Goal: Task Accomplishment & Management: Manage account settings

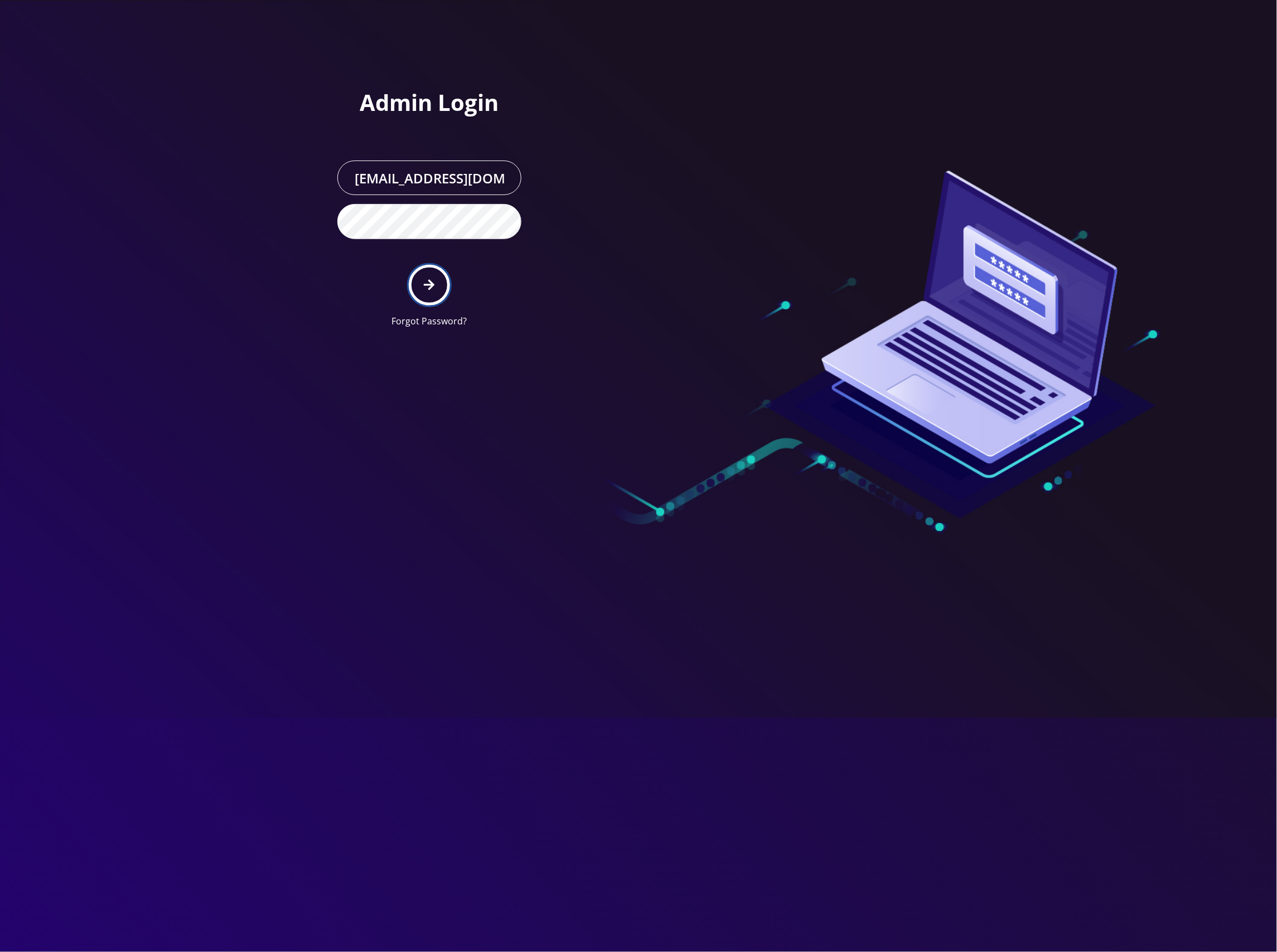
click at [431, 270] on button "submit" at bounding box center [429, 285] width 41 height 41
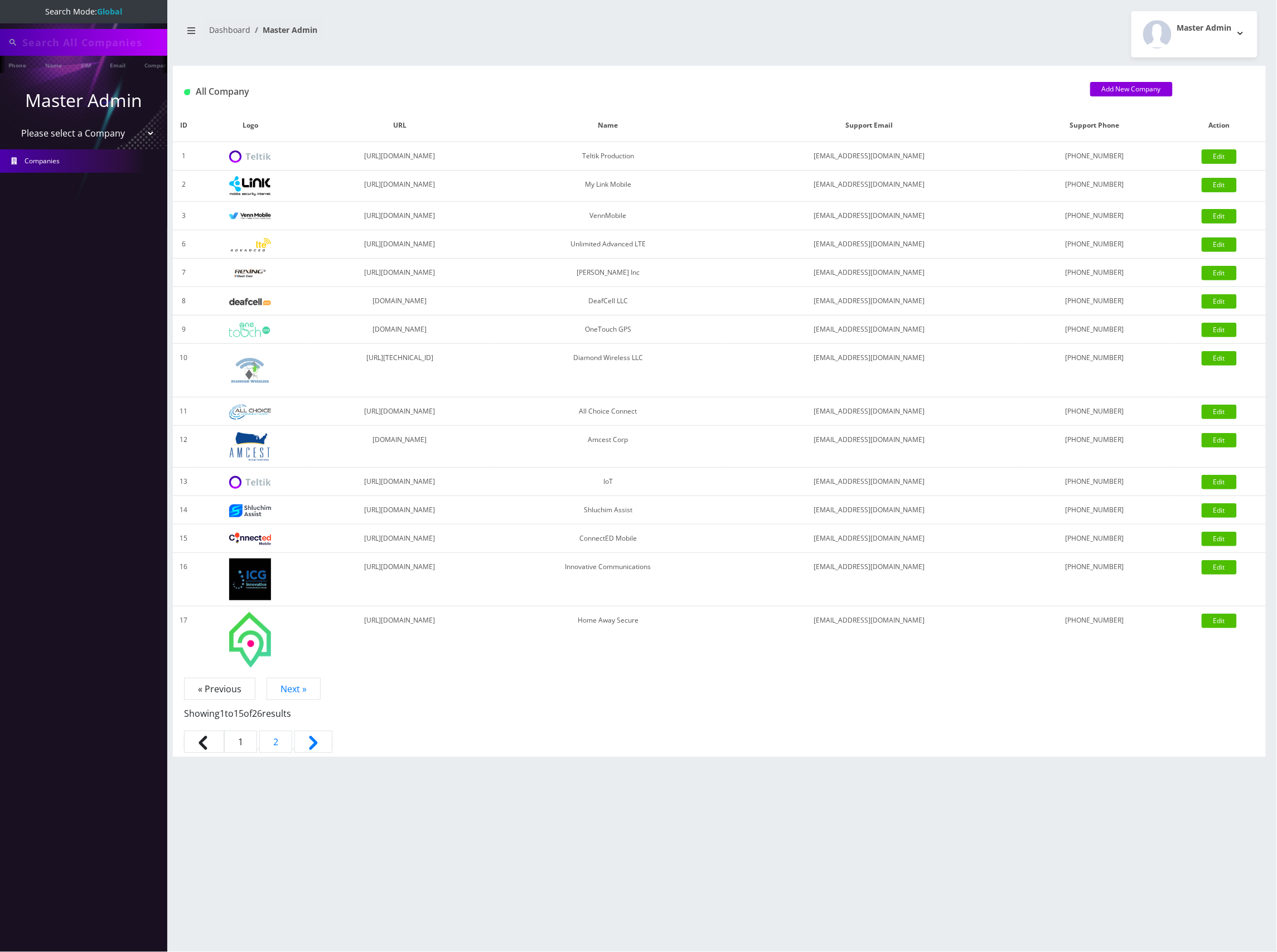
type input "8702035170"
click at [127, 128] on select "Please select a Company Teltik Production My Link Mobile VennMobile Unlimited A…" at bounding box center [84, 134] width 142 height 21
select select "13"
click at [13, 124] on select "Please select a Company Teltik Production My Link Mobile VennMobile Unlimited A…" at bounding box center [84, 134] width 142 height 21
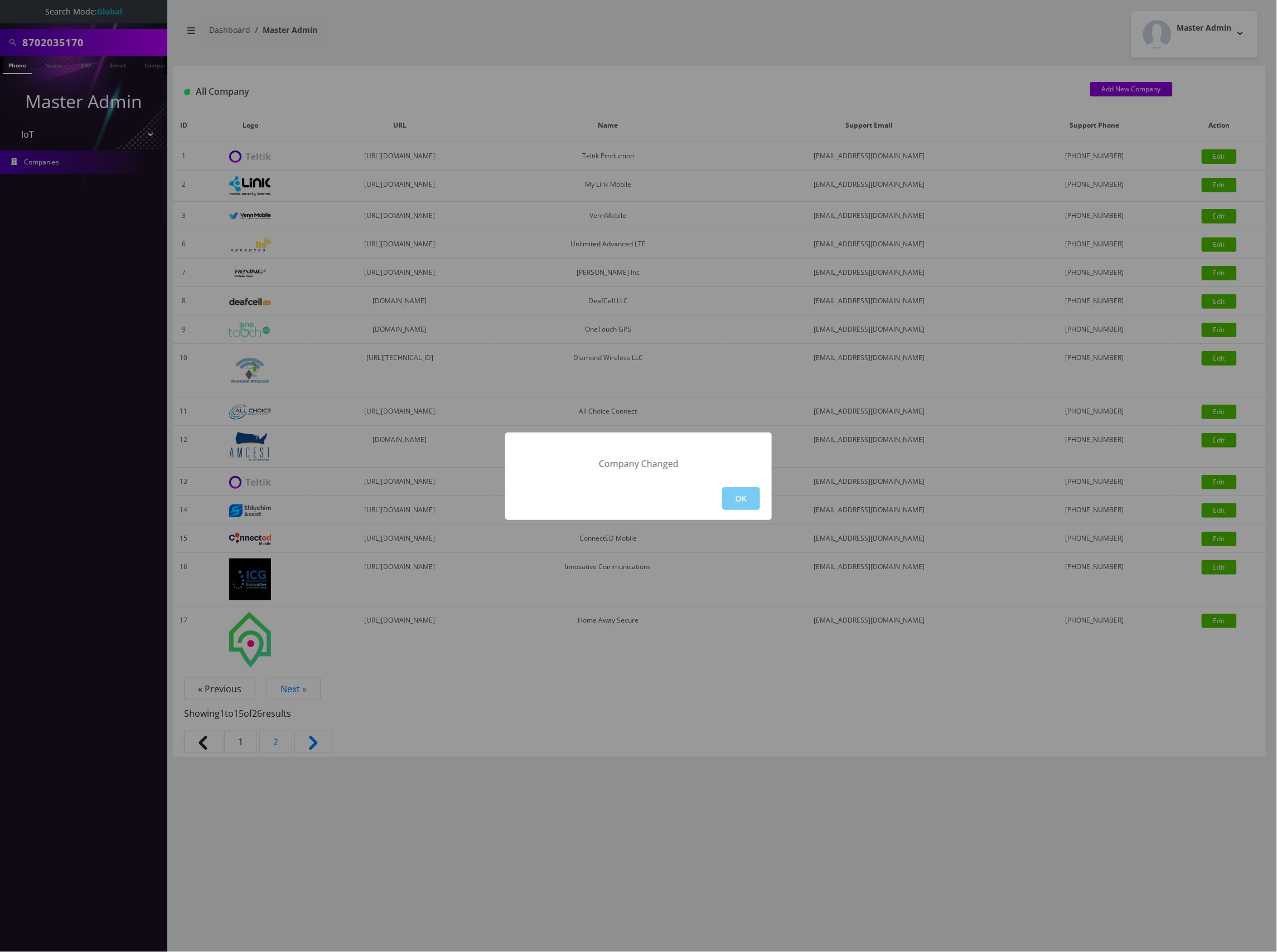
click at [743, 490] on button "OK" at bounding box center [741, 498] width 38 height 23
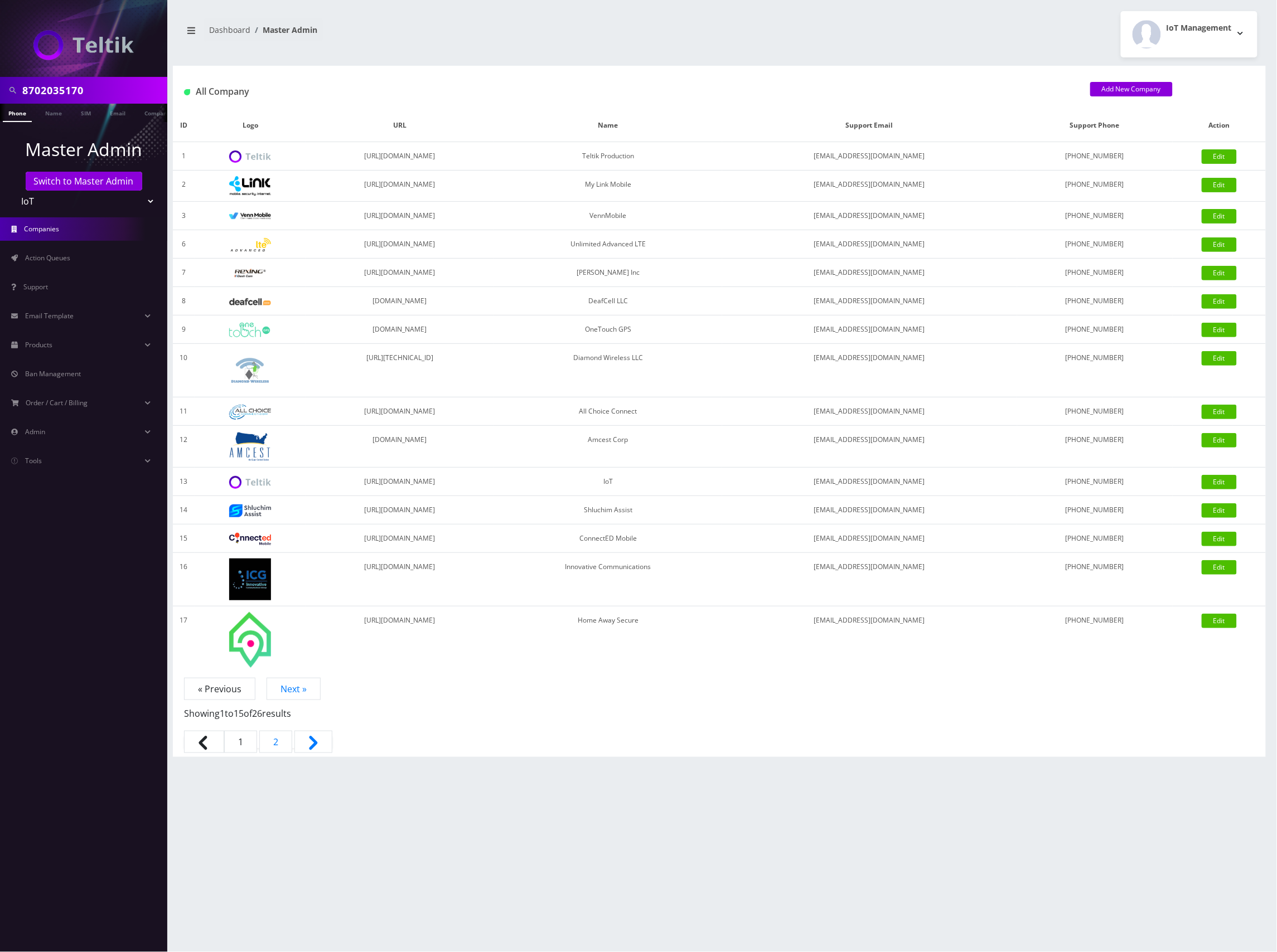
drag, startPoint x: 87, startPoint y: 85, endPoint x: -6, endPoint y: 78, distance: 93.3
click at [0, 78] on html "8702035170 Phone Name SIM Email Company Customer Master Admin Switch to Master …" at bounding box center [638, 476] width 1277 height 952
paste input "02047461"
type input "02047461"
click at [111, 112] on link "Email" at bounding box center [117, 112] width 27 height 18
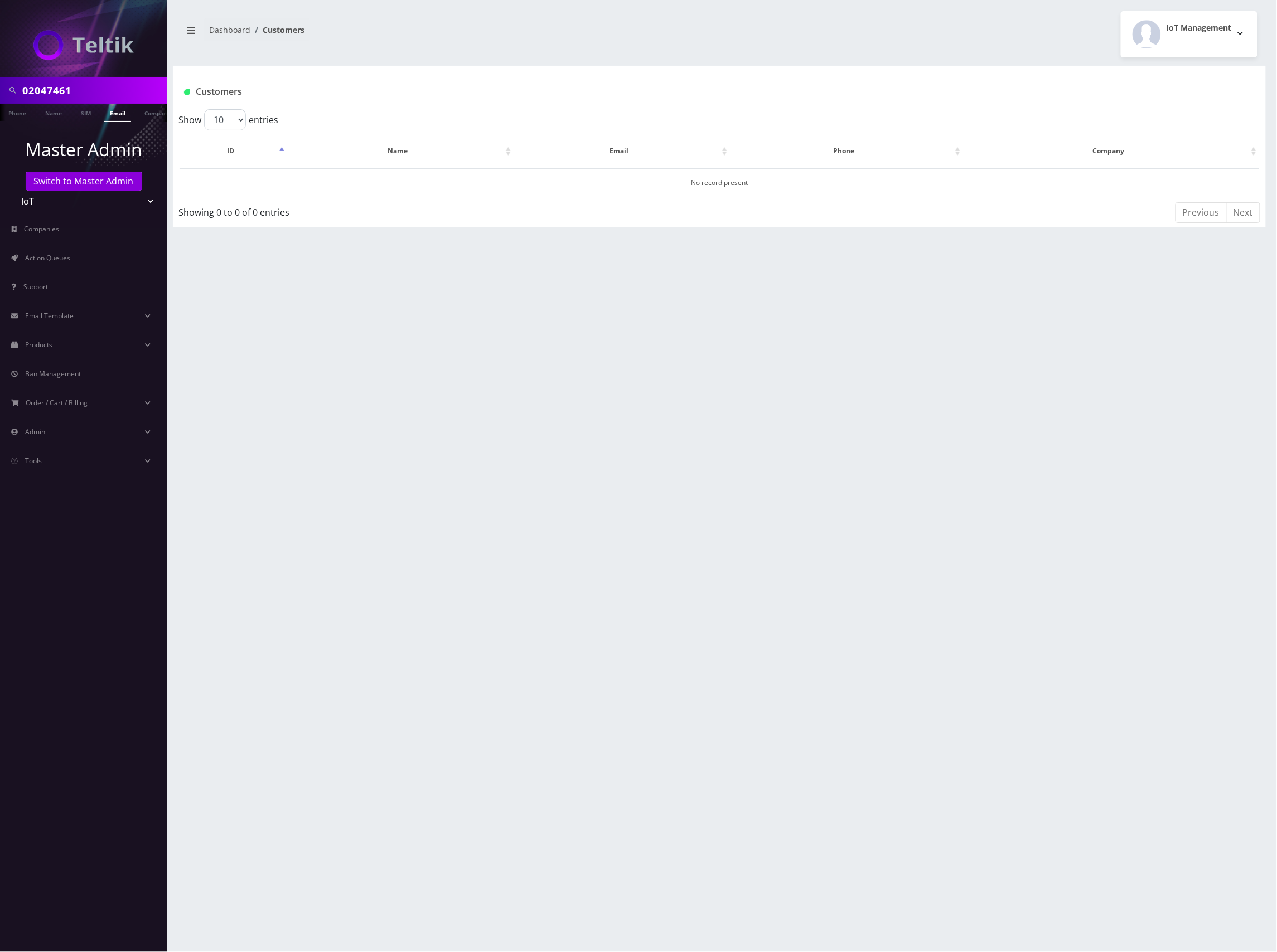
drag, startPoint x: 101, startPoint y: 82, endPoint x: -6, endPoint y: 78, distance: 107.1
click at [0, 78] on html "02047461 Phone Name SIM Email Company Customer Master Admin Switch to Master Ad…" at bounding box center [638, 476] width 1277 height 952
paste input "[EMAIL_ADDRESS][DOMAIN_NAME]"
type input "[EMAIL_ADDRESS][DOMAIN_NAME]"
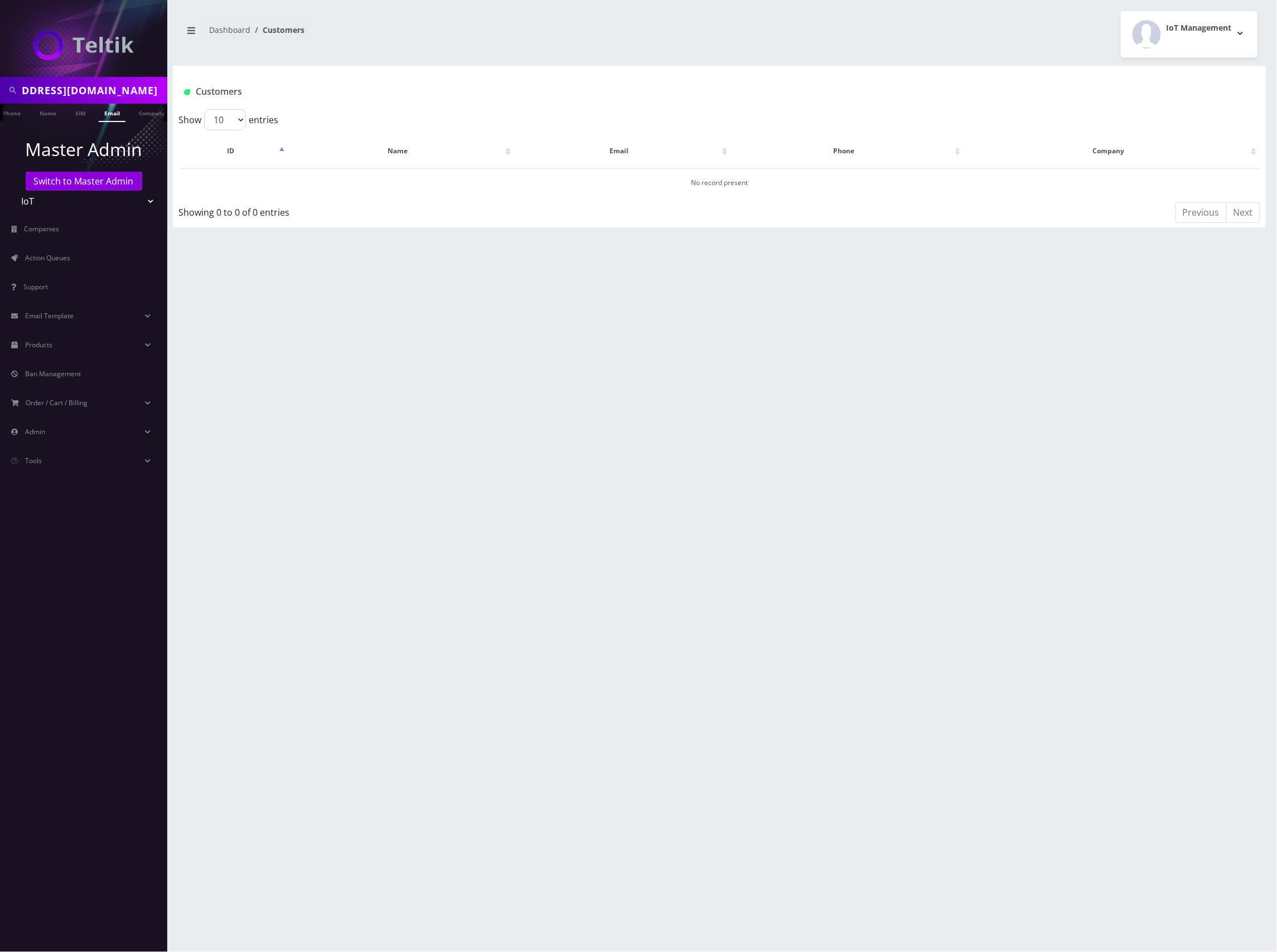
scroll to position [0, 0]
click at [111, 117] on link "Email" at bounding box center [112, 112] width 27 height 18
click at [435, 184] on td "[PERSON_NAME]" at bounding box center [387, 183] width 199 height 29
click at [395, 185] on link "[PERSON_NAME]" at bounding box center [387, 182] width 52 height 9
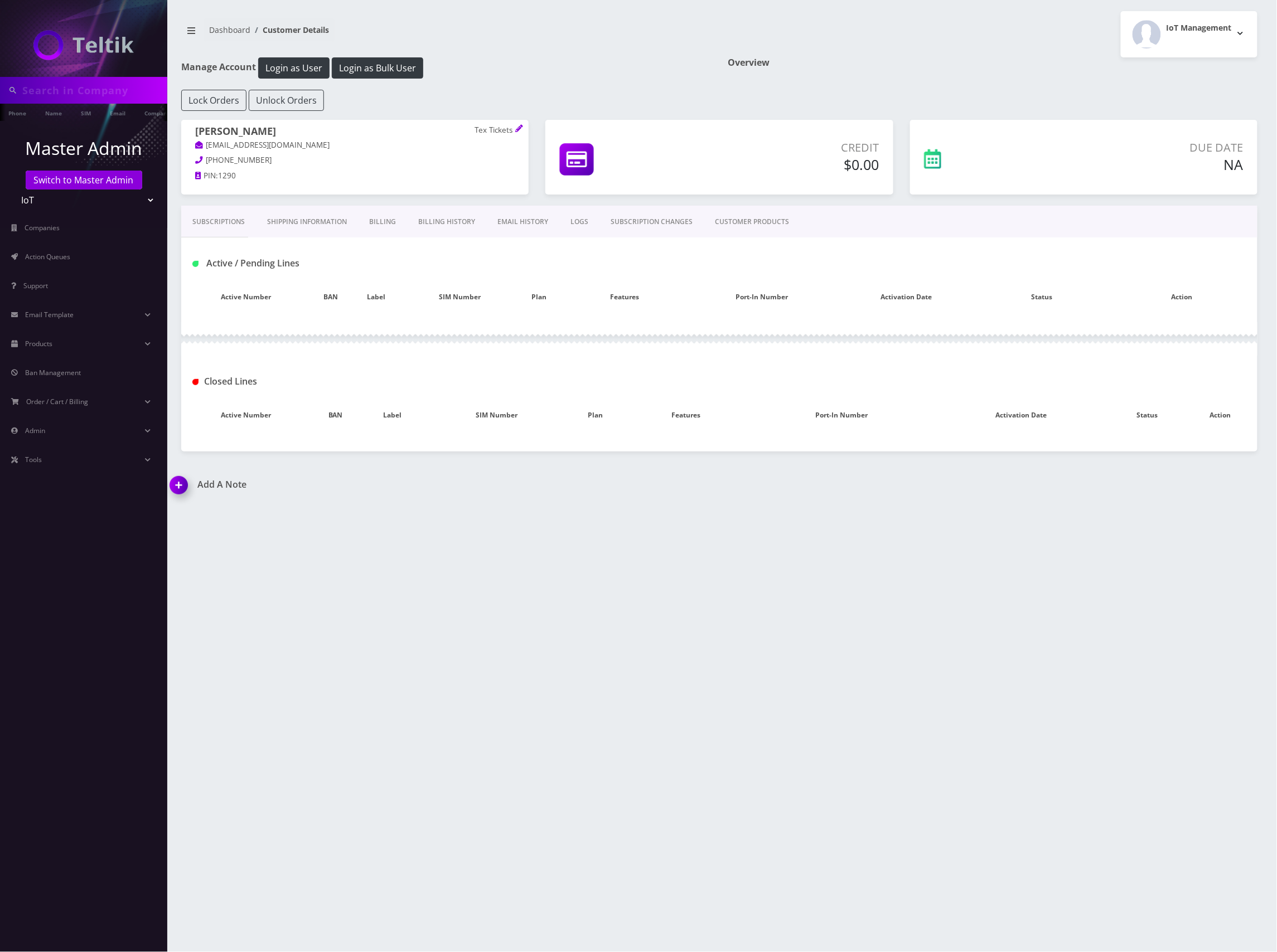
click at [760, 226] on link "CUSTOMER PRODUCTS" at bounding box center [752, 222] width 96 height 32
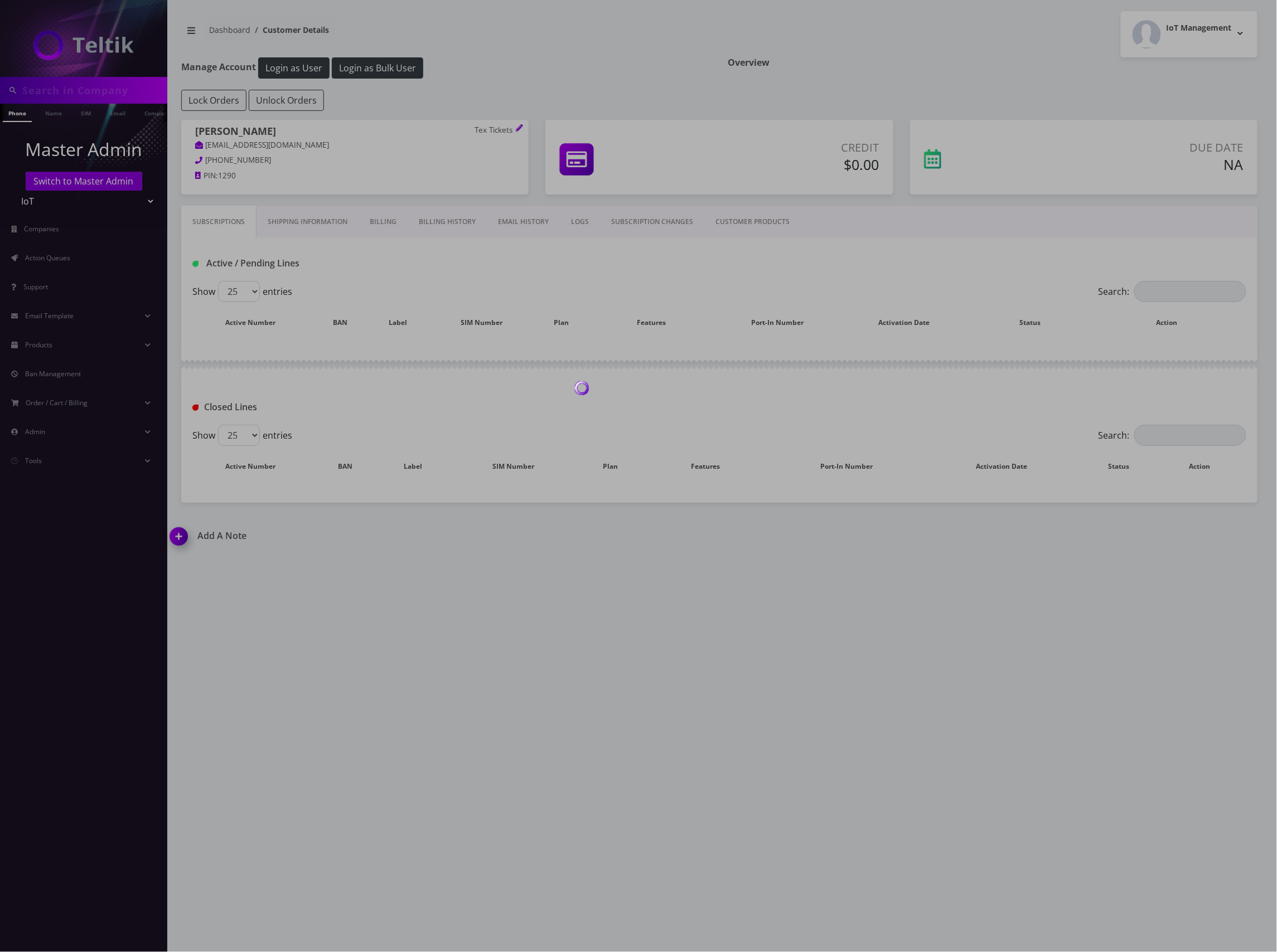
type input "Pulleraarondavitian@textickets.com"
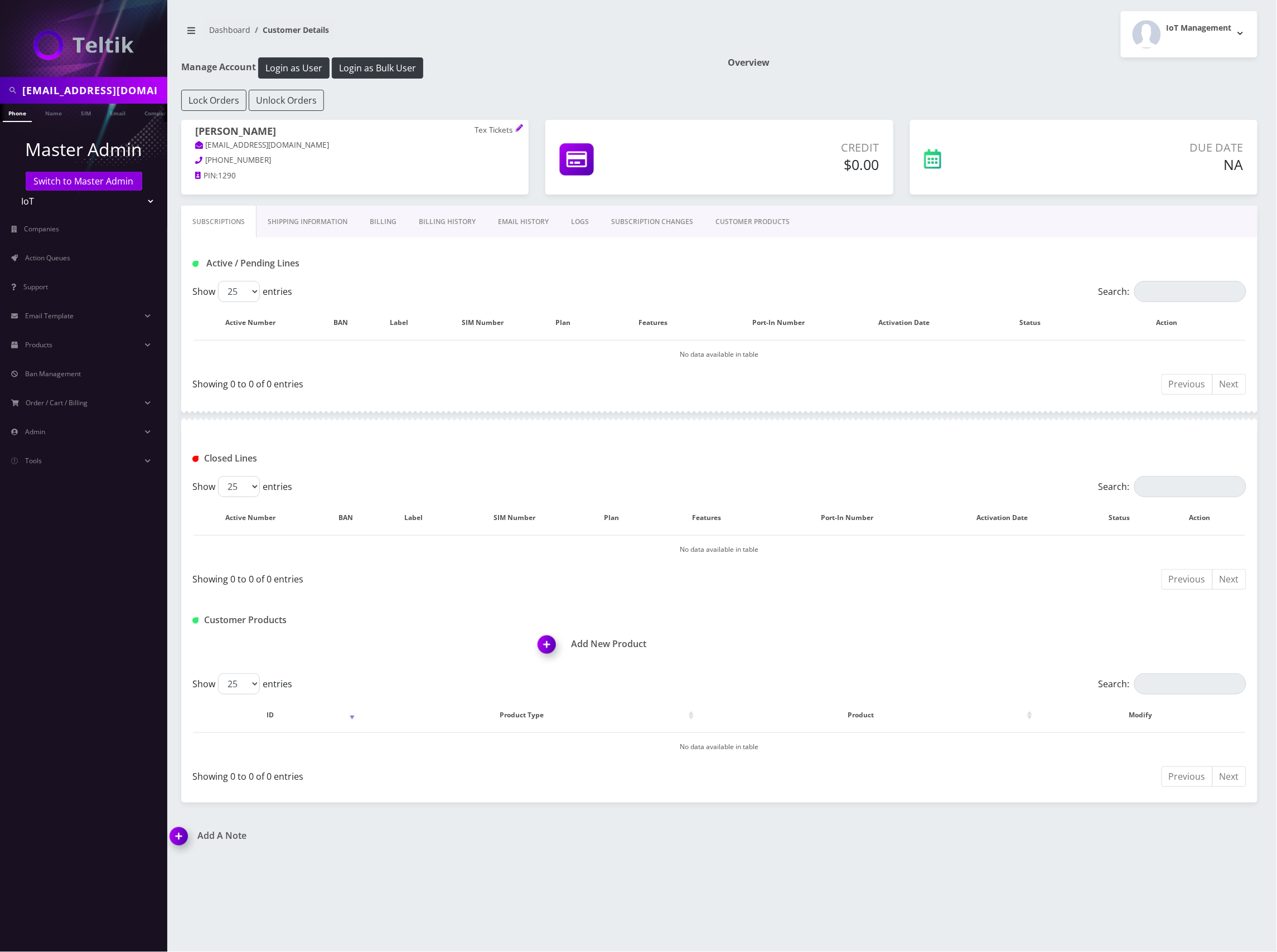
click at [748, 226] on link "CUSTOMER PRODUCTS" at bounding box center [752, 222] width 96 height 32
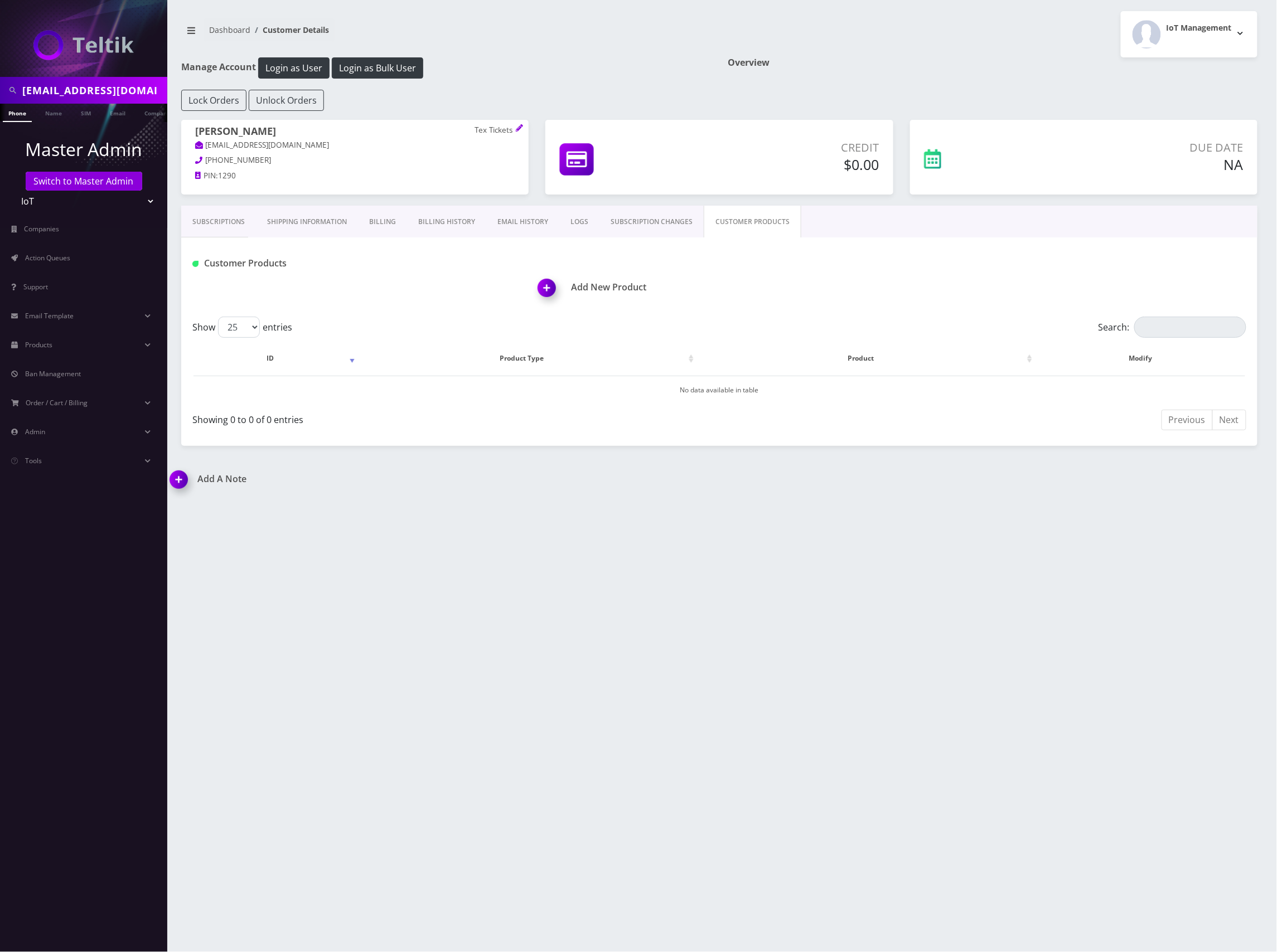
click at [597, 284] on h1 "Add New Product" at bounding box center [897, 287] width 719 height 11
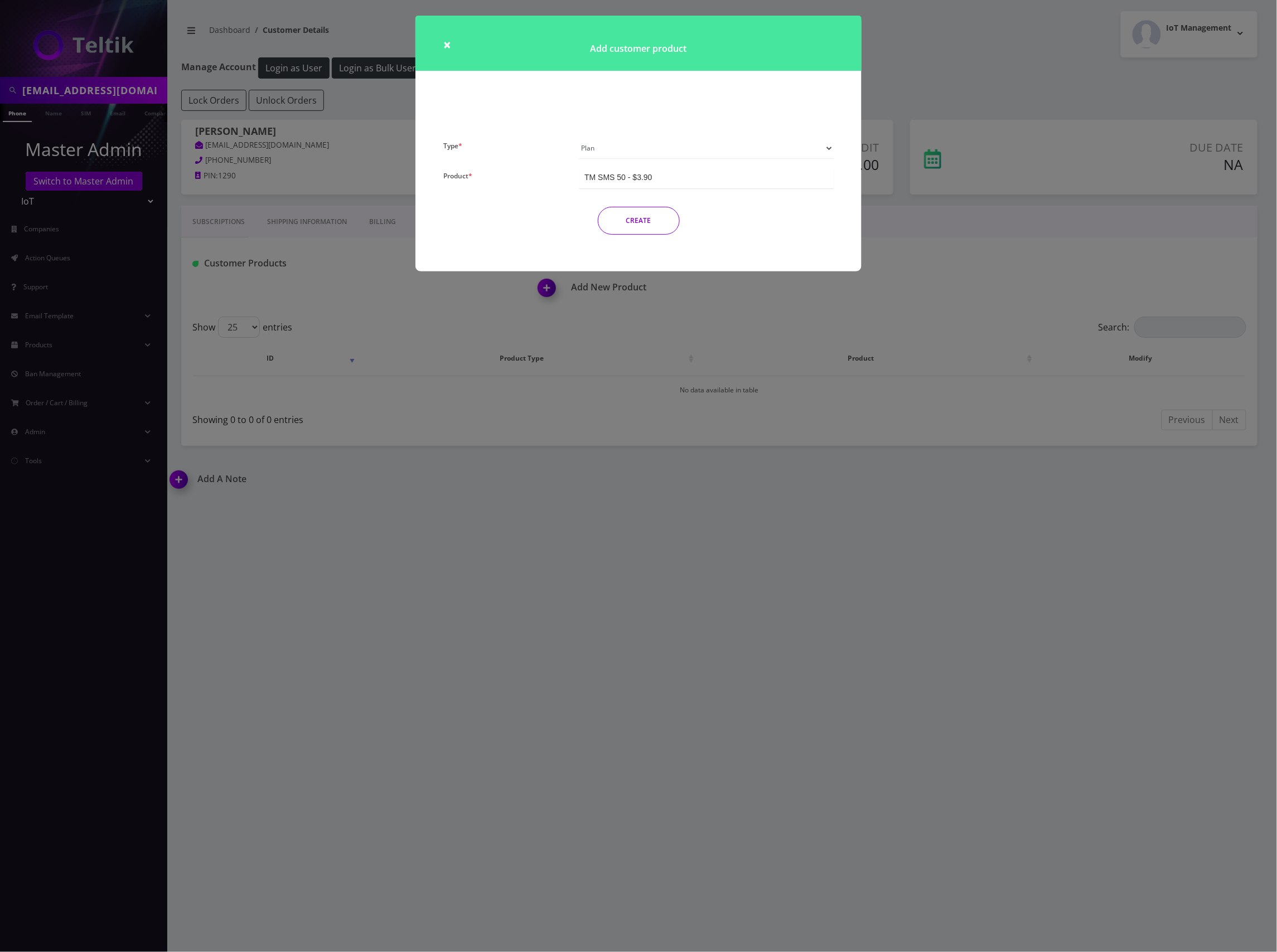
click at [764, 149] on select "Plan Device Sim Addon One-off" at bounding box center [706, 148] width 255 height 21
click at [733, 410] on div "× Add customer product Type * Plan Device Sim Addon One-off Product * TM SMS 50…" at bounding box center [638, 476] width 1277 height 952
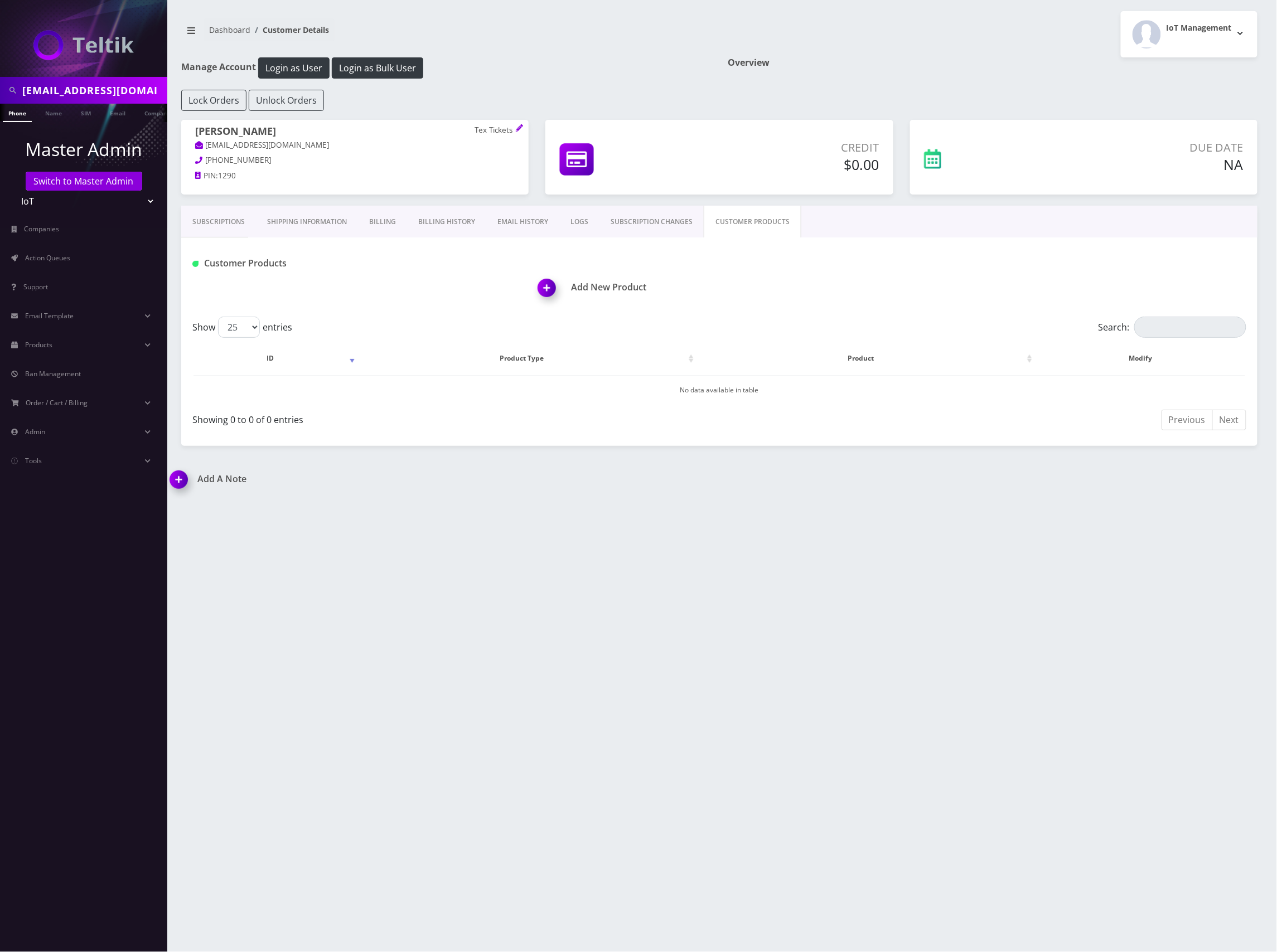
click at [763, 226] on link "CUSTOMER PRODUCTS" at bounding box center [752, 222] width 97 height 32
click at [603, 281] on div "Add New Product" at bounding box center [898, 281] width 713 height 54
click at [611, 284] on h1 "Add New Product" at bounding box center [897, 287] width 719 height 11
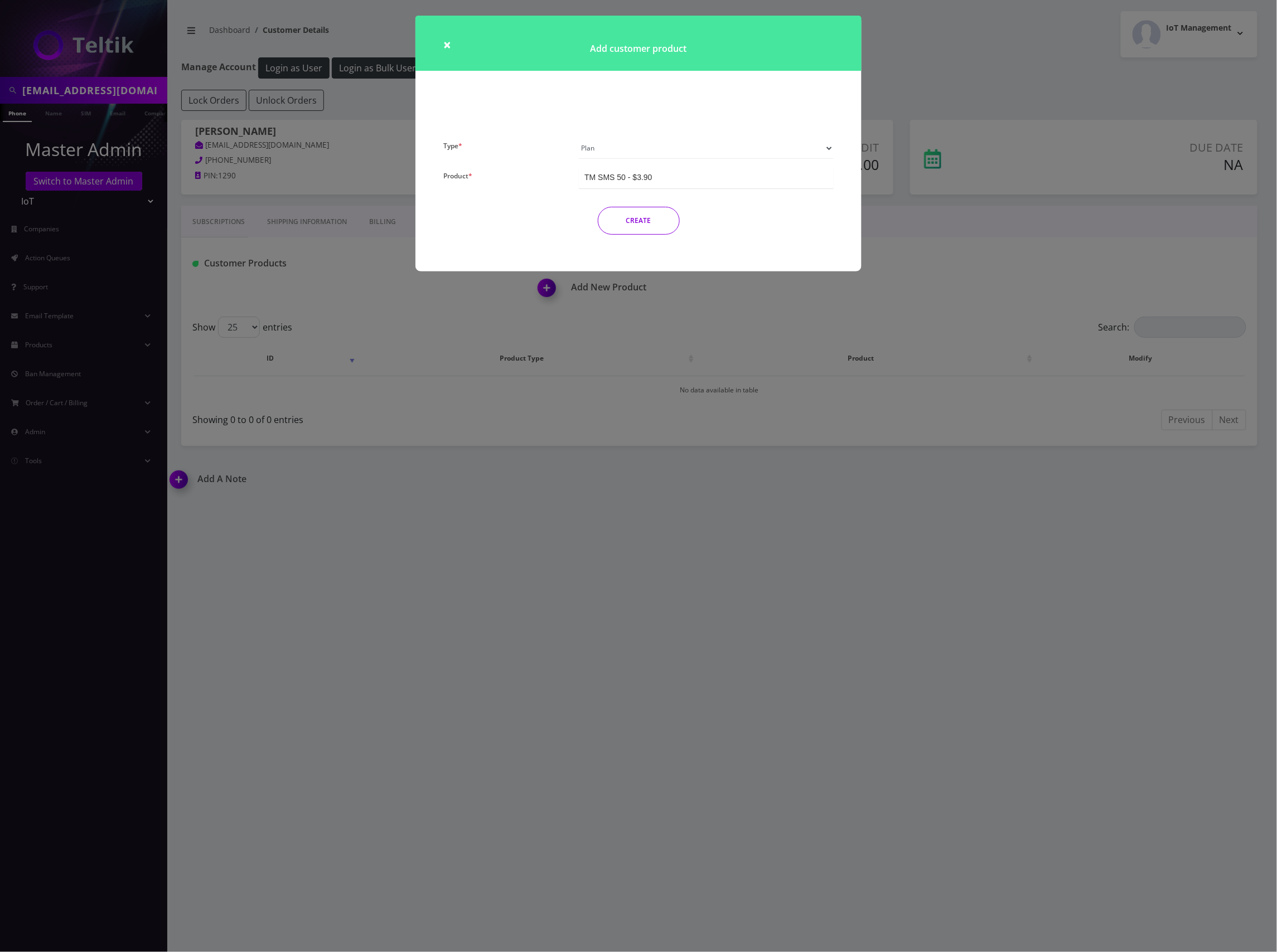
click at [782, 174] on div "TM SMS 50 - $3.90" at bounding box center [706, 178] width 255 height 21
click at [656, 222] on button "CREATE" at bounding box center [638, 221] width 82 height 28
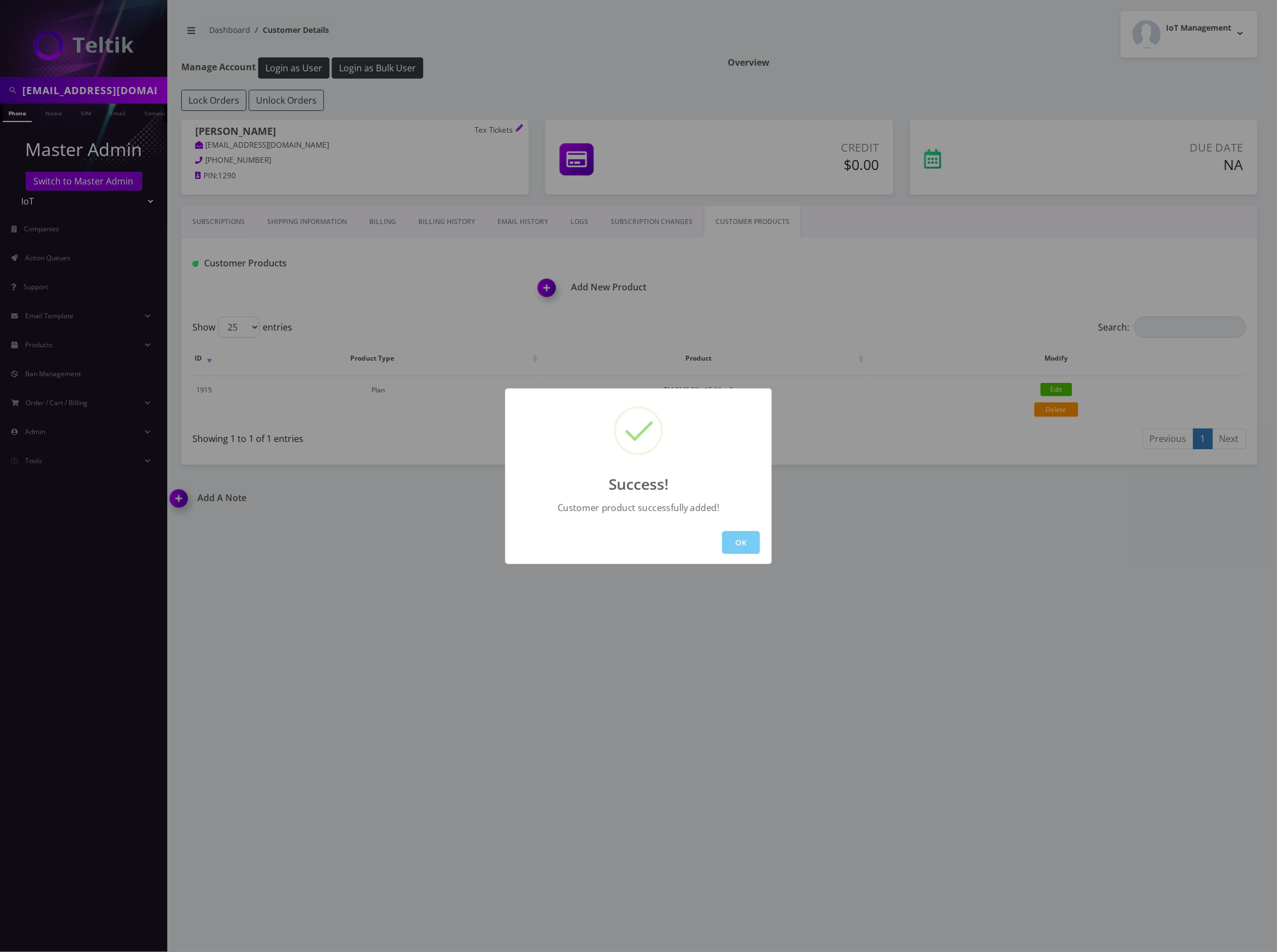
click at [743, 545] on button "OK" at bounding box center [741, 543] width 38 height 23
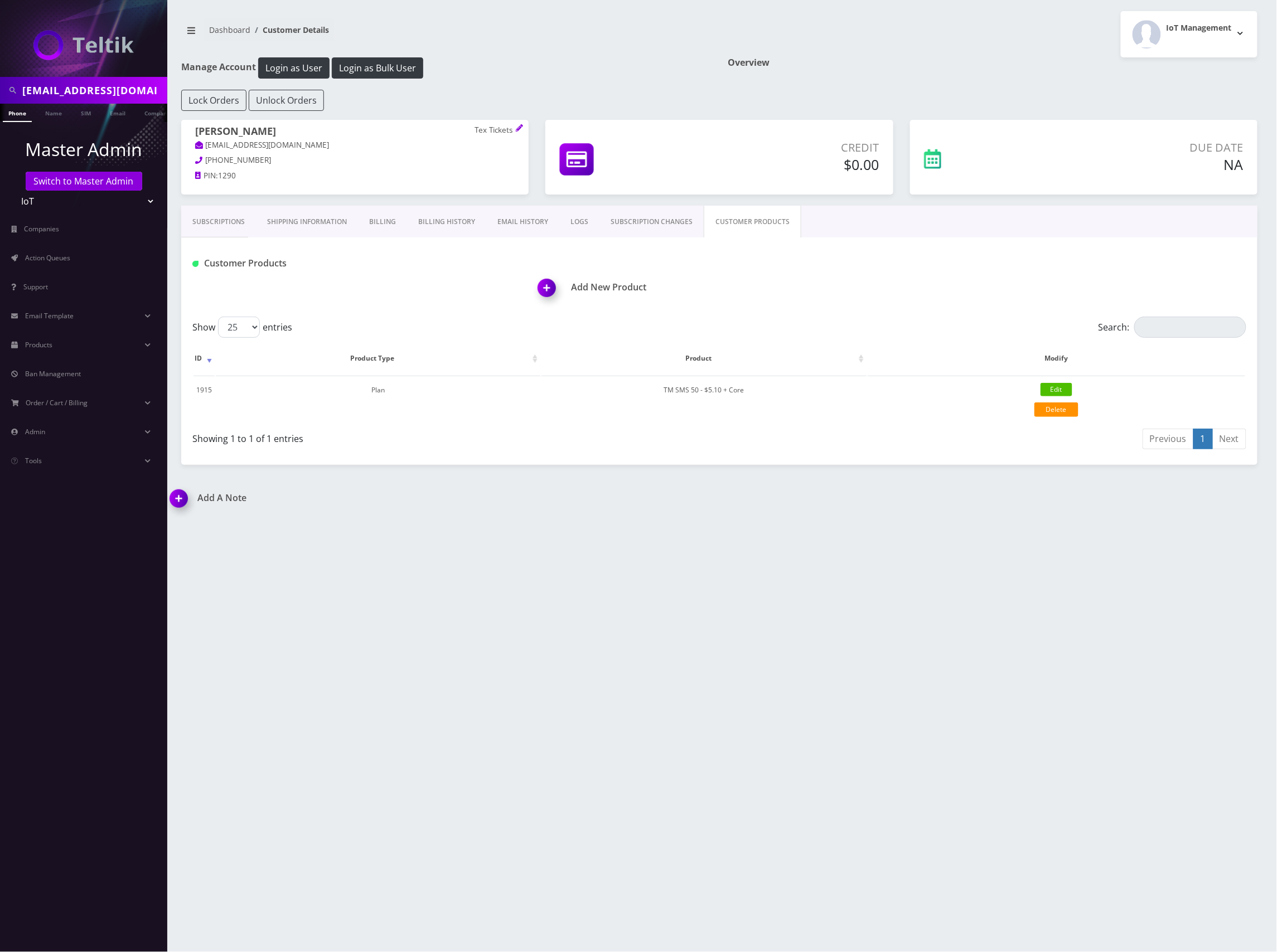
click at [595, 322] on div "Show 25 50 100 250 500 entries" at bounding box center [588, 327] width 791 height 21
click at [609, 290] on h1 "Add New Product" at bounding box center [897, 287] width 719 height 11
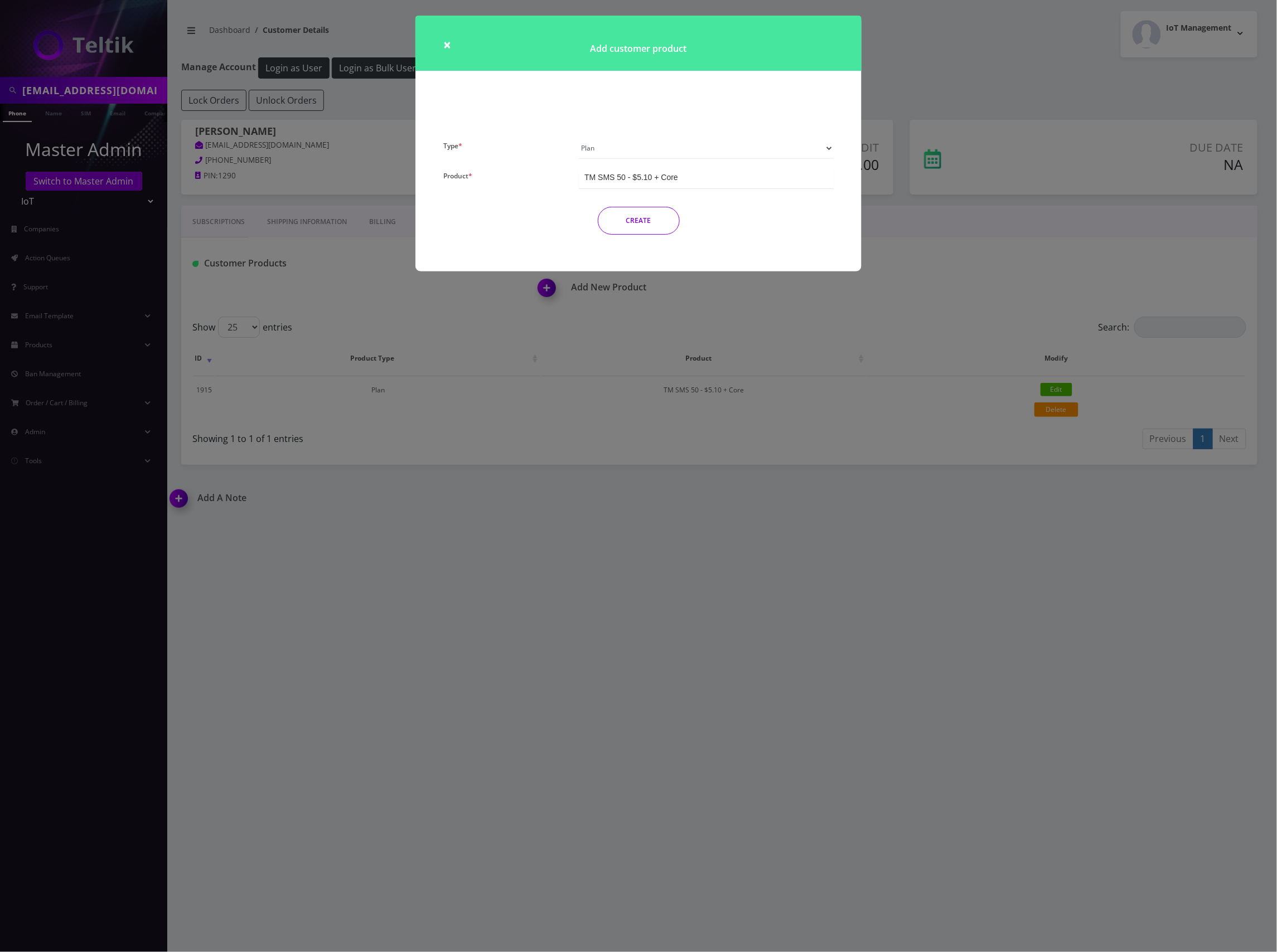
click at [810, 151] on select "Plan Device Sim Addon One-off" at bounding box center [706, 148] width 255 height 21
click at [579, 137] on select "Plan Device Sim Addon One-off" at bounding box center [706, 148] width 255 height 21
click at [674, 181] on div "TMO SMS SIM" at bounding box center [706, 178] width 255 height 21
click at [648, 220] on button "CREATE" at bounding box center [638, 221] width 82 height 28
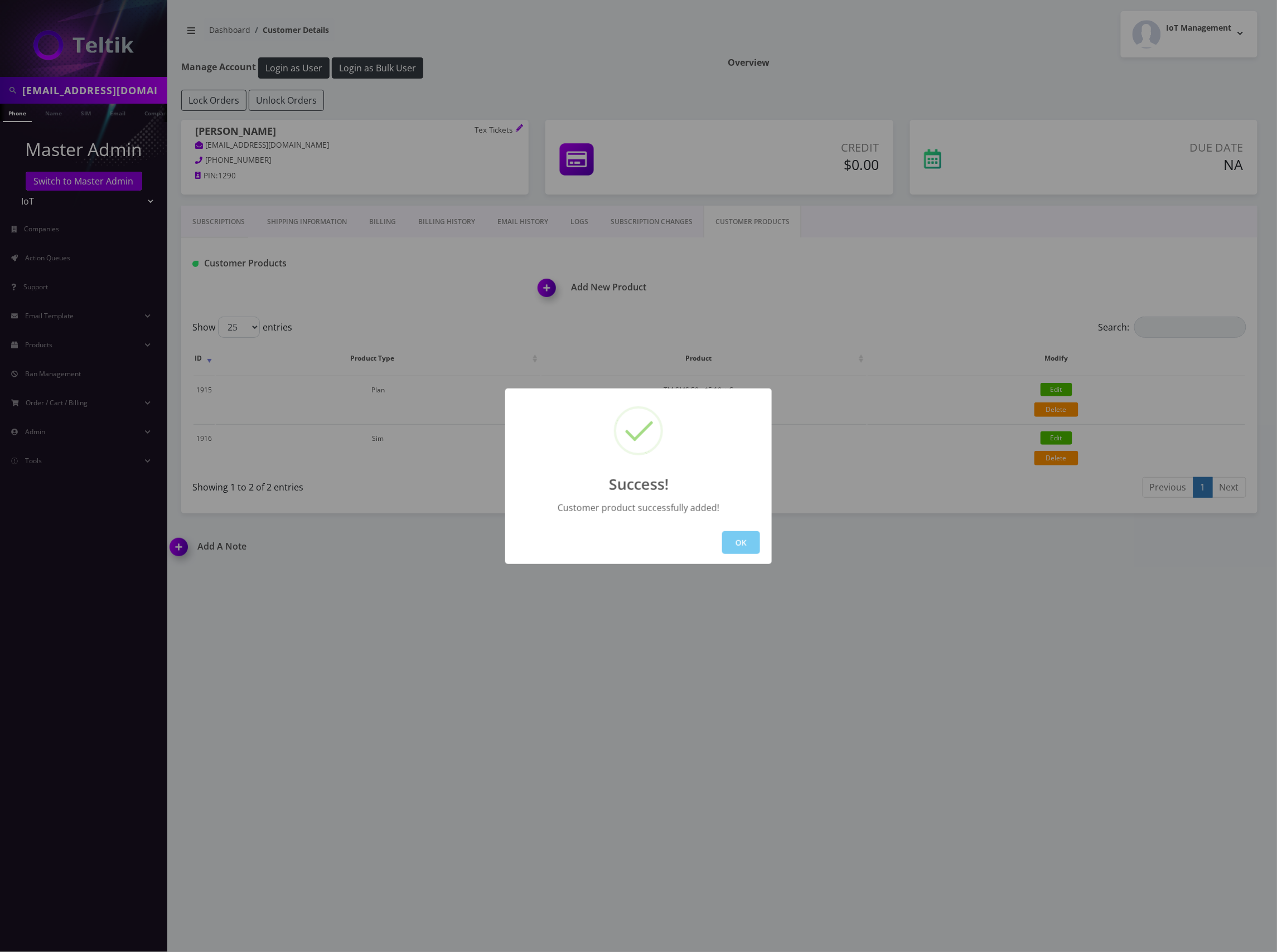
click at [740, 547] on button "OK" at bounding box center [741, 543] width 38 height 23
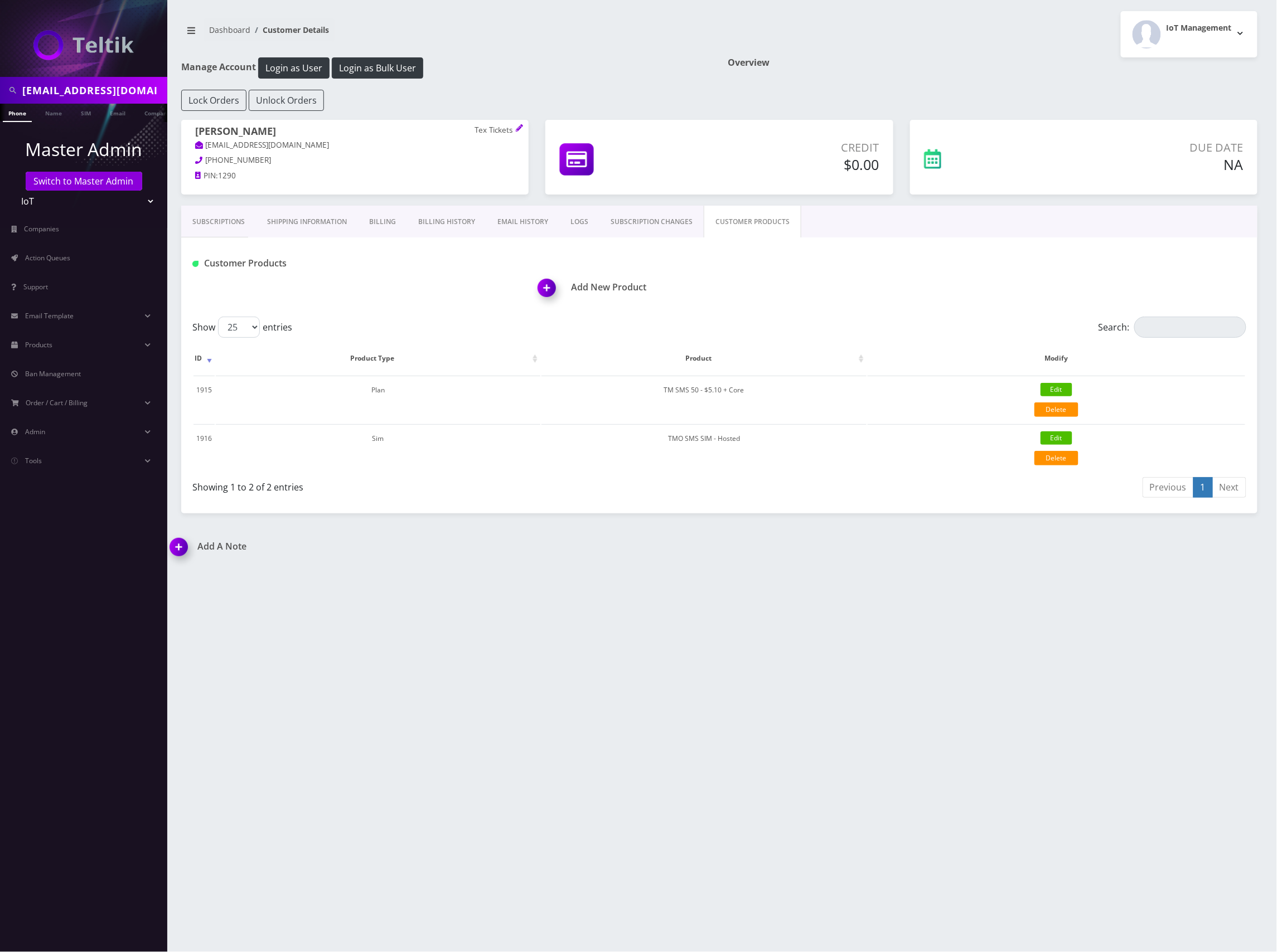
click at [623, 291] on h1 "Add New Product" at bounding box center [897, 287] width 719 height 11
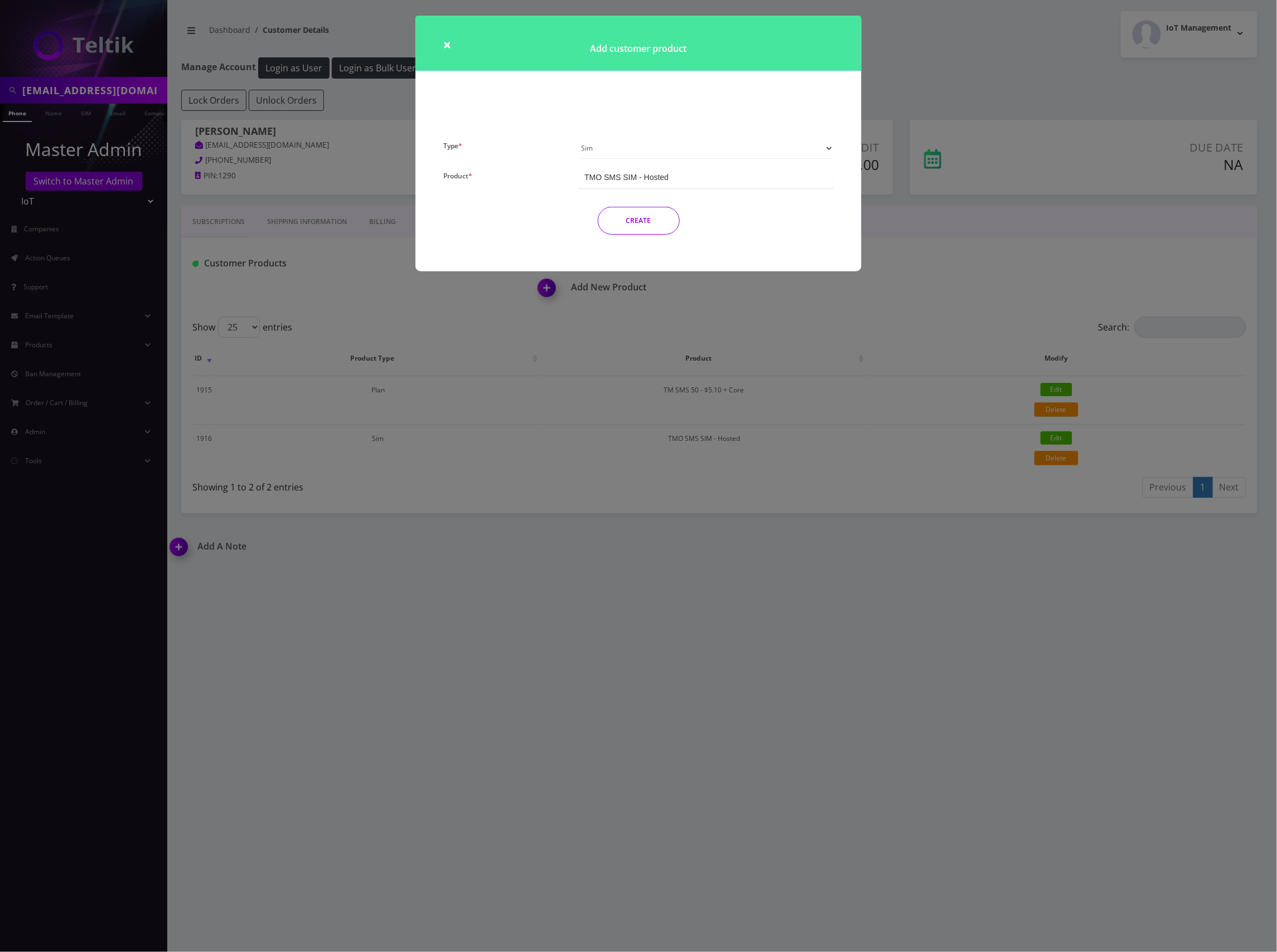
click at [815, 148] on select "Plan Device Sim Addon One-off" at bounding box center [706, 148] width 255 height 21
select select "4"
click at [579, 137] on select "Plan Device Sim Addon One-off" at bounding box center [706, 148] width 255 height 21
click at [703, 175] on div "Number Change - $3.75" at bounding box center [706, 178] width 255 height 21
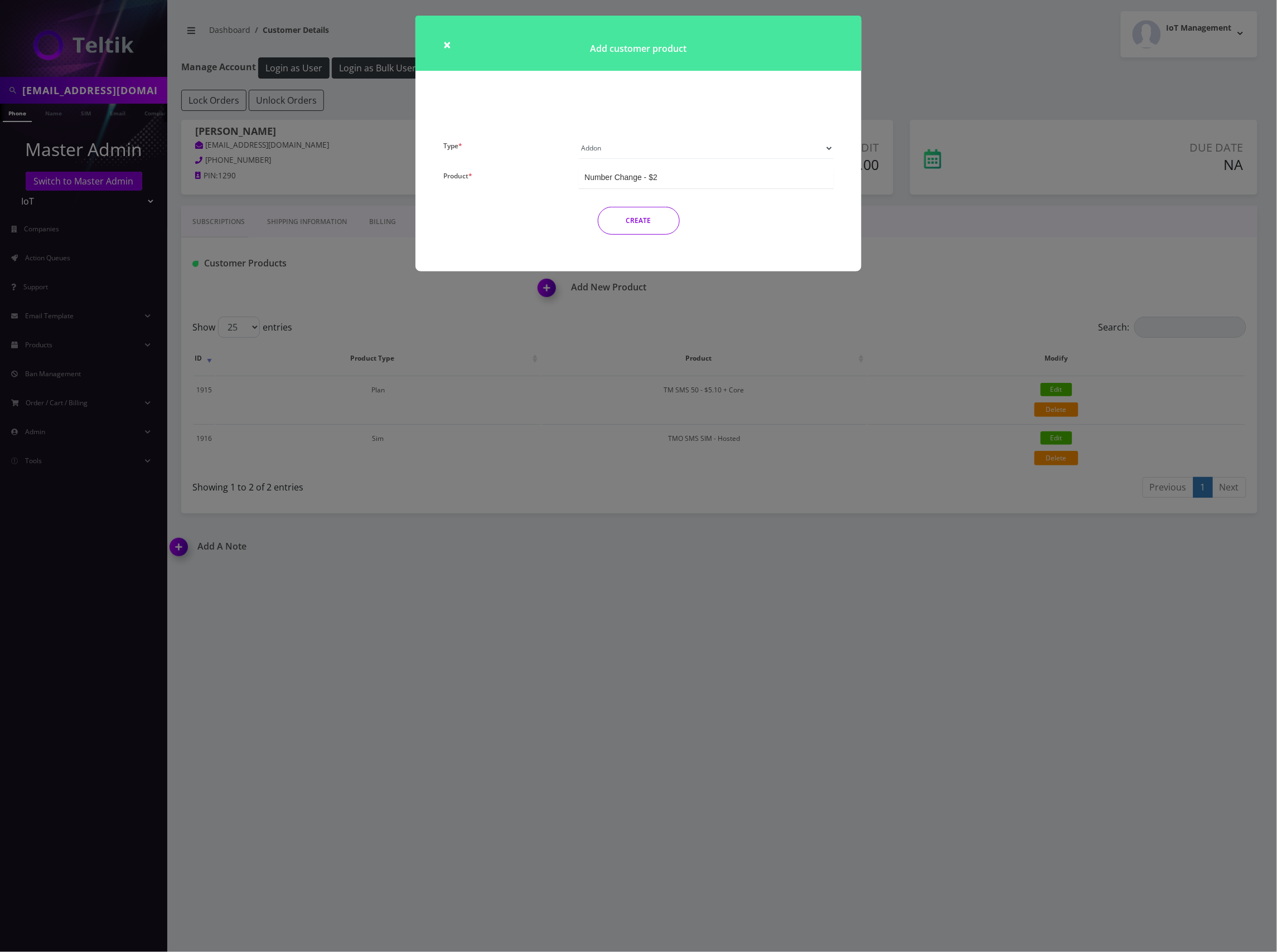
click at [636, 219] on button "CREATE" at bounding box center [638, 221] width 82 height 28
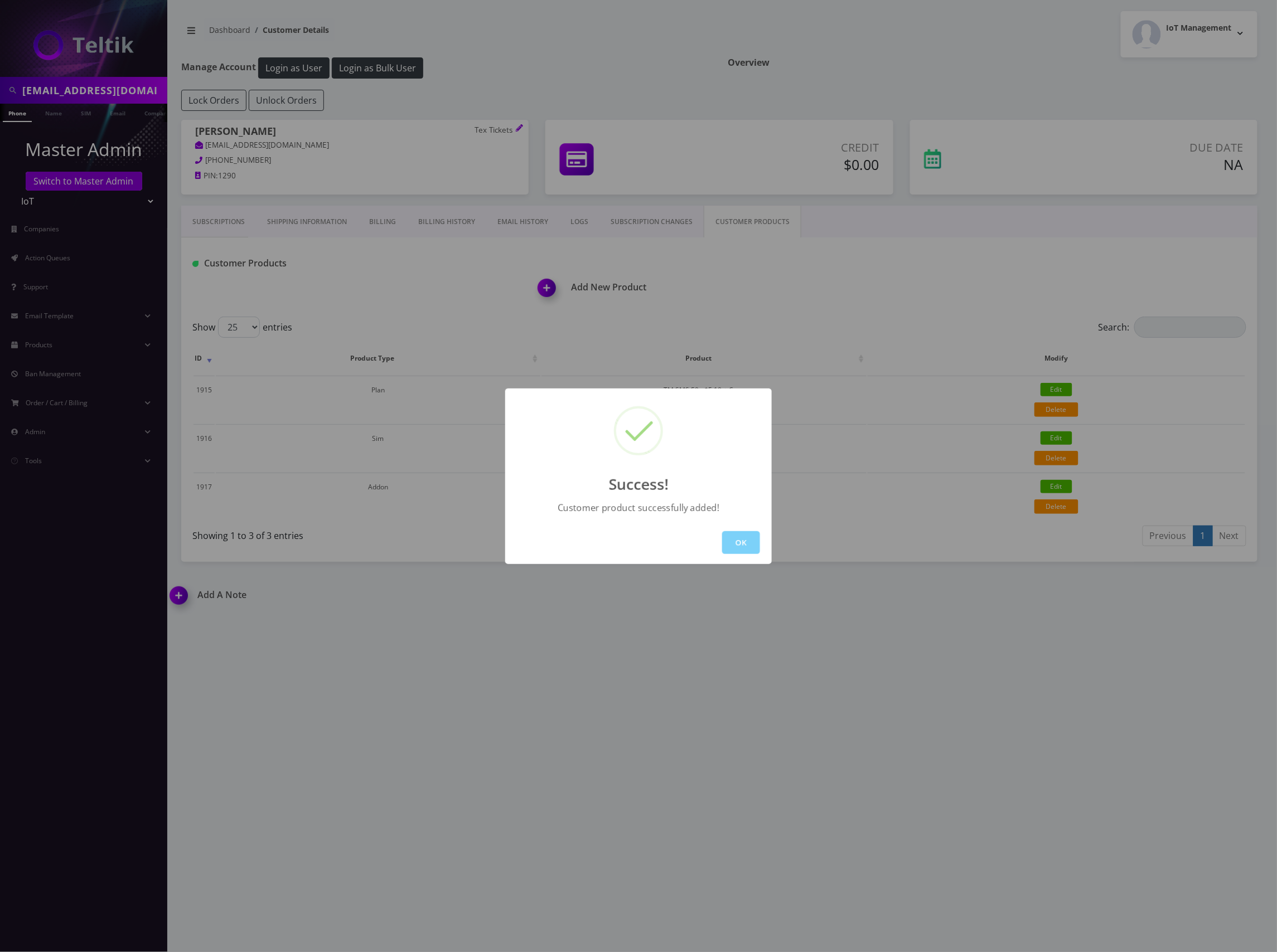
drag, startPoint x: 750, startPoint y: 538, endPoint x: 759, endPoint y: 543, distance: 10.3
click at [753, 538] on button "OK" at bounding box center [741, 543] width 38 height 23
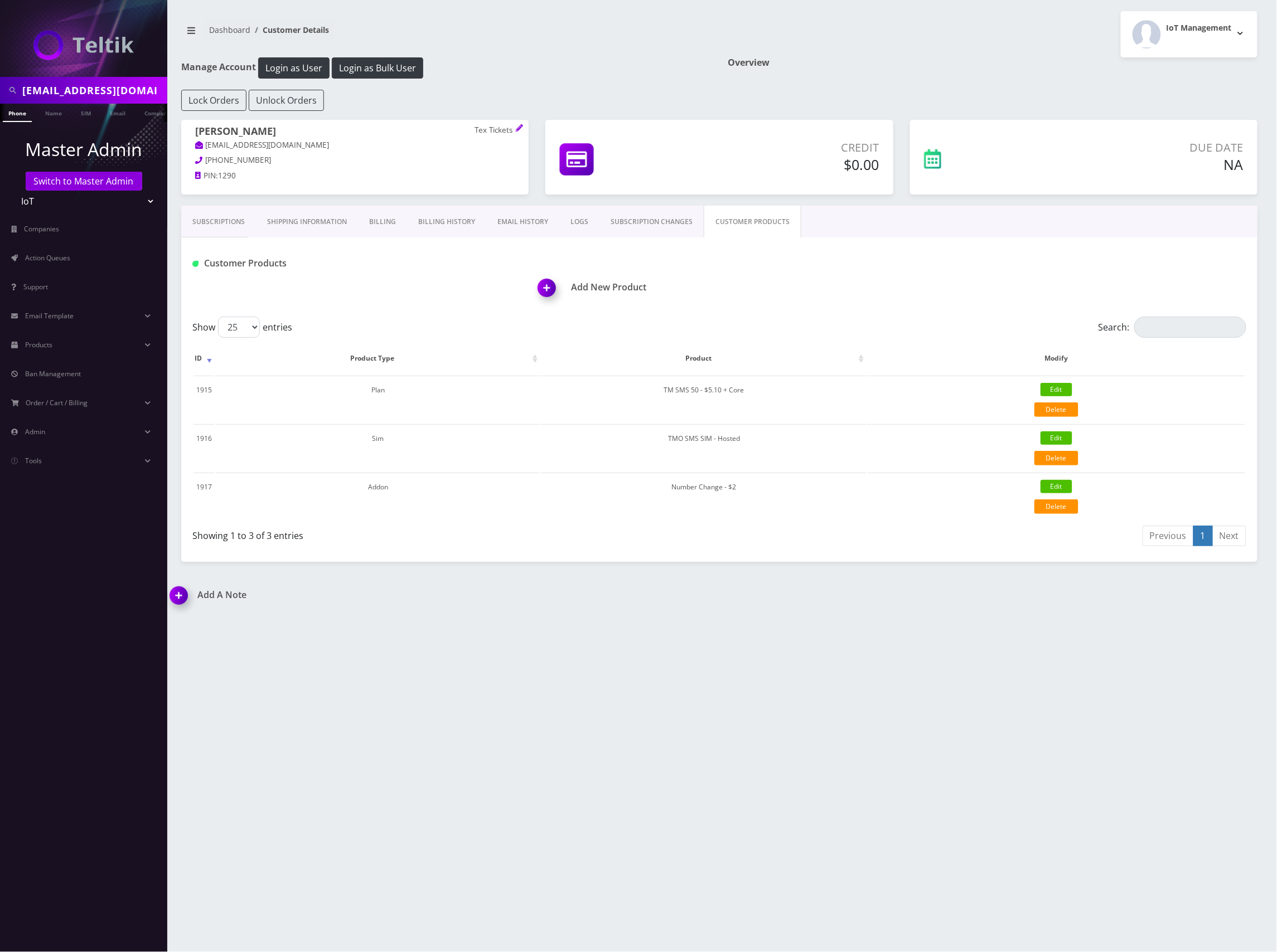
click at [837, 619] on div "Pulleraarondavitian@textickets.com Phone Name SIM Email Company Customer Dashbo…" at bounding box center [719, 476] width 1115 height 952
click at [657, 222] on link "SUBSCRIPTION CHANGES" at bounding box center [651, 222] width 104 height 32
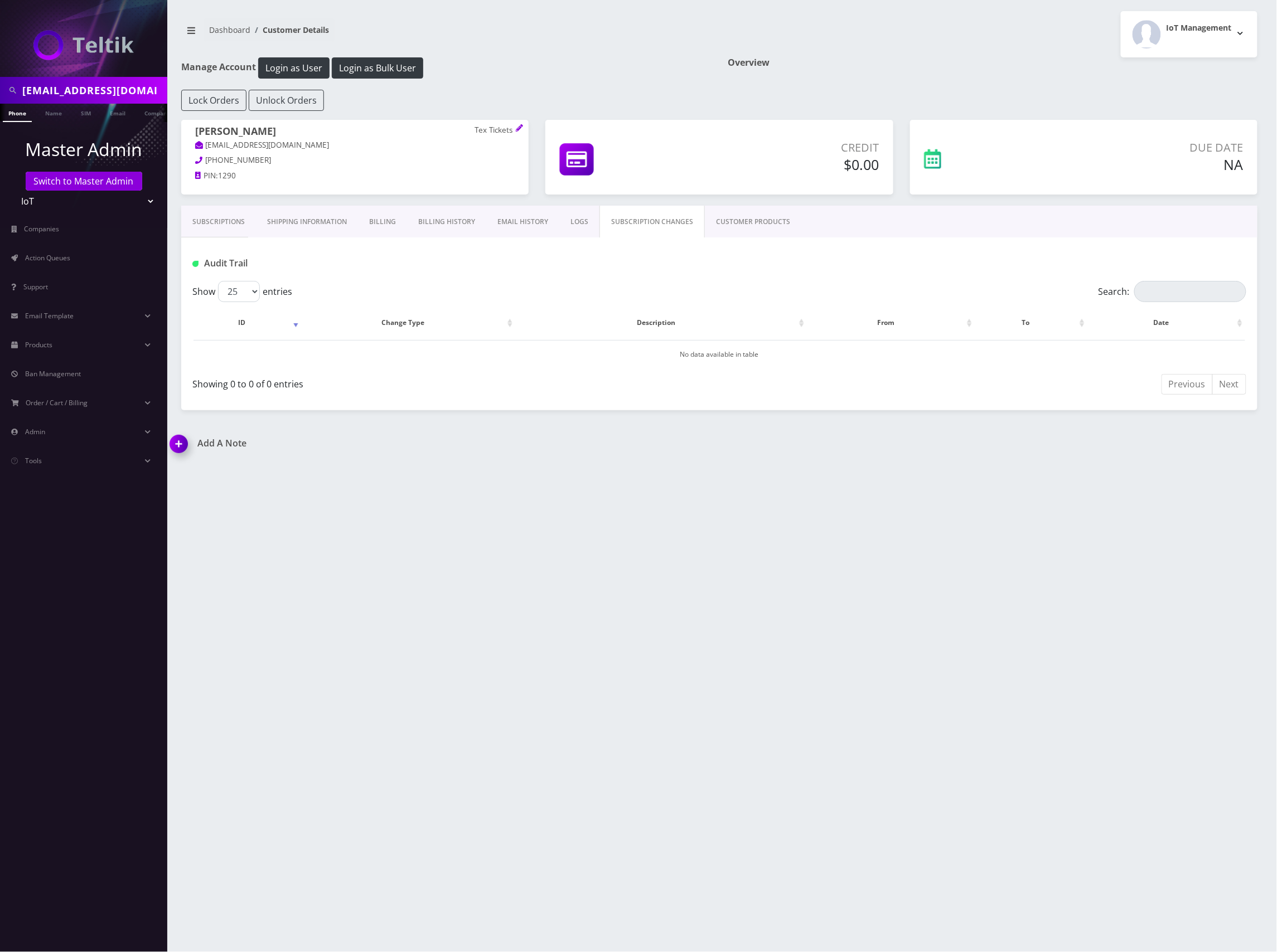
click at [747, 223] on link "CUSTOMER PRODUCTS" at bounding box center [753, 222] width 96 height 32
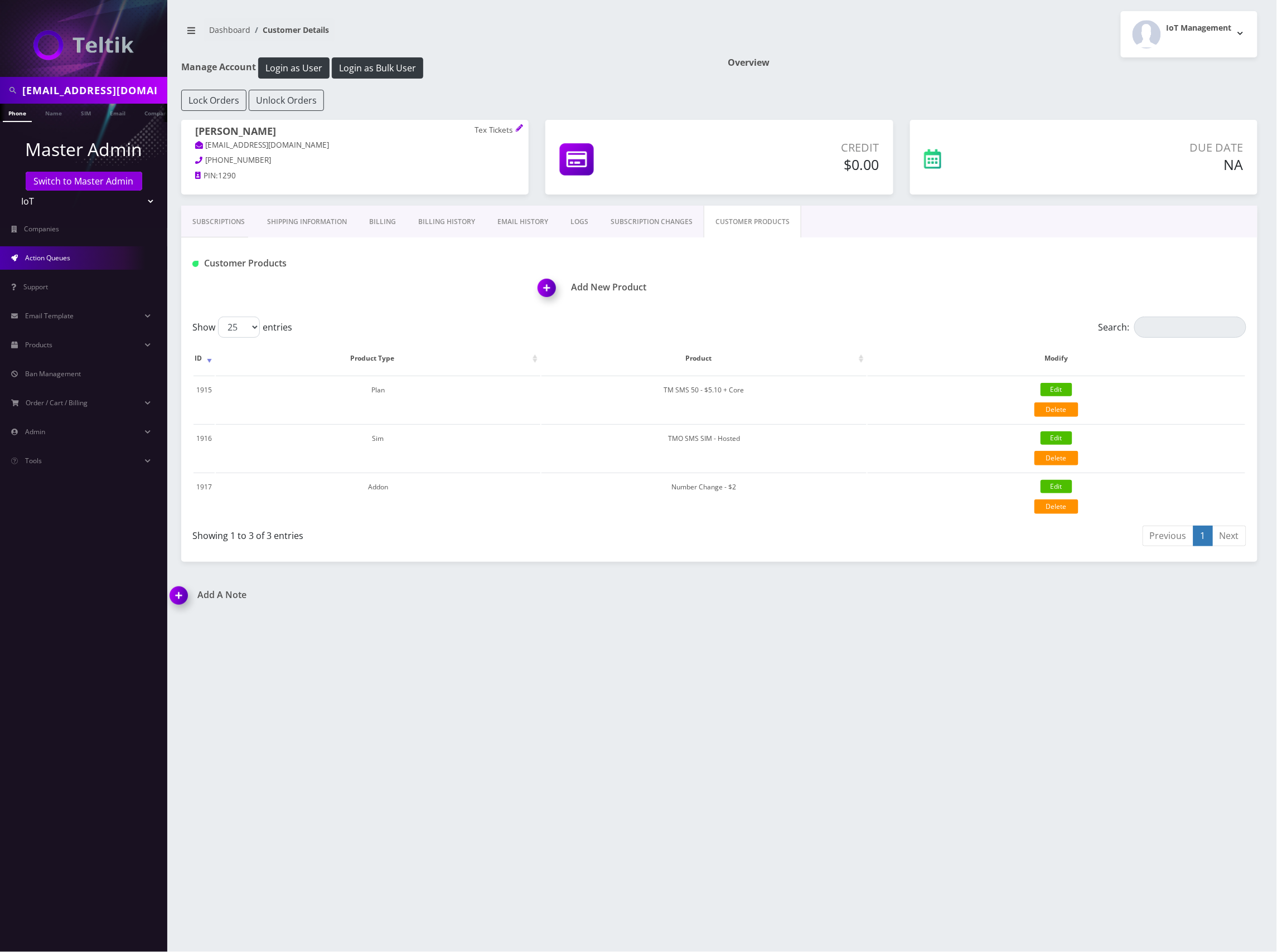
click at [72, 259] on link "Action Queues" at bounding box center [84, 257] width 167 height 23
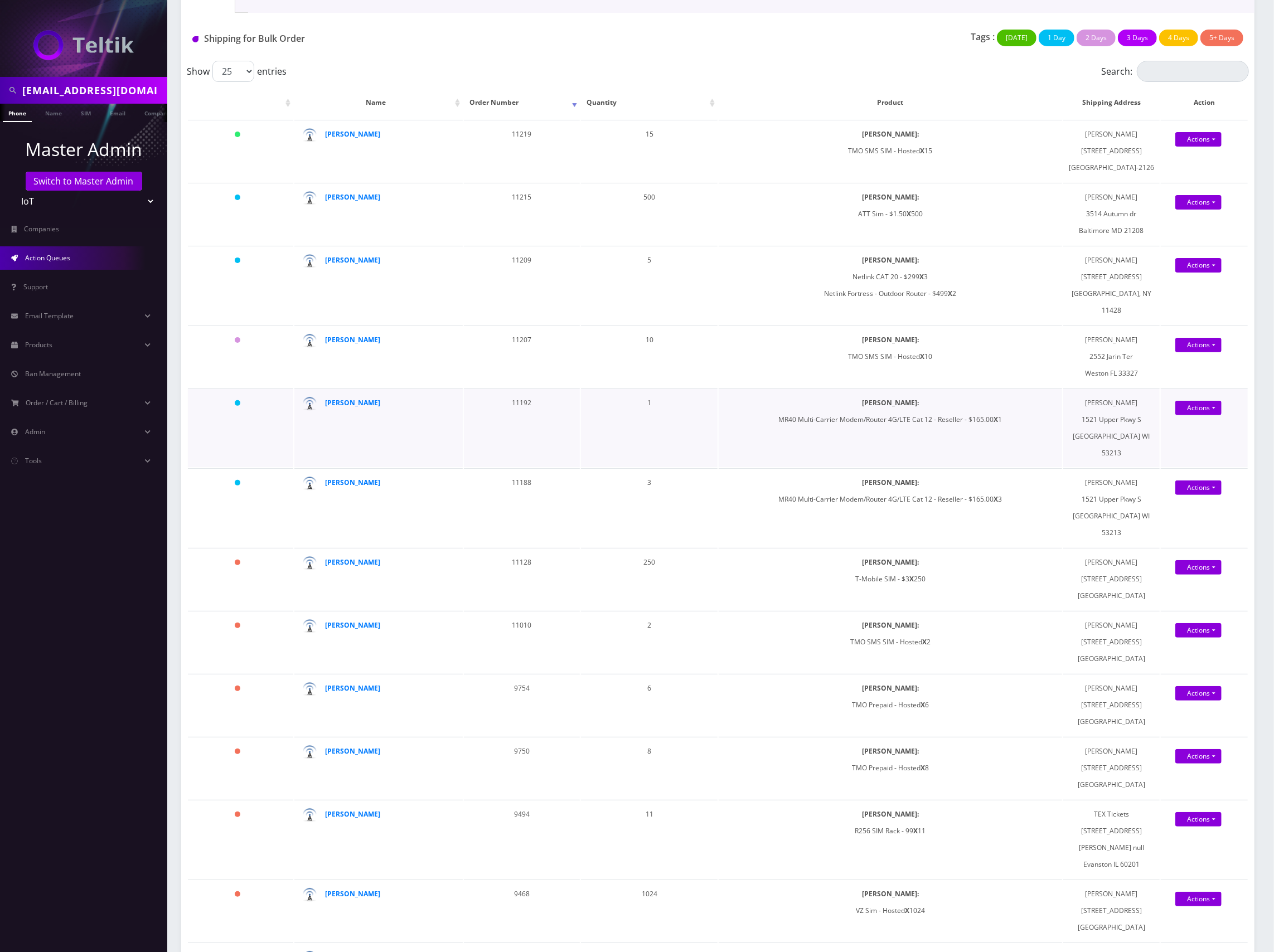
scroll to position [148, 0]
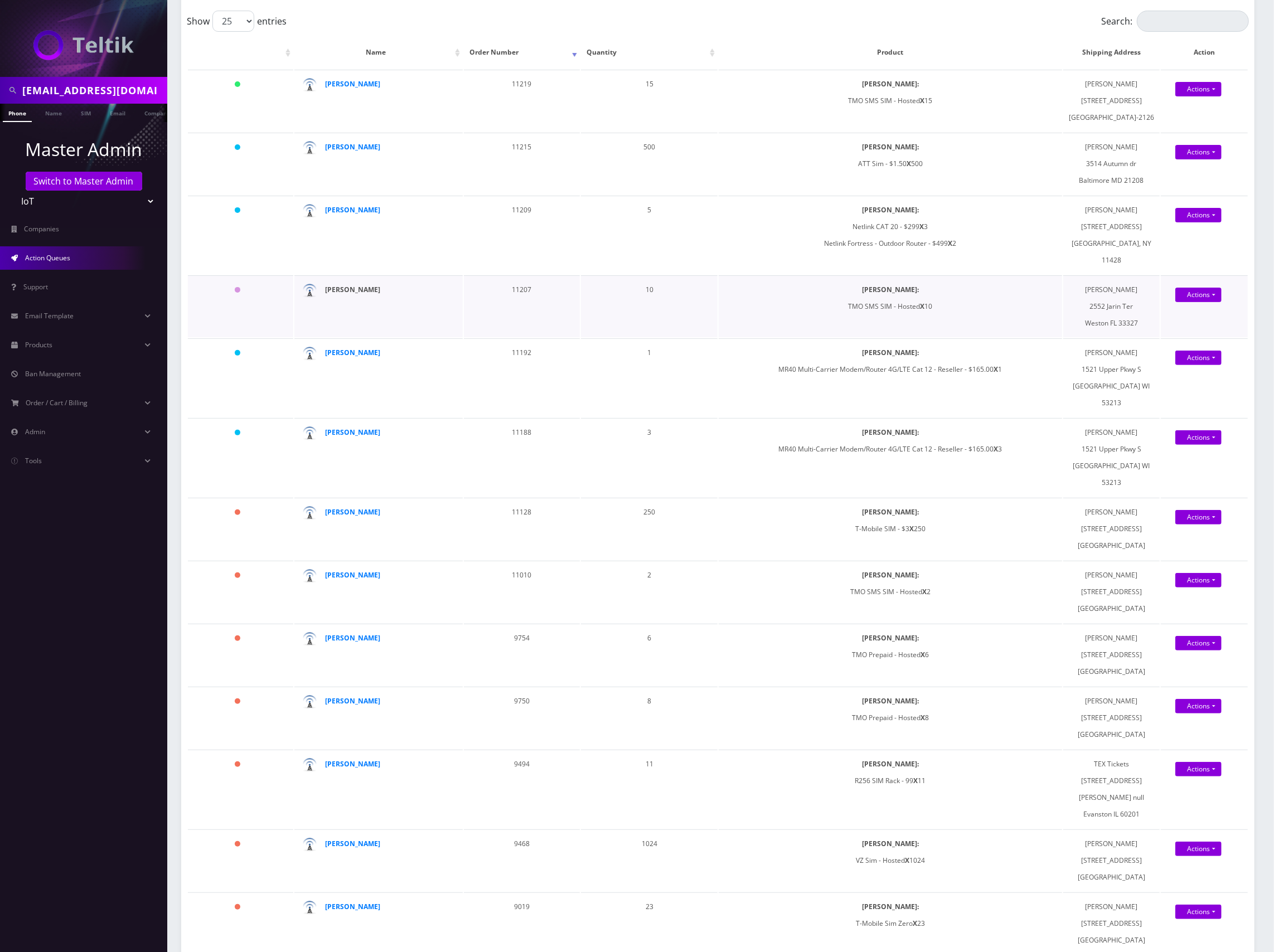
click at [351, 294] on strong "Jessie Roth" at bounding box center [352, 289] width 55 height 9
drag, startPoint x: 92, startPoint y: 92, endPoint x: 111, endPoint y: 96, distance: 19.4
click at [92, 92] on input "Pulleraarondavitian@textickets.com" at bounding box center [94, 91] width 142 height 21
type input "[PERSON_NAME]"
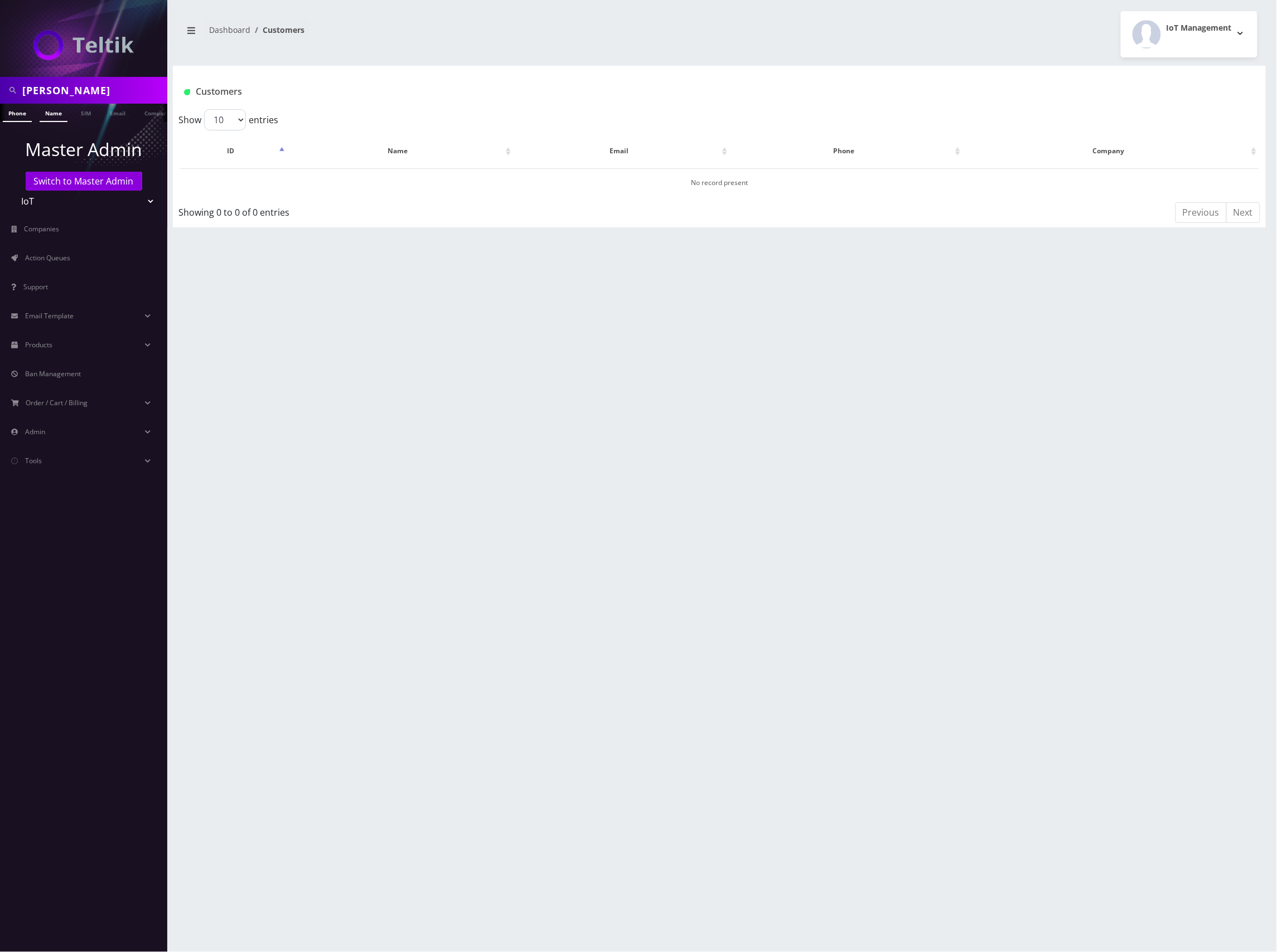
click at [57, 111] on link "Name" at bounding box center [53, 112] width 28 height 18
click at [355, 178] on link "[PERSON_NAME]" at bounding box center [361, 182] width 52 height 9
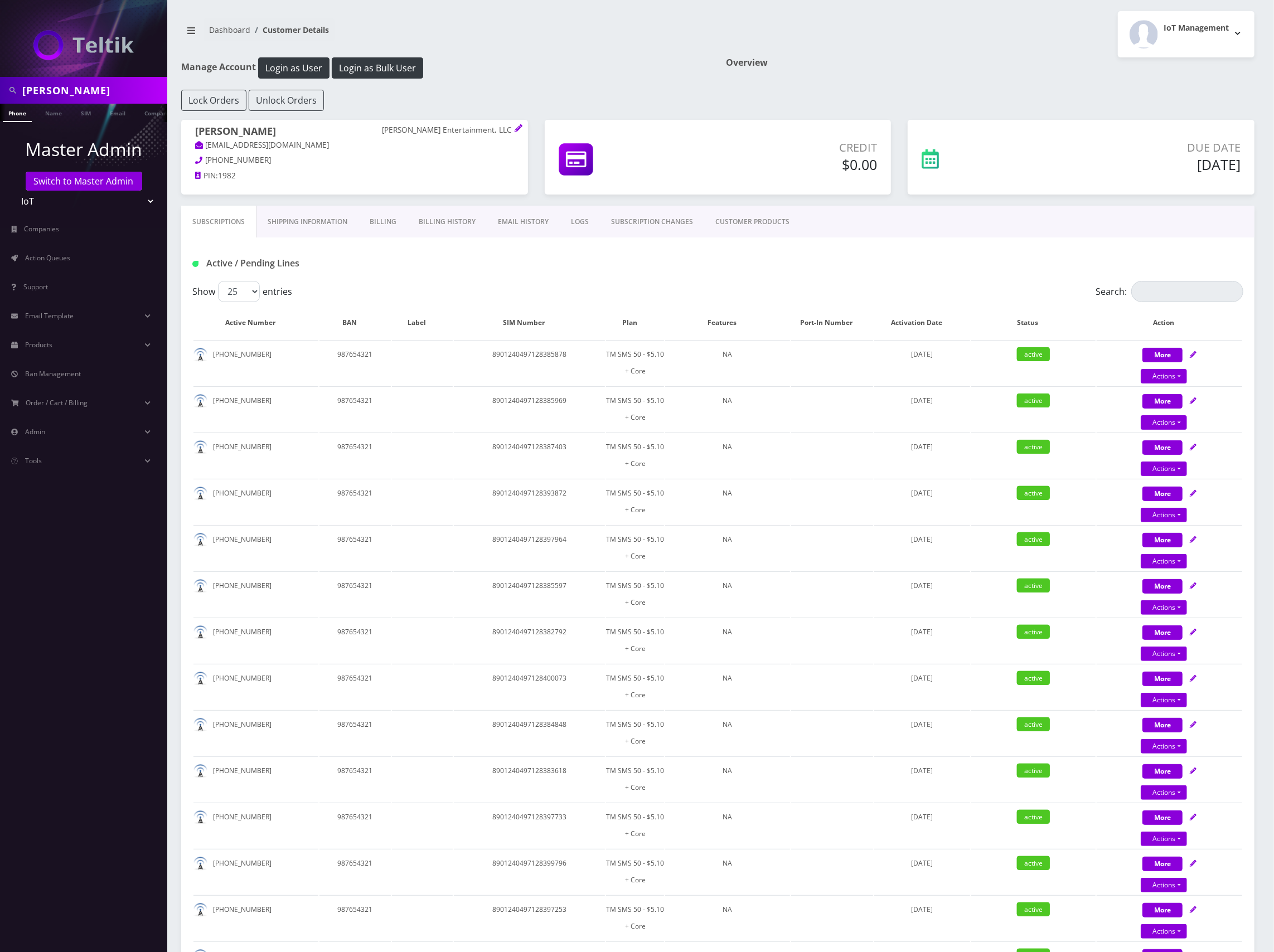
click at [842, 255] on div "Active / Pending Lines" at bounding box center [718, 263] width 1068 height 18
click at [840, 251] on div "Active / Pending Lines" at bounding box center [718, 259] width 1073 height 44
click at [87, 257] on link "Action Queues" at bounding box center [84, 257] width 167 height 23
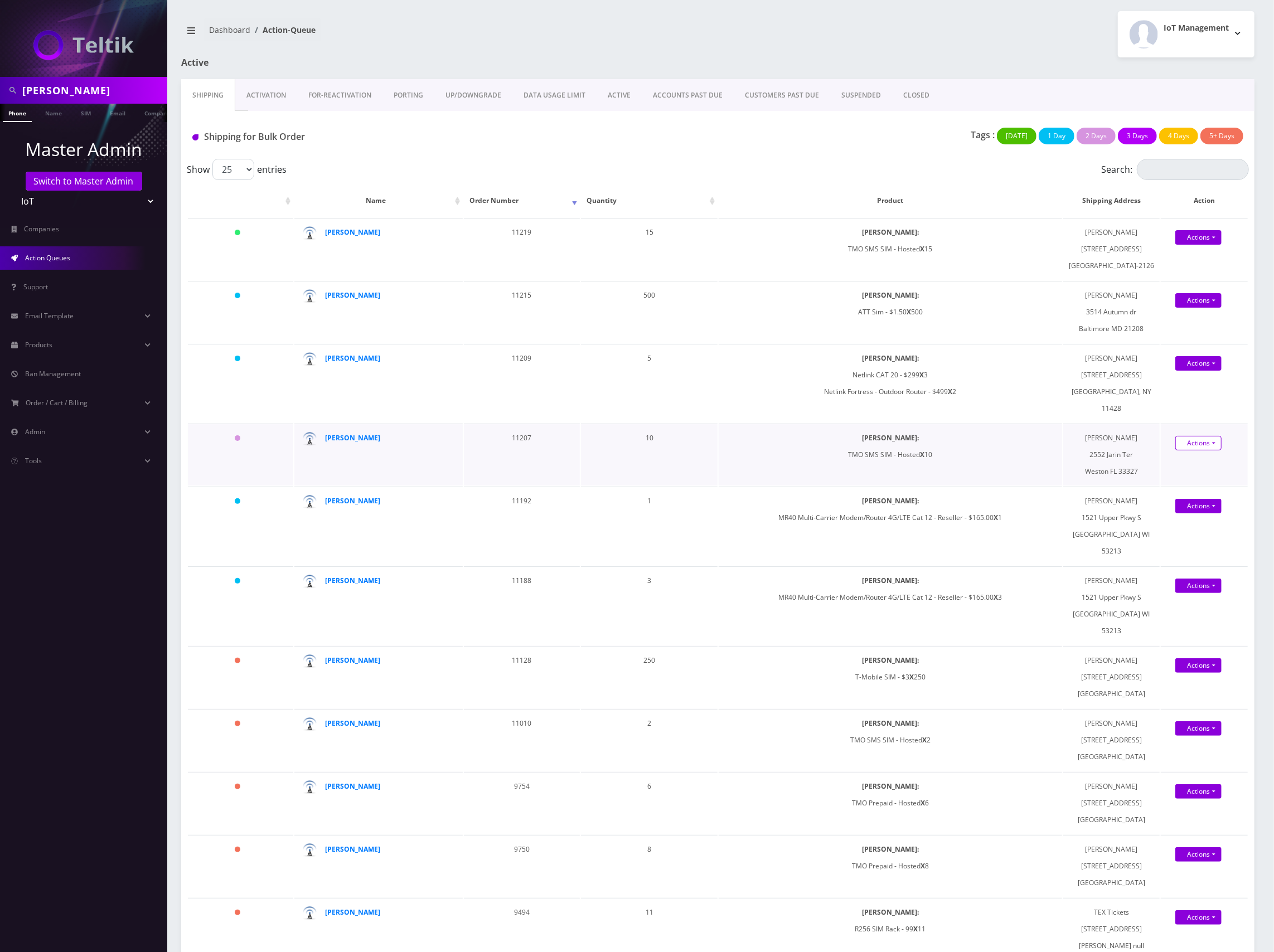
click at [1193, 308] on link "Actions" at bounding box center [1198, 300] width 46 height 14
click at [1192, 472] on link "Shipped" at bounding box center [1209, 464] width 89 height 17
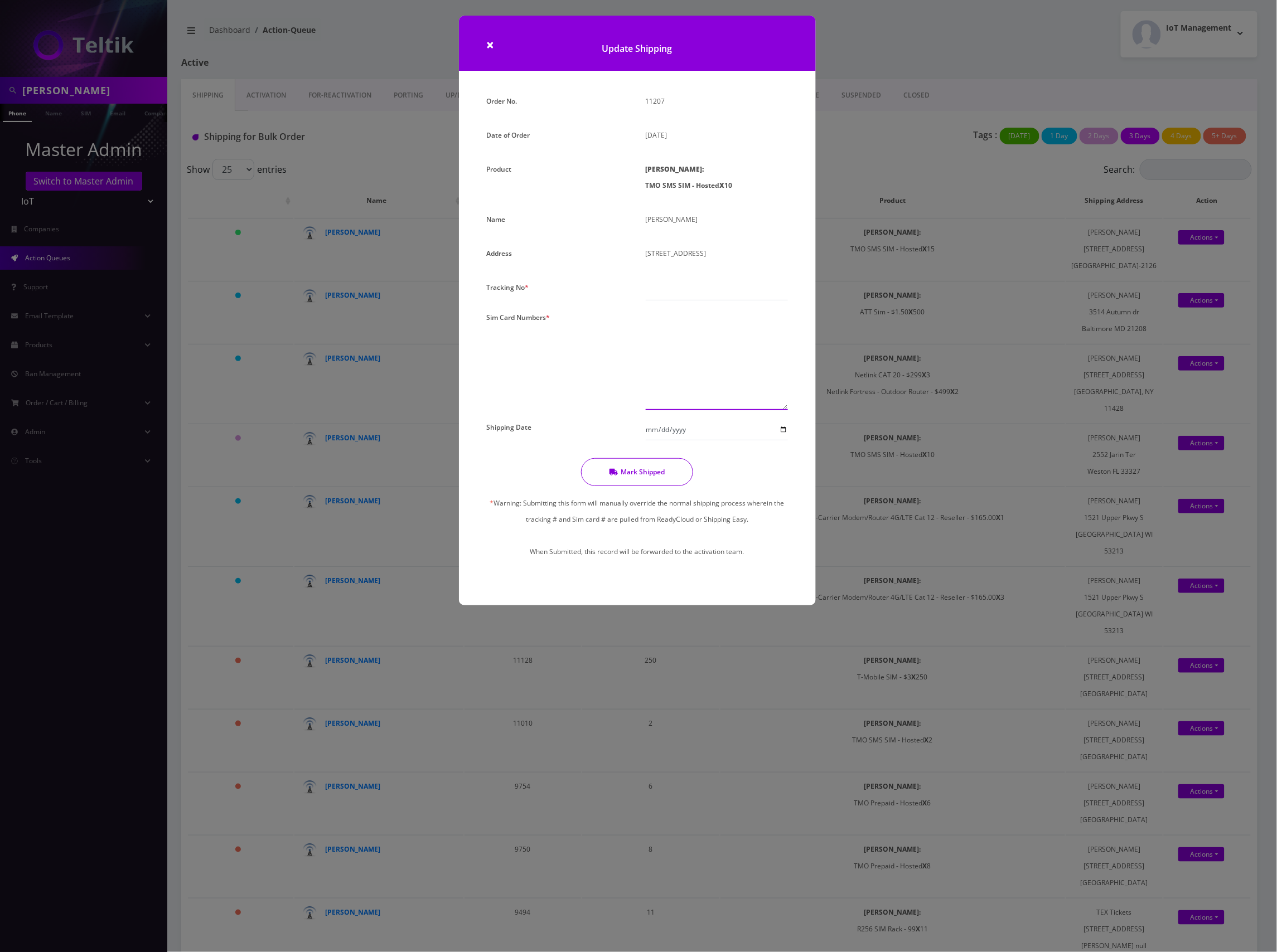
click at [672, 330] on textarea at bounding box center [717, 360] width 142 height 101
paste textarea "8901240497128428868 8901240497128429387 8901240497128428512 8901240497128260998…"
drag, startPoint x: 726, startPoint y: 406, endPoint x: 587, endPoint y: 302, distance: 173.6
click at [587, 302] on div "Order No. 11207 Date of Order August 24, 2025 Product SIMs: TMO SMS SIM - Hoste…" at bounding box center [637, 335] width 318 height 485
type textarea "8901240497128428868 8901240497128429387 8901240497128428512 8901240497128260998…"
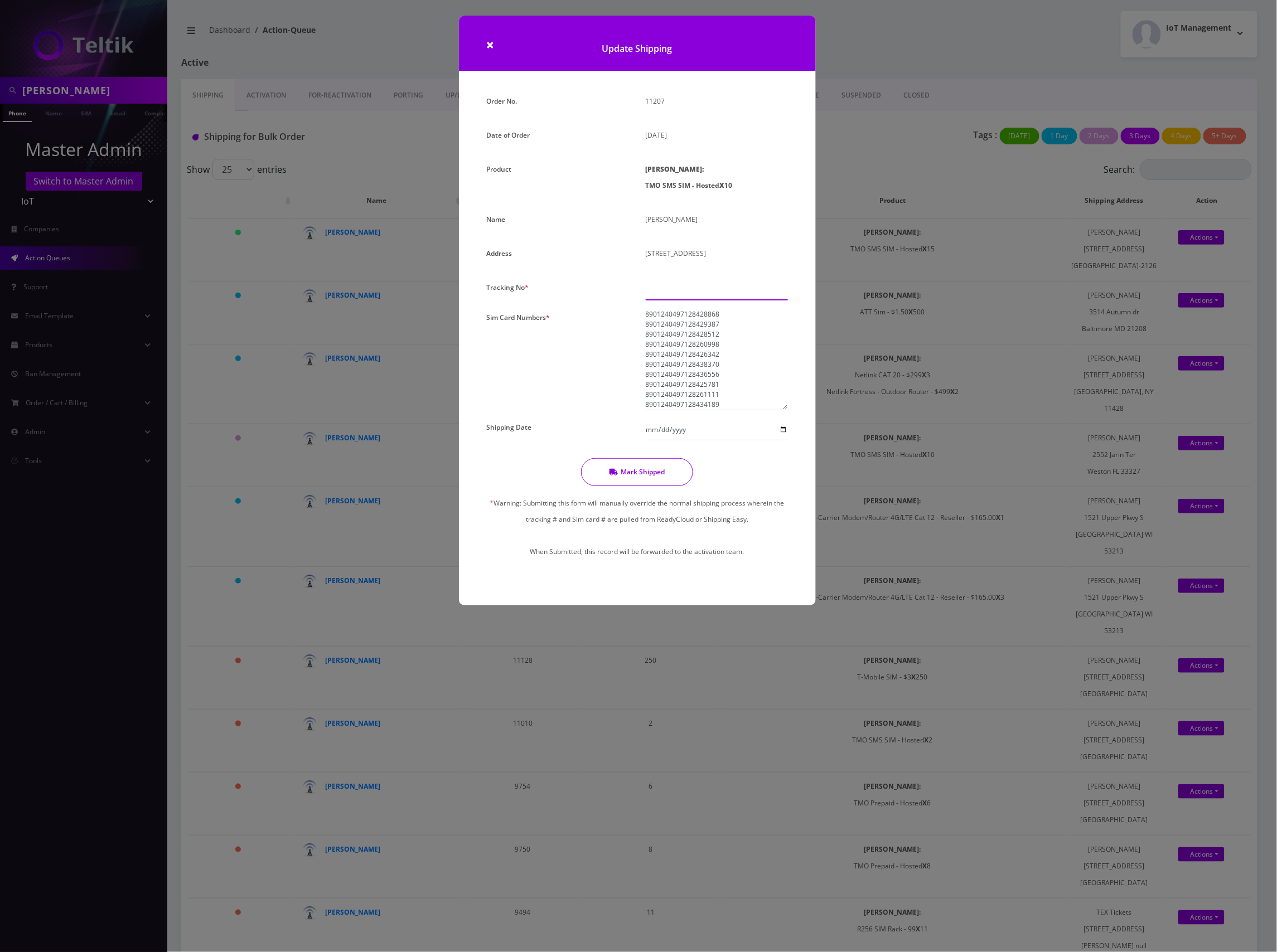
click at [694, 291] on input "text" at bounding box center [717, 290] width 142 height 21
type input "000"
click at [640, 469] on button "Mark Shipped" at bounding box center [637, 472] width 112 height 28
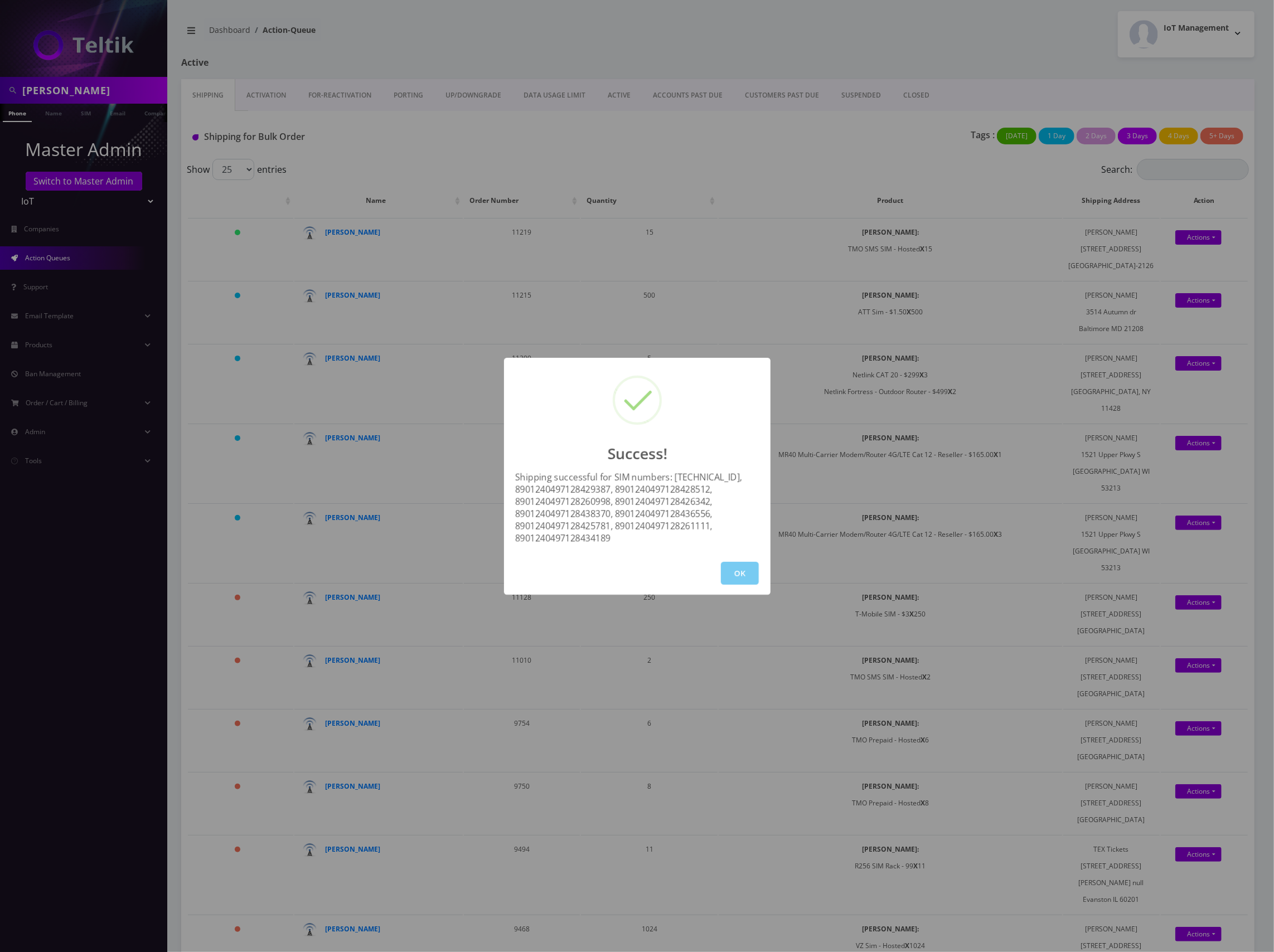
click at [733, 567] on button "OK" at bounding box center [740, 573] width 38 height 23
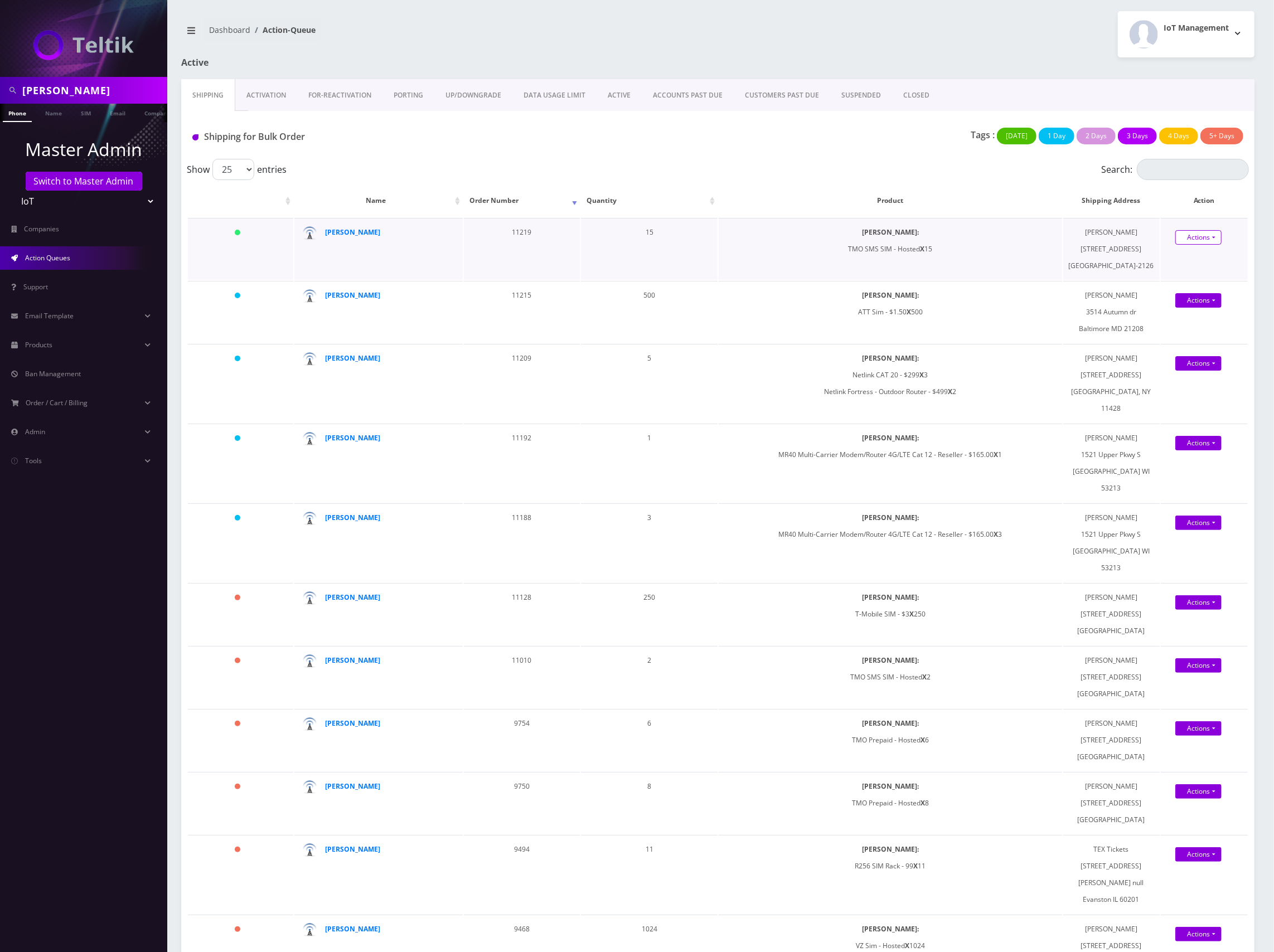
click at [1202, 236] on link "Actions" at bounding box center [1198, 237] width 46 height 14
click at [1200, 261] on link "Shipped" at bounding box center [1209, 258] width 89 height 17
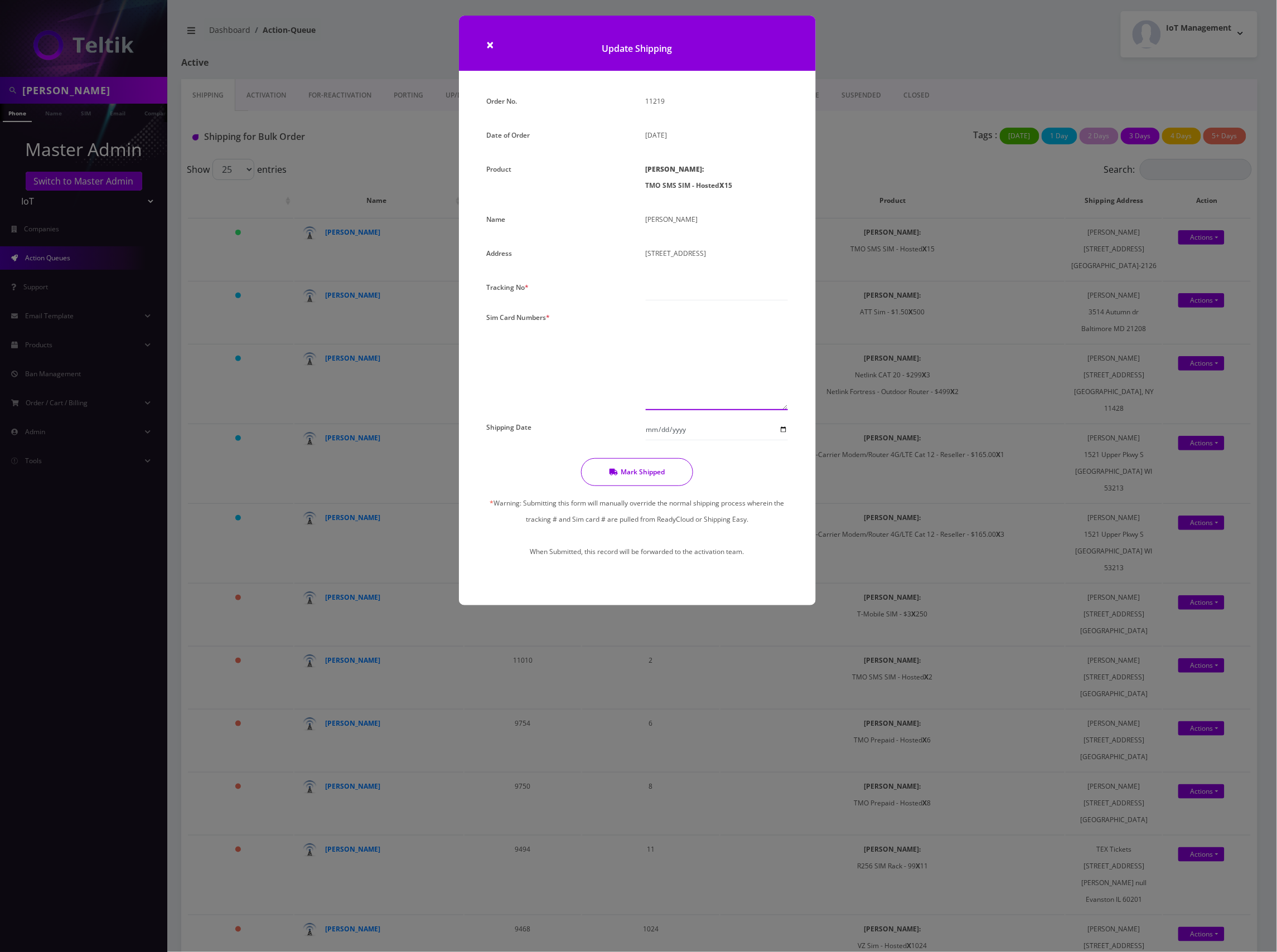
click at [690, 379] on textarea at bounding box center [717, 360] width 142 height 101
paste textarea "8901240497128436309 8901240497128264933 8901240497128426110 8901240497128426243…"
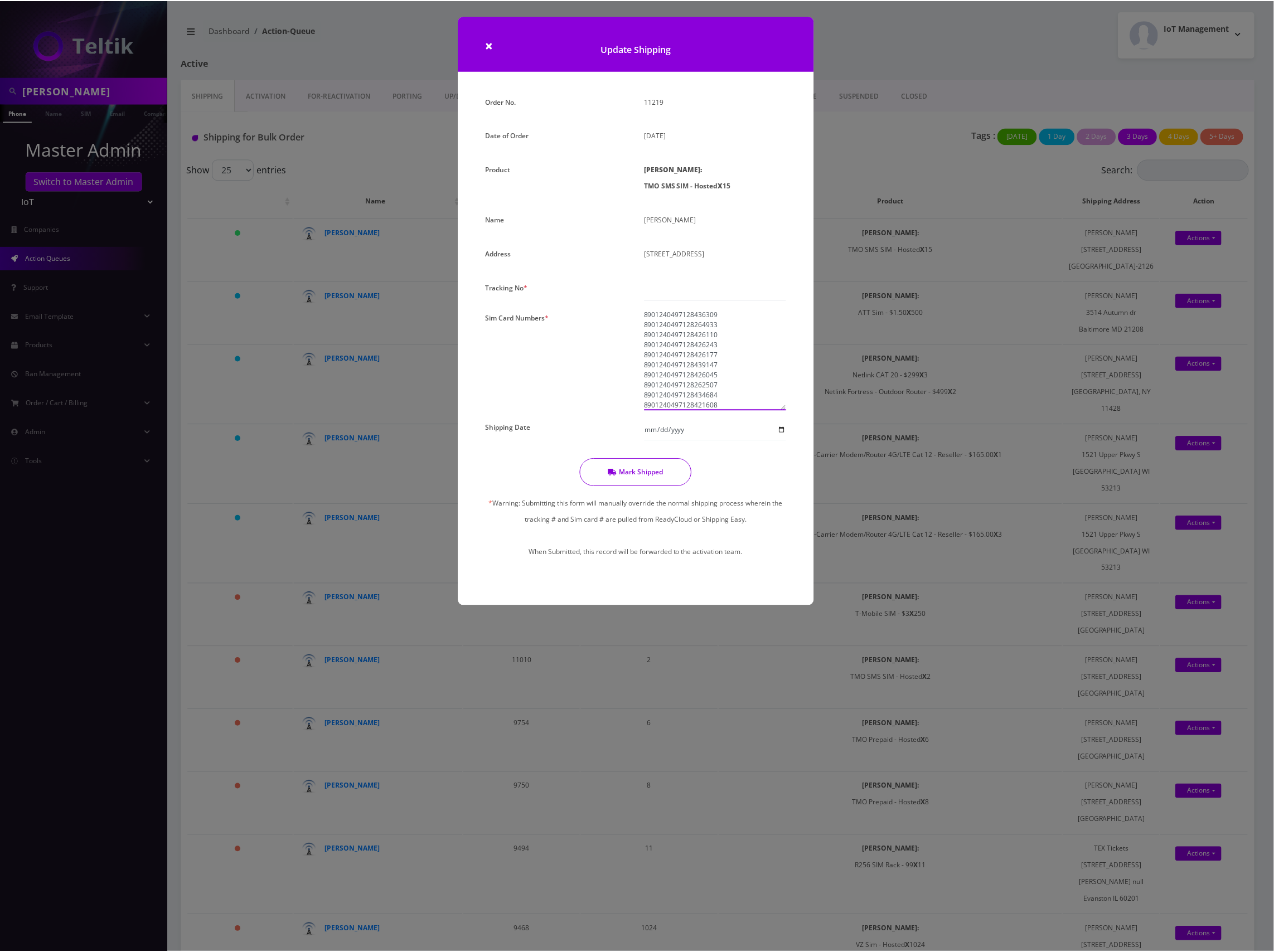
scroll to position [50, 0]
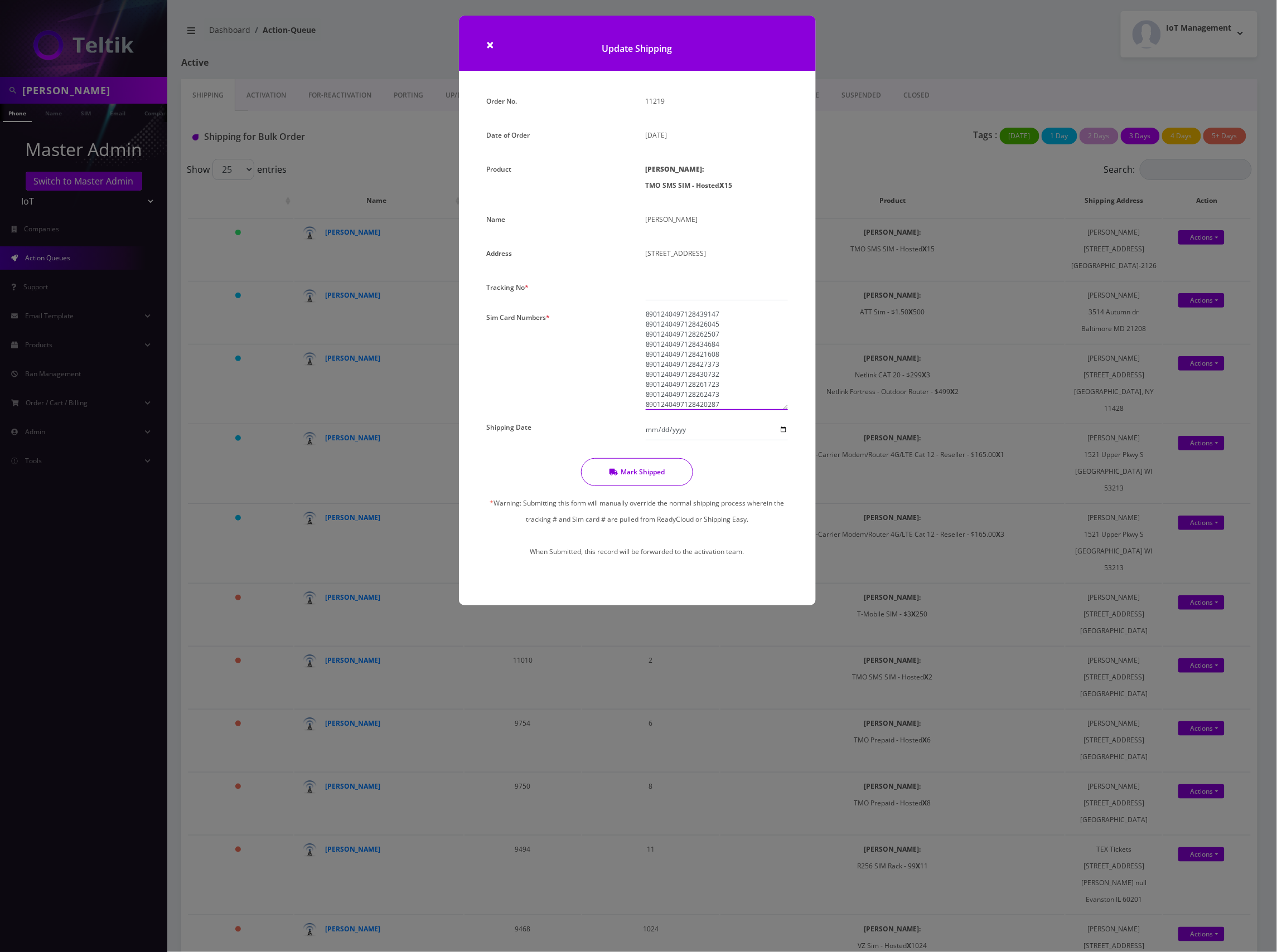
type textarea "8901240497128436309 8901240497128264933 8901240497128426110 8901240497128426243…"
drag, startPoint x: 702, startPoint y: 302, endPoint x: 723, endPoint y: 300, distance: 21.1
click at [703, 300] on input "text" at bounding box center [717, 290] width 142 height 21
type input "000"
click at [638, 487] on button "Mark Shipped" at bounding box center [637, 477] width 112 height 28
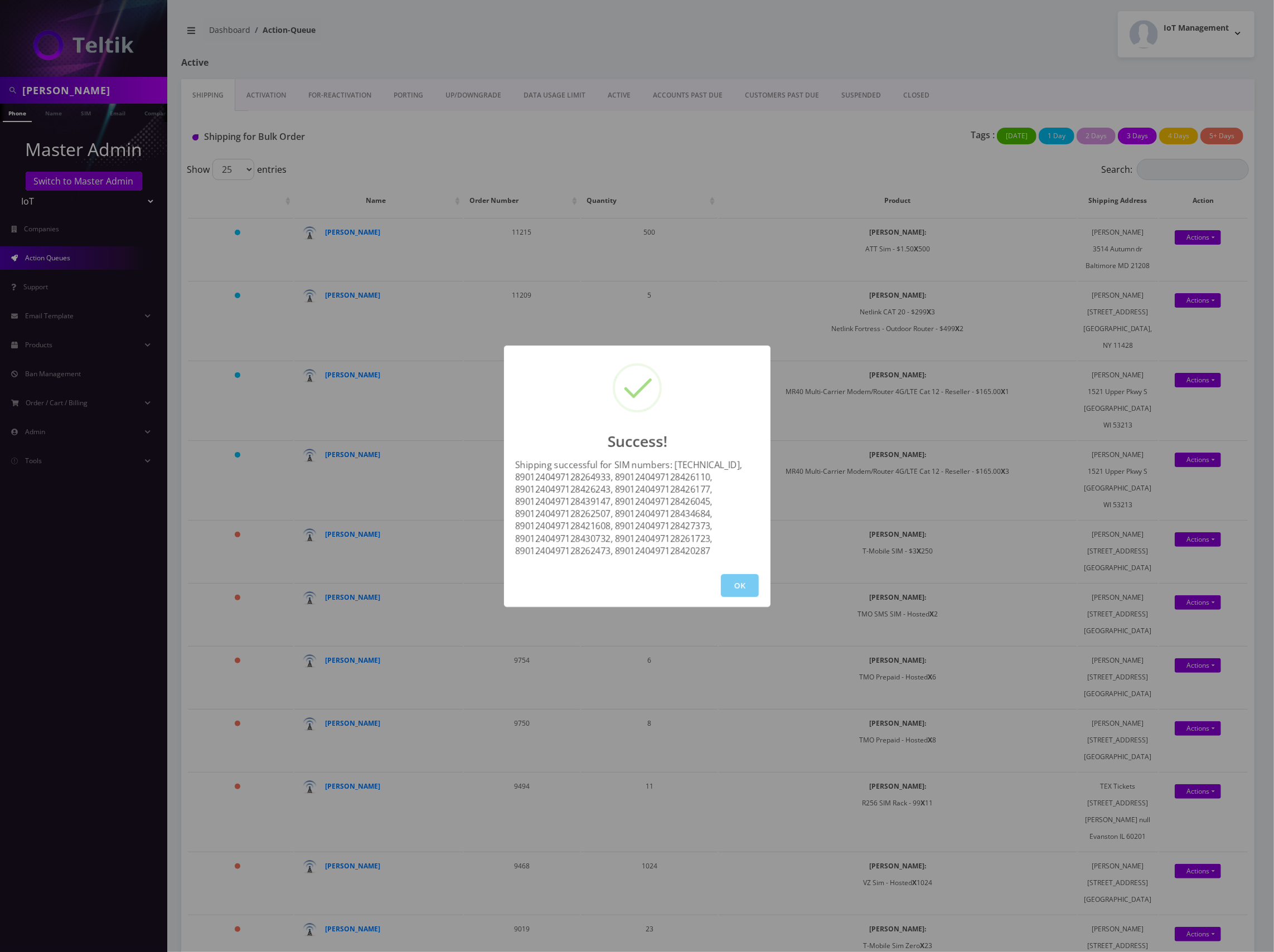
click at [735, 594] on button "OK" at bounding box center [740, 585] width 38 height 23
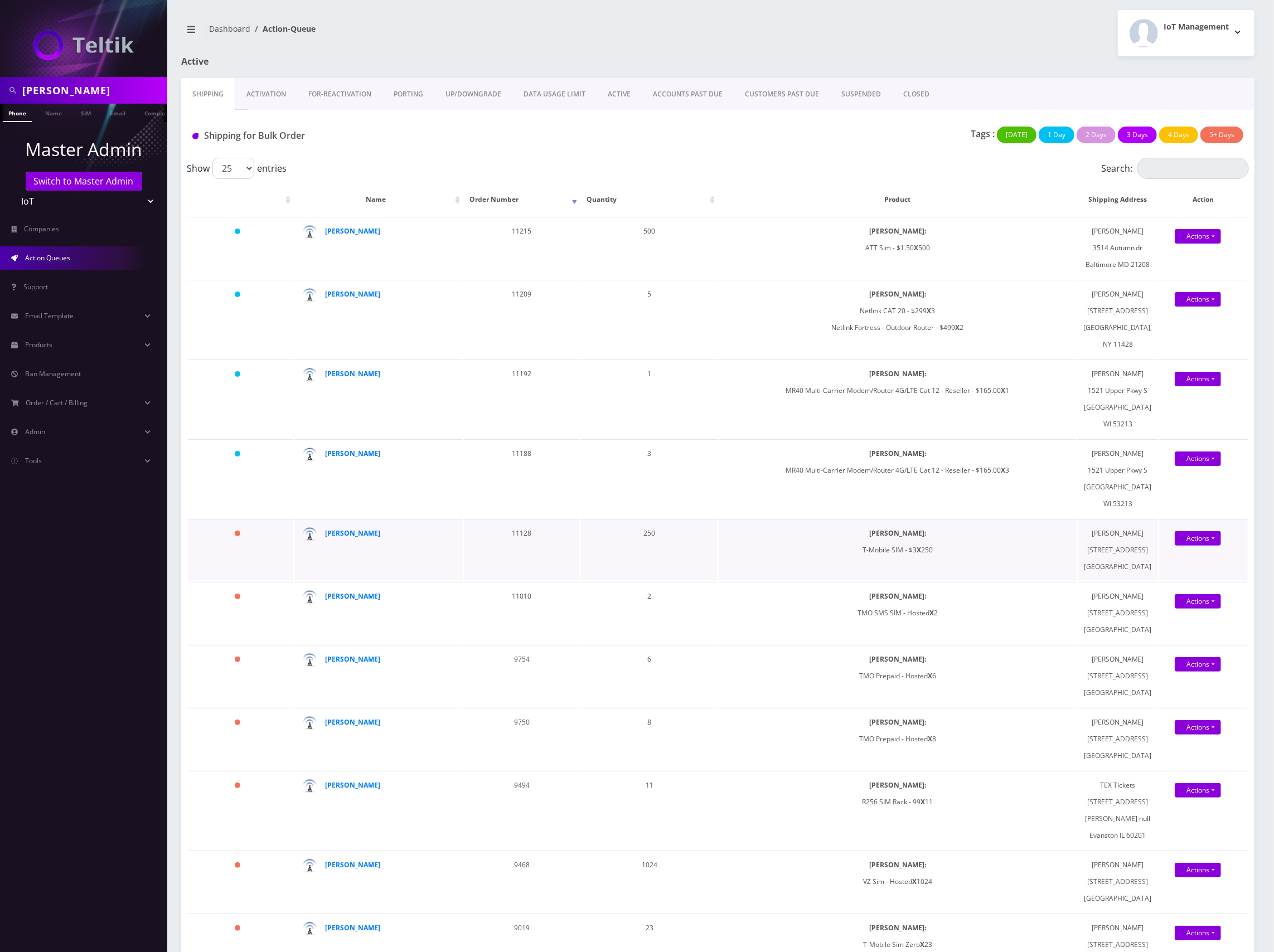
scroll to position [0, 0]
click at [264, 91] on link "Activation" at bounding box center [266, 96] width 62 height 32
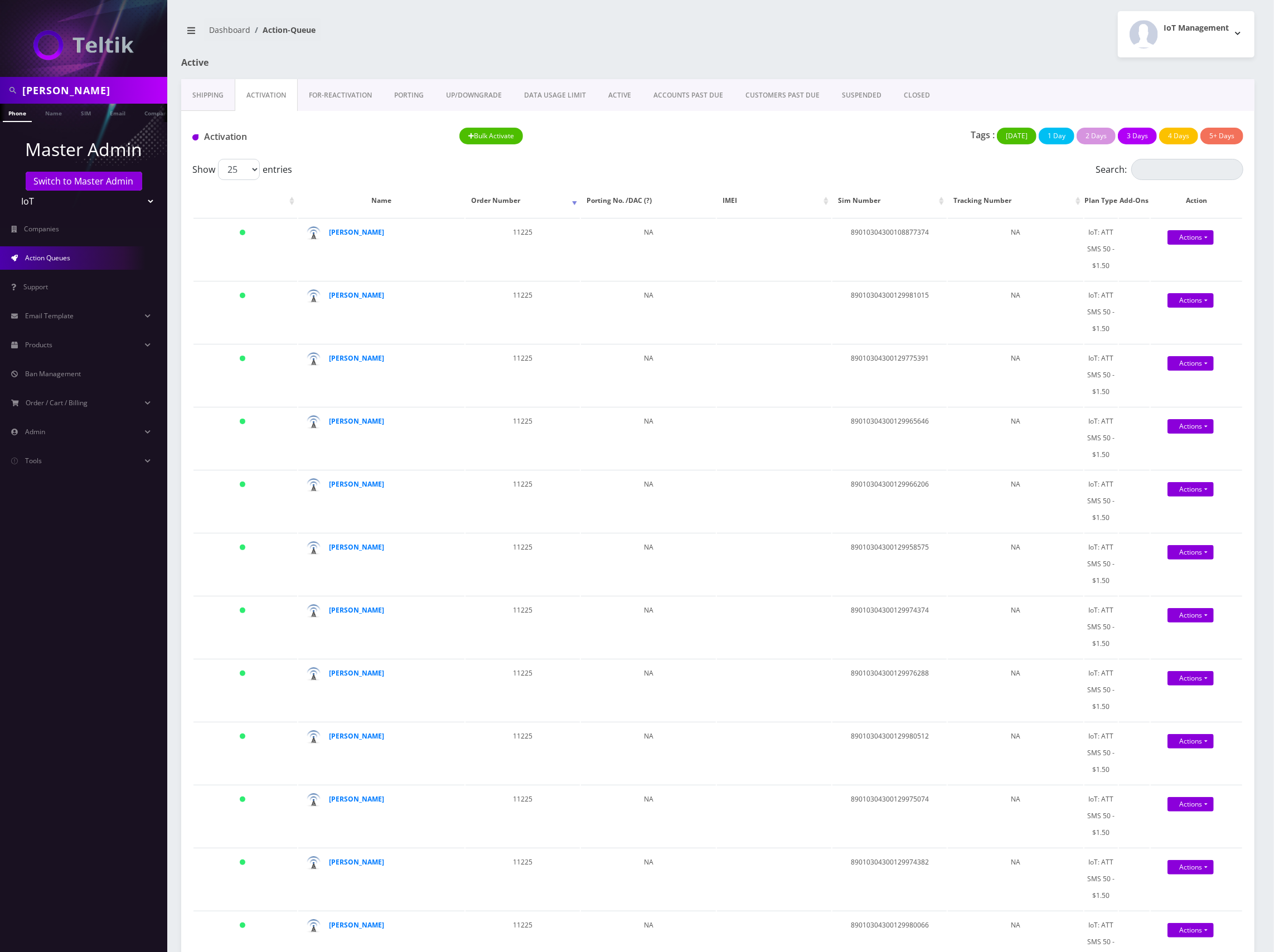
click at [212, 91] on link "Shipping" at bounding box center [208, 96] width 54 height 32
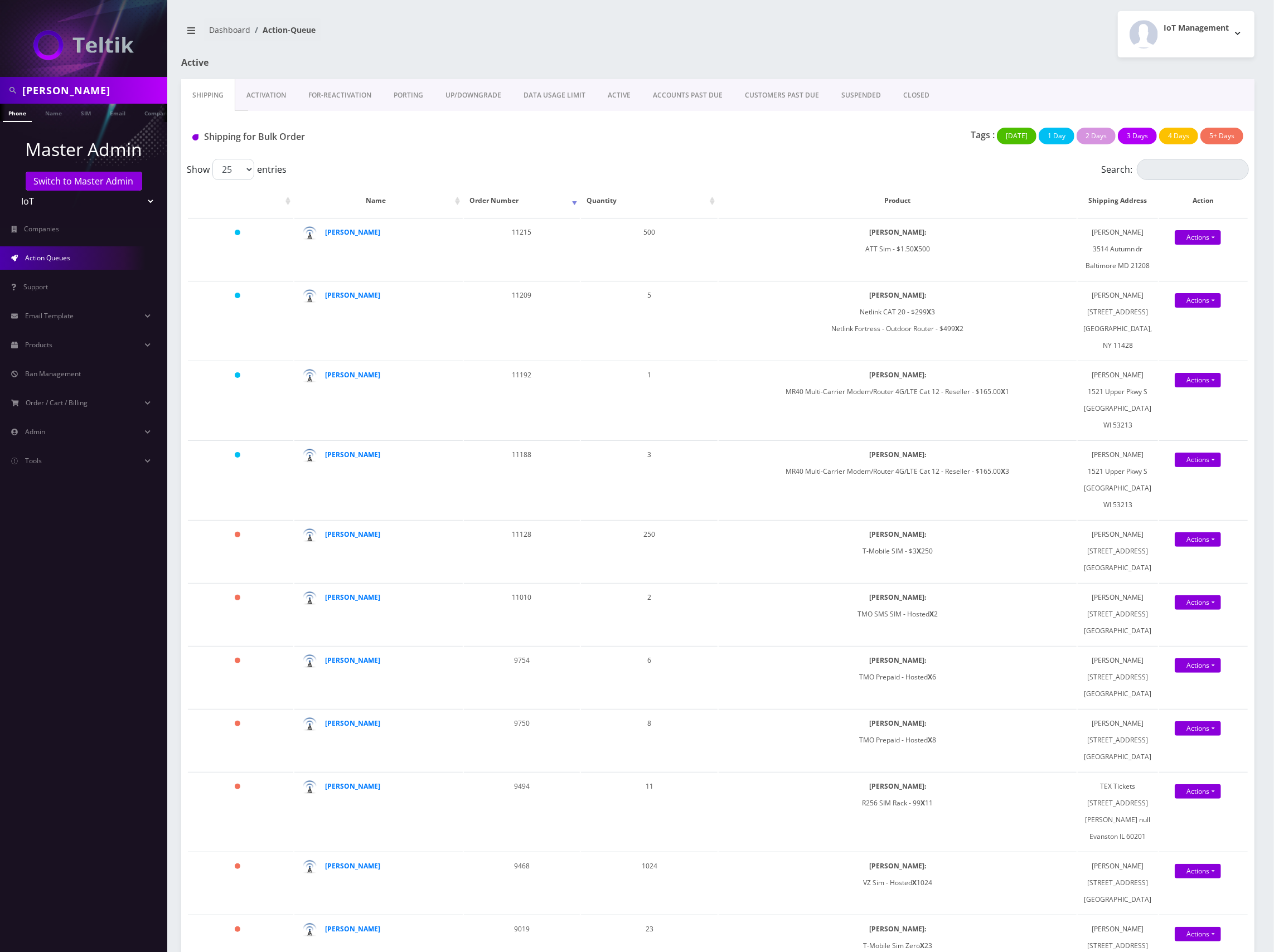
click at [629, 148] on div "Tags : Today 1 Day 2 Days 3 Days 4 Days 5+ Days" at bounding box center [896, 139] width 712 height 23
click at [728, 142] on div "Tags : Today 1 Day 2 Days 3 Days 4 Days 5+ Days" at bounding box center [896, 139] width 712 height 23
drag, startPoint x: 110, startPoint y: 95, endPoint x: -6, endPoint y: 88, distance: 116.2
type input "matt"
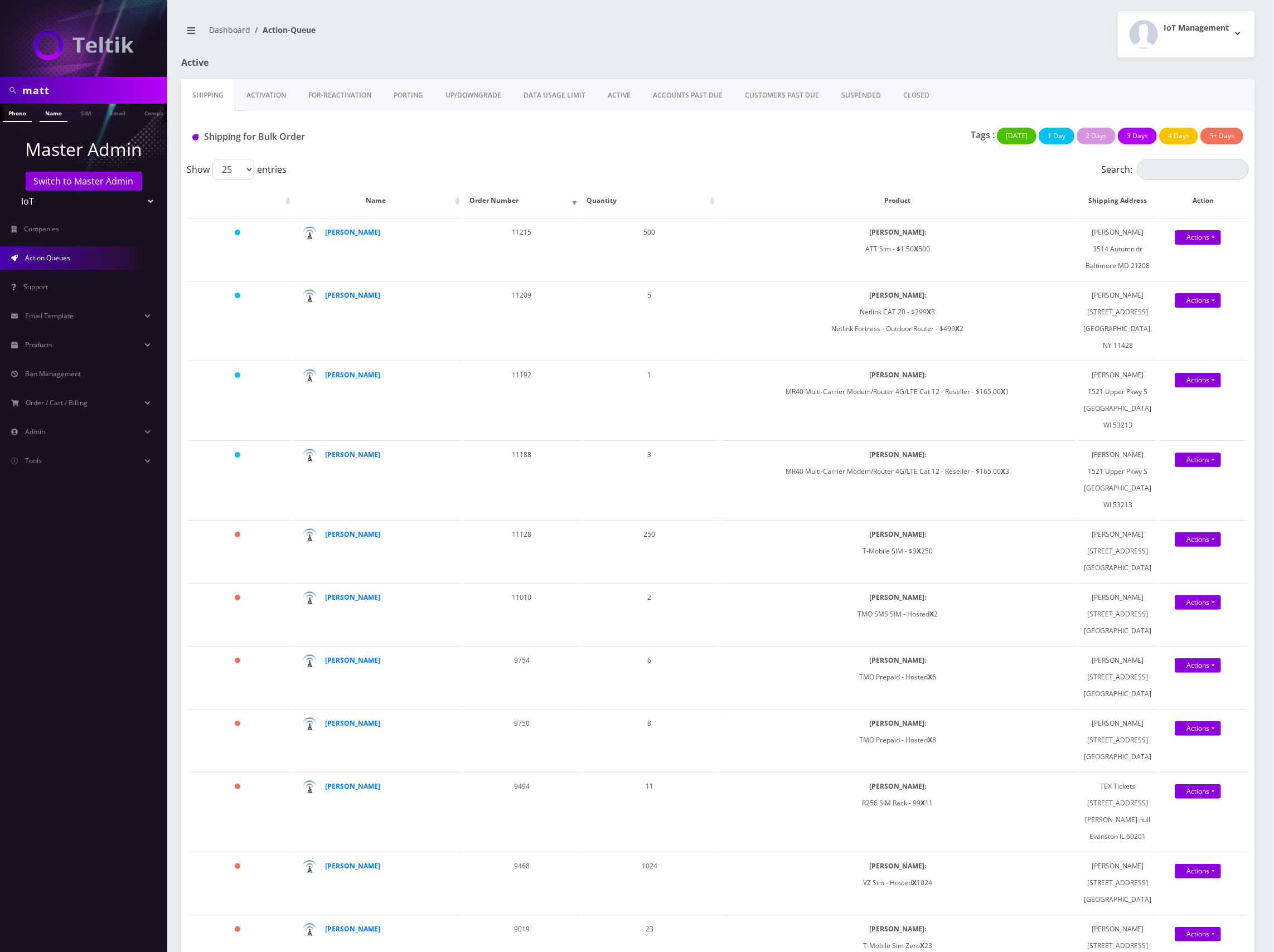
click at [52, 105] on link "Name" at bounding box center [53, 112] width 28 height 18
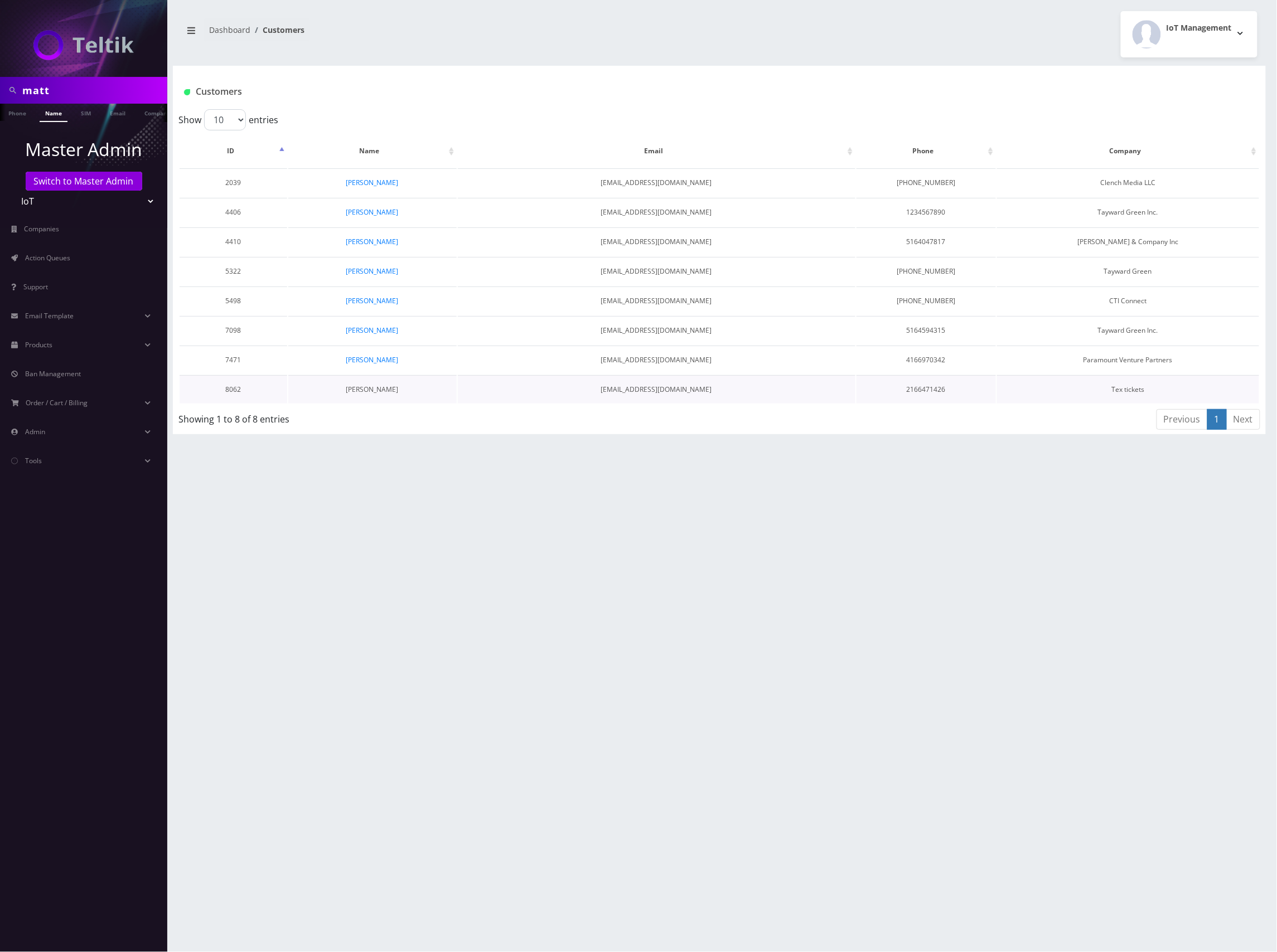
click at [357, 389] on link "[PERSON_NAME]" at bounding box center [372, 389] width 52 height 9
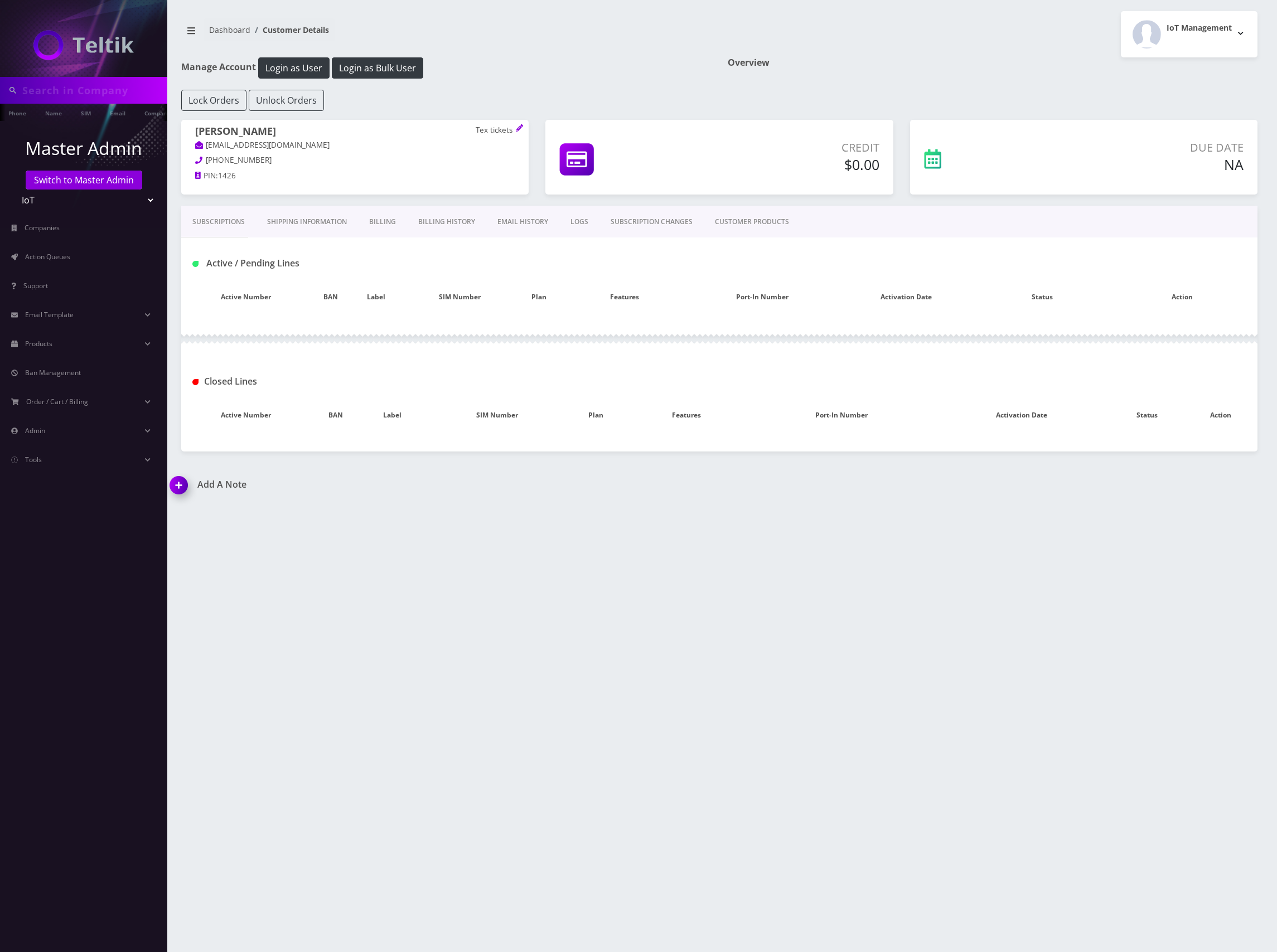
type input "matt"
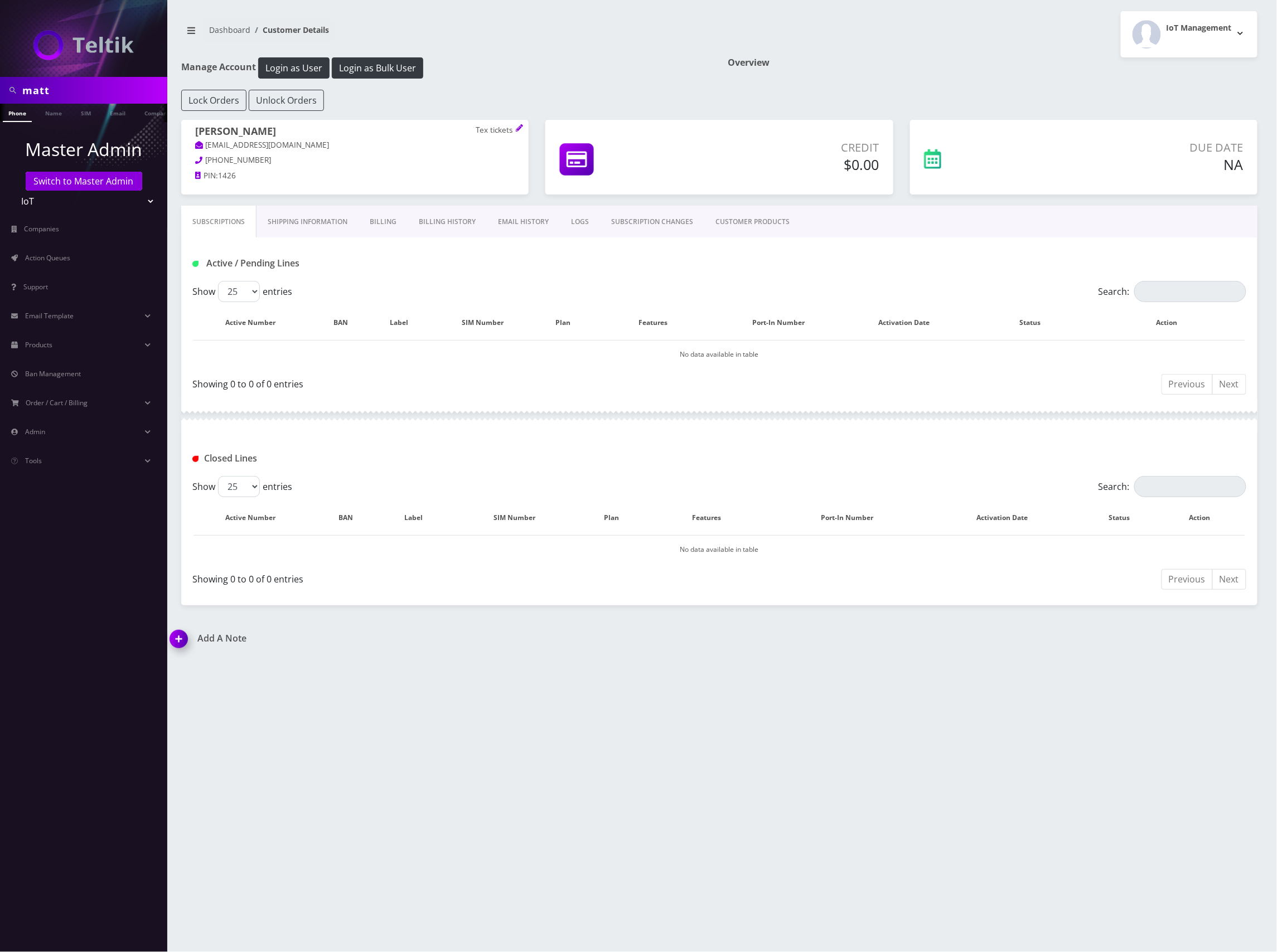
click at [770, 224] on link "CUSTOMER PRODUCTS" at bounding box center [752, 222] width 96 height 32
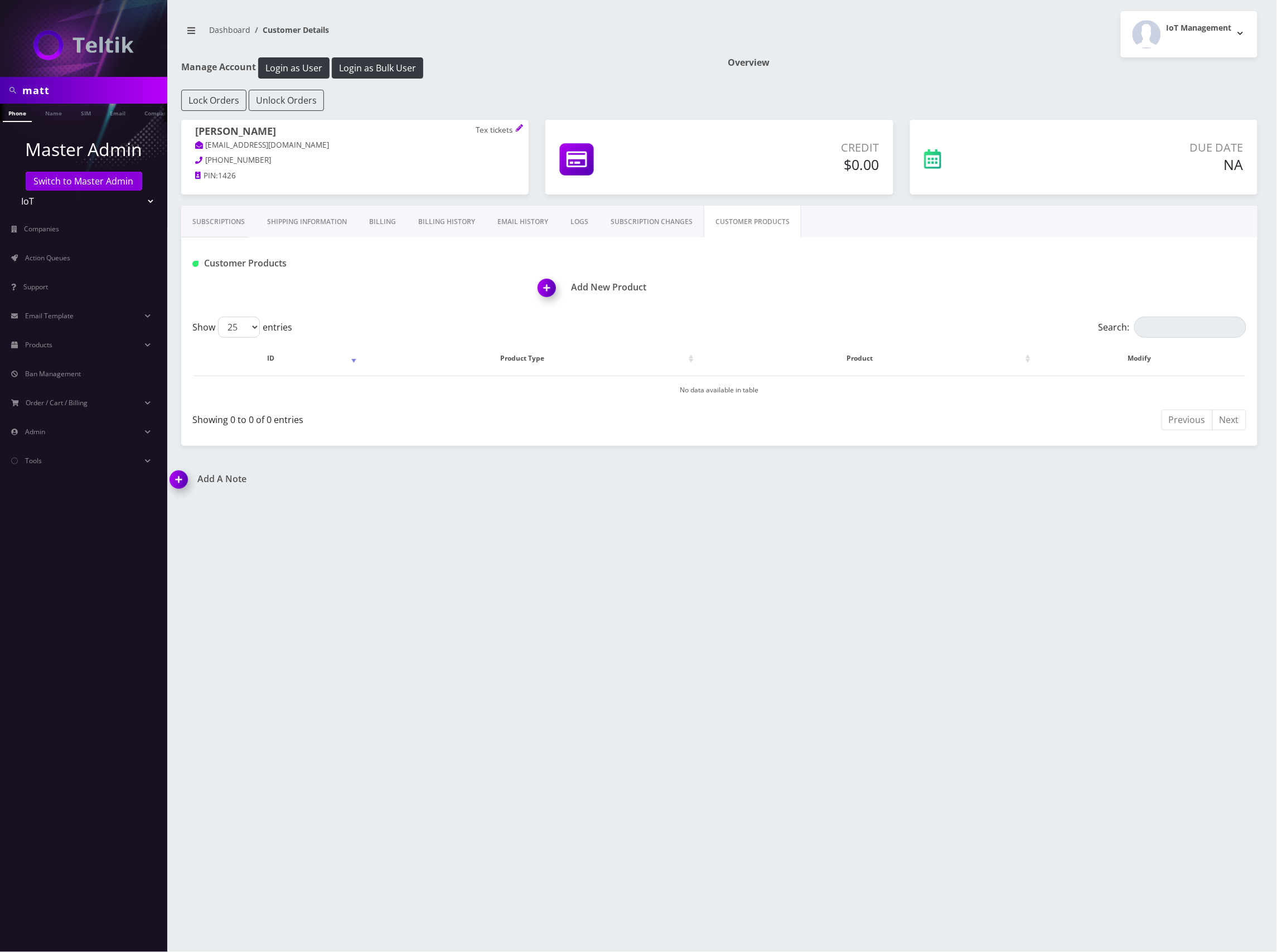
click at [581, 287] on h1 "Add New Product" at bounding box center [897, 287] width 719 height 11
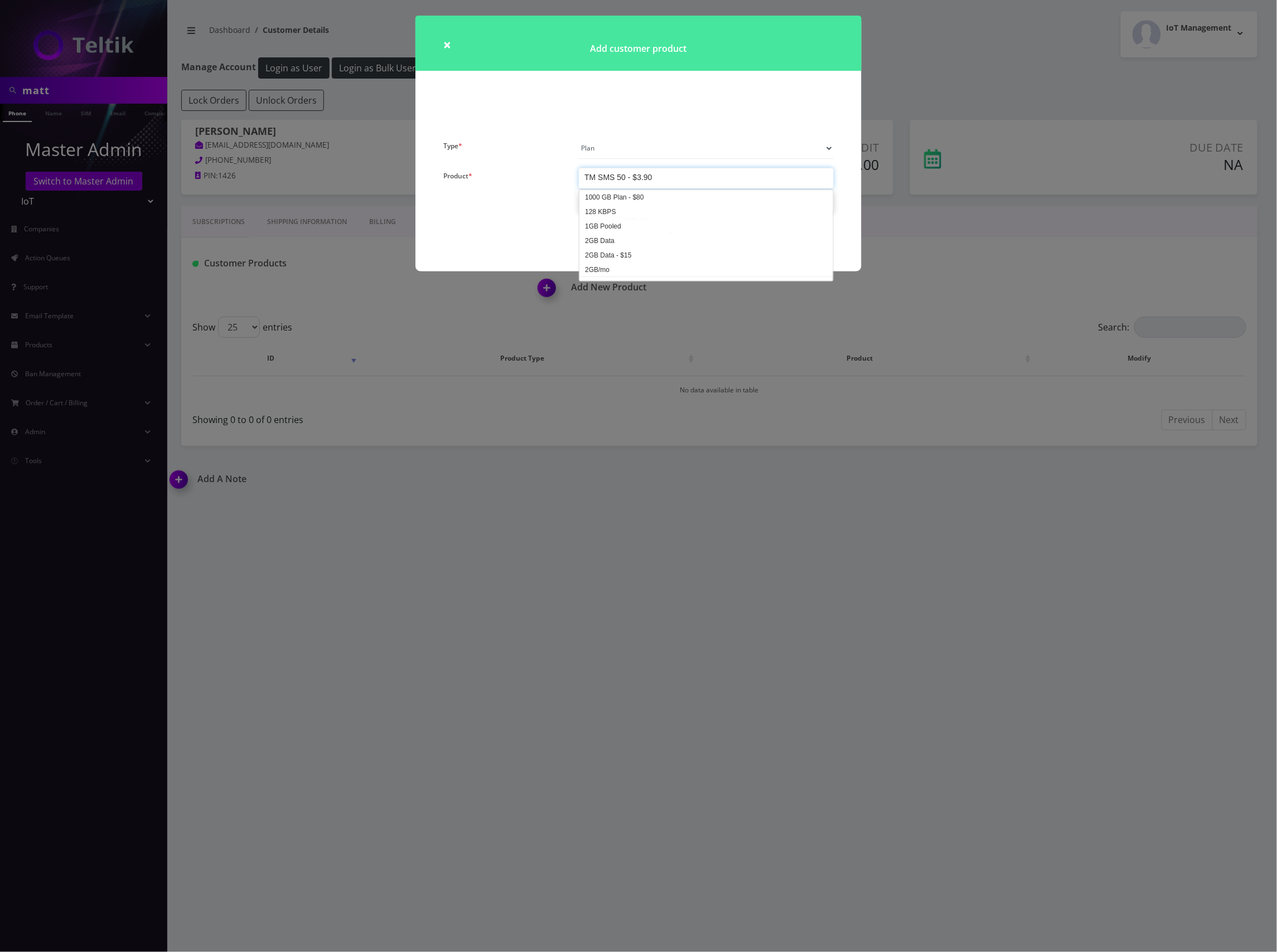
click at [692, 175] on div "TM SMS 50 - $3.90" at bounding box center [706, 178] width 255 height 21
click at [652, 219] on button "CREATE" at bounding box center [638, 221] width 82 height 28
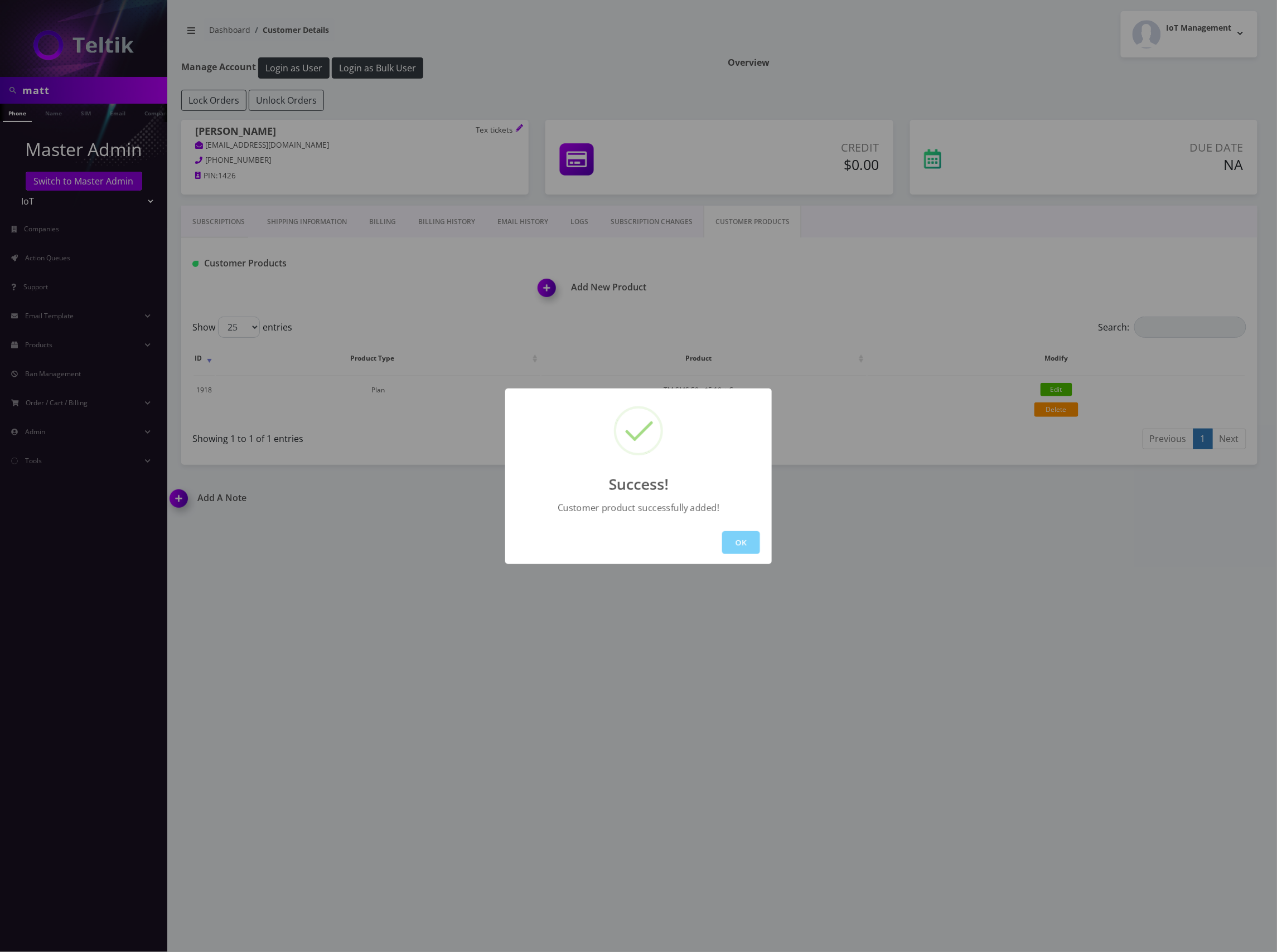
drag, startPoint x: 741, startPoint y: 544, endPoint x: 745, endPoint y: 540, distance: 5.7
click at [743, 545] on button "OK" at bounding box center [741, 543] width 38 height 23
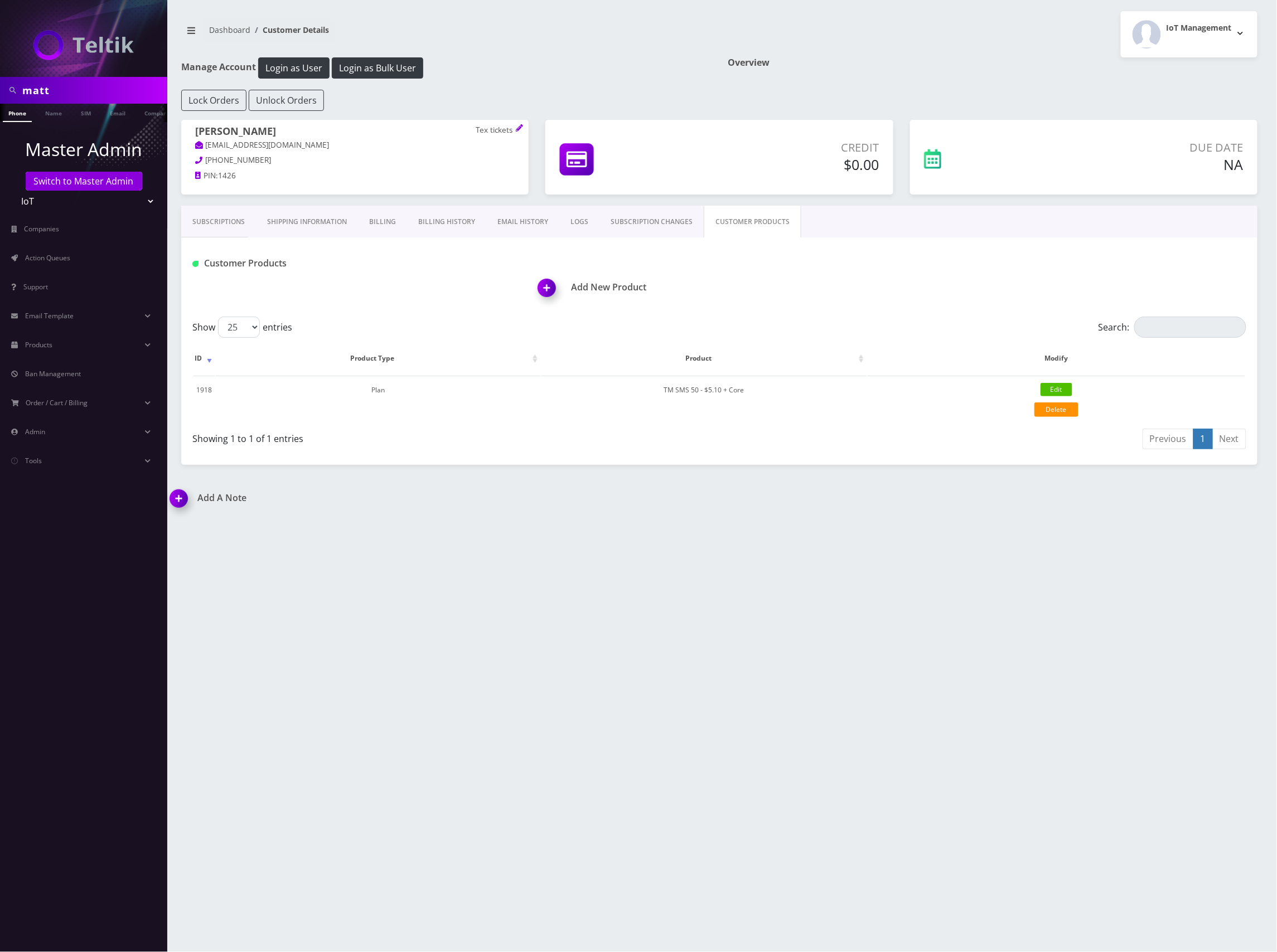
click at [610, 290] on h1 "Add New Product" at bounding box center [897, 287] width 719 height 11
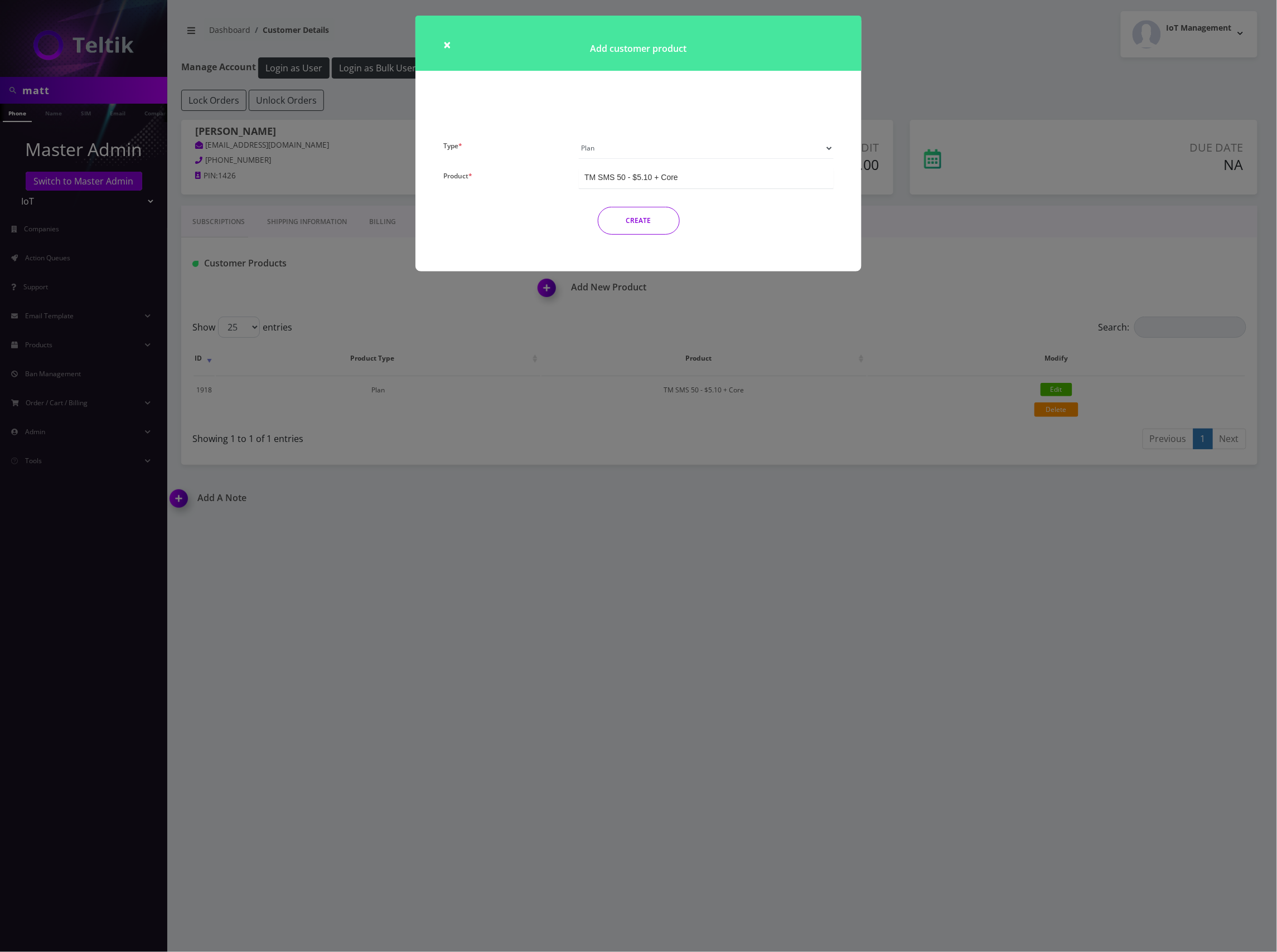
click at [790, 152] on select "Plan Device Sim Addon One-off" at bounding box center [706, 148] width 255 height 21
click at [579, 137] on select "Plan Device Sim Addon One-off" at bounding box center [706, 148] width 255 height 21
click at [692, 174] on div "TMO SMS SIM" at bounding box center [706, 178] width 255 height 21
click at [652, 231] on button "CREATE" at bounding box center [638, 221] width 82 height 28
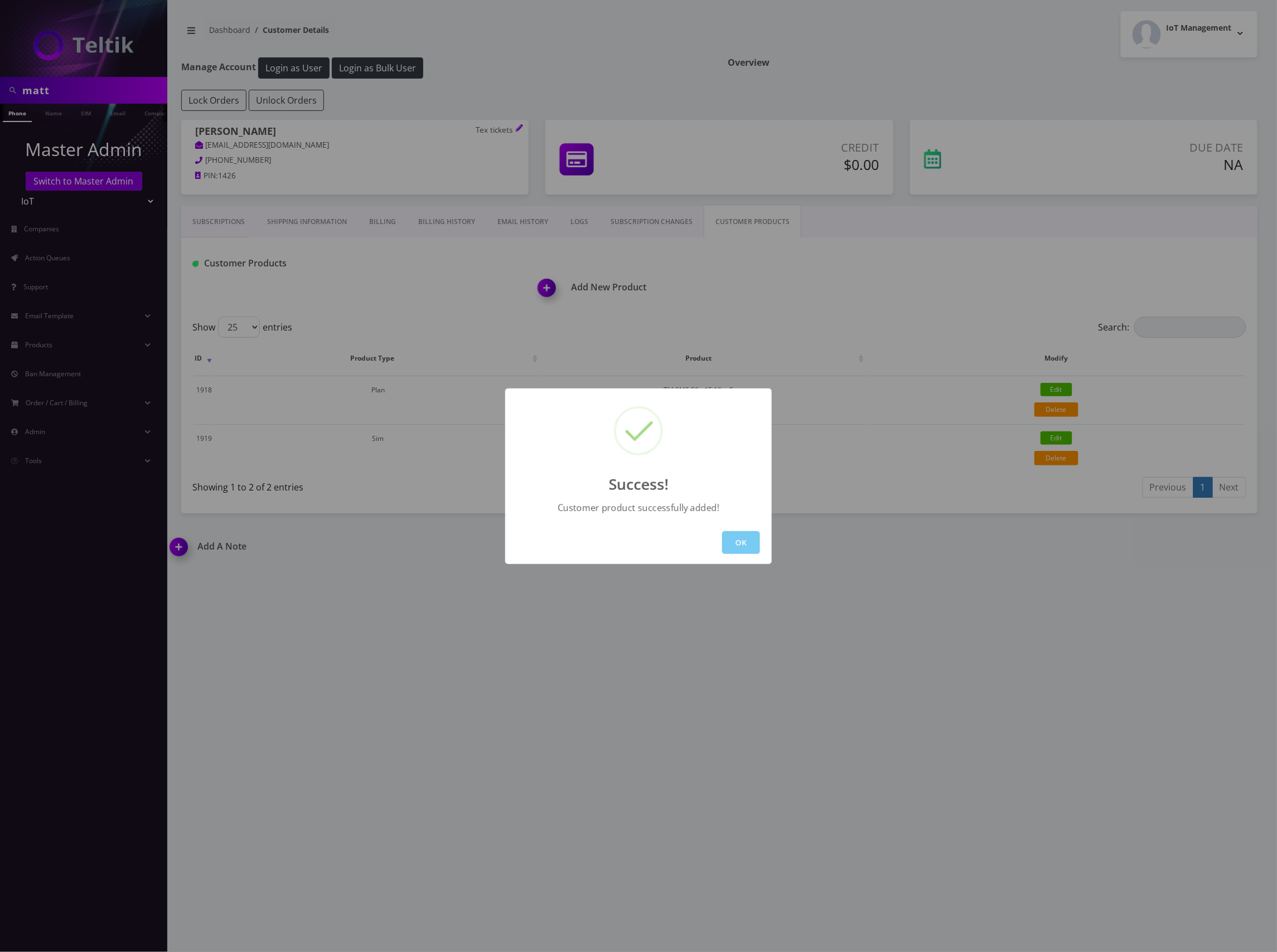
click at [743, 534] on button "OK" at bounding box center [741, 543] width 38 height 23
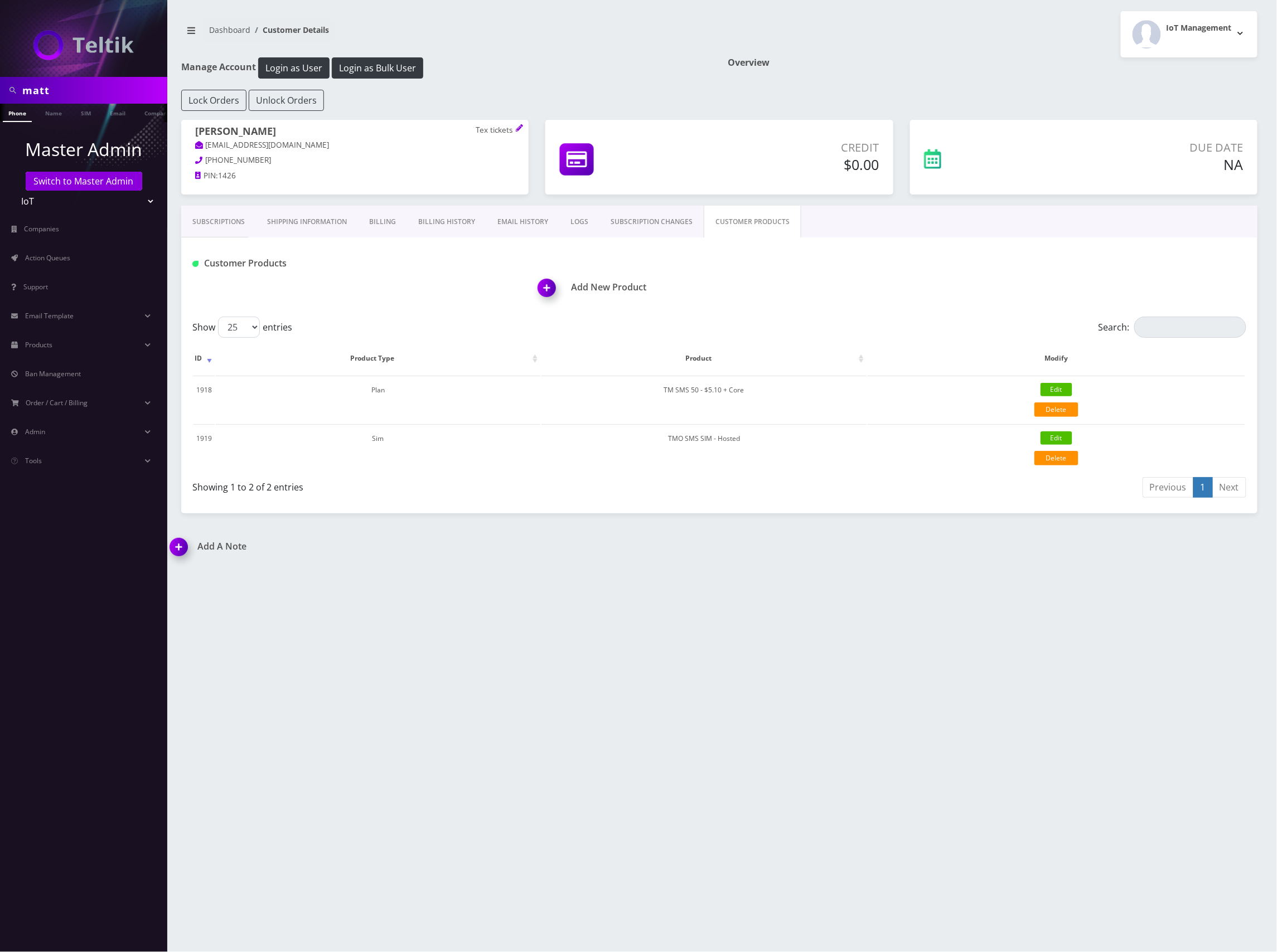
click at [635, 288] on h1 "Add New Product" at bounding box center [897, 287] width 719 height 11
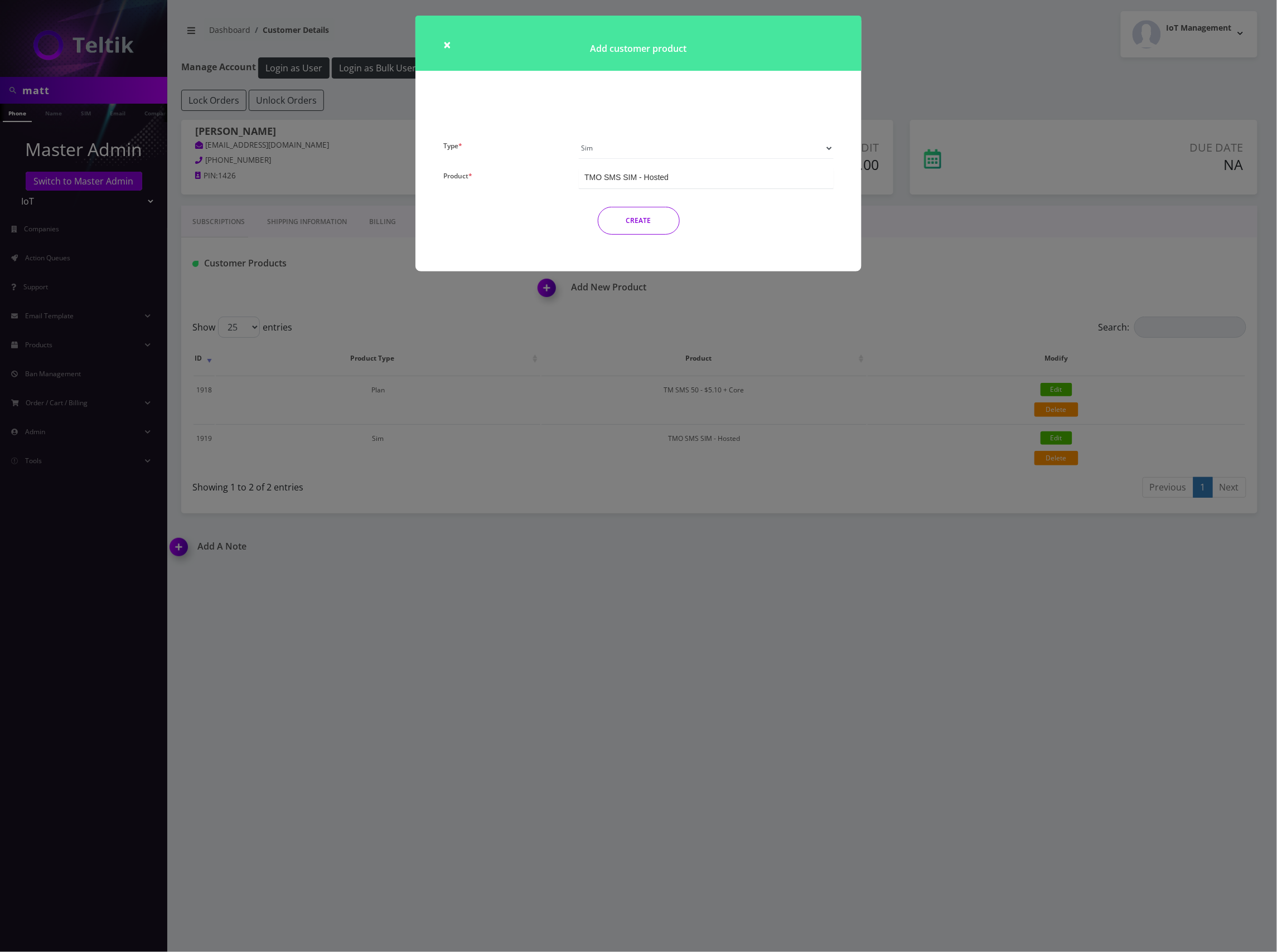
click at [783, 150] on select "Plan Device Sim Addon One-off" at bounding box center [706, 148] width 255 height 21
select select "4"
click at [579, 137] on select "Plan Device Sim Addon One-off" at bounding box center [706, 148] width 255 height 21
click at [707, 179] on div "Number Change - $3.75" at bounding box center [706, 178] width 255 height 21
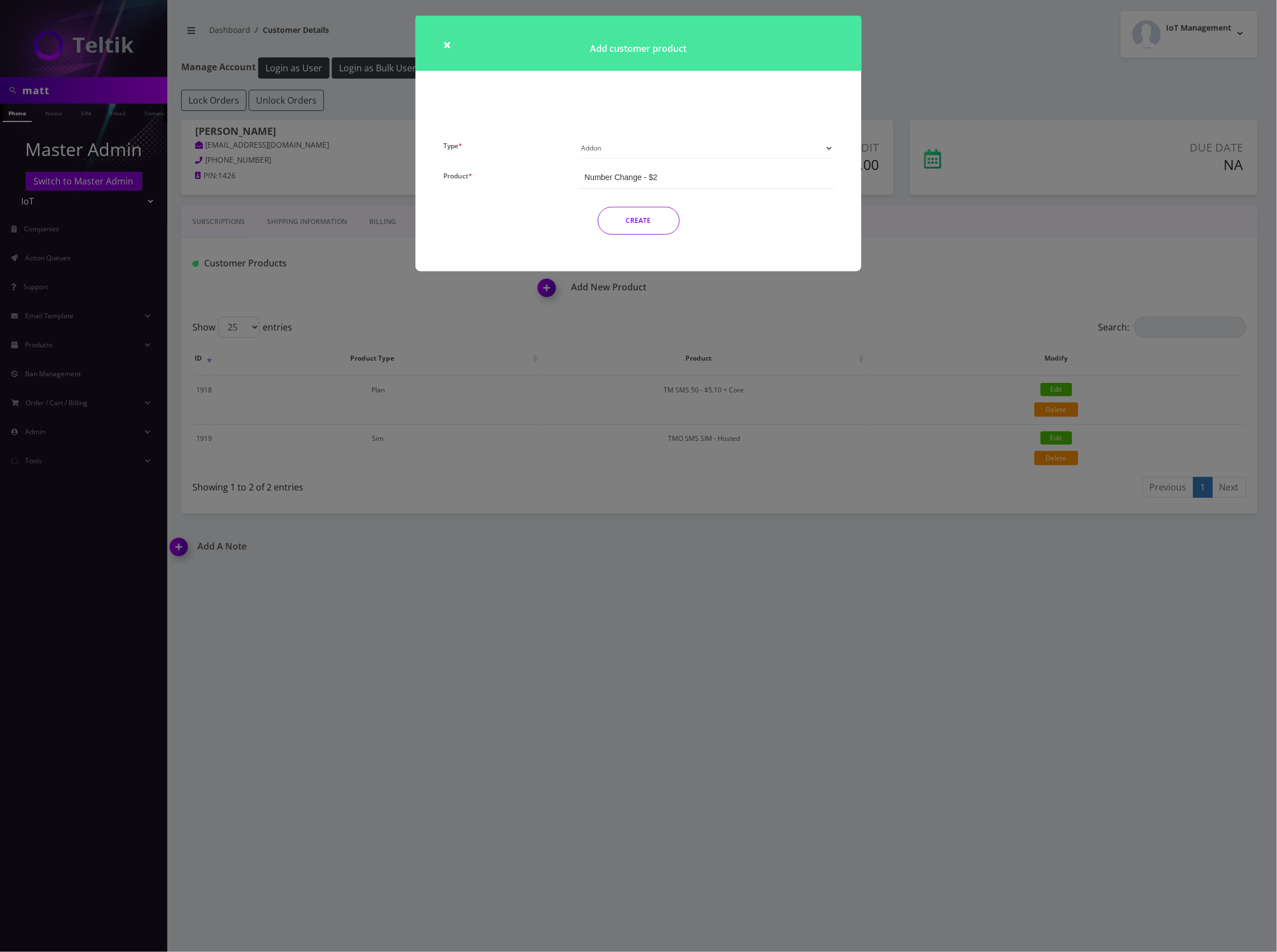
click at [634, 226] on button "CREATE" at bounding box center [638, 221] width 82 height 28
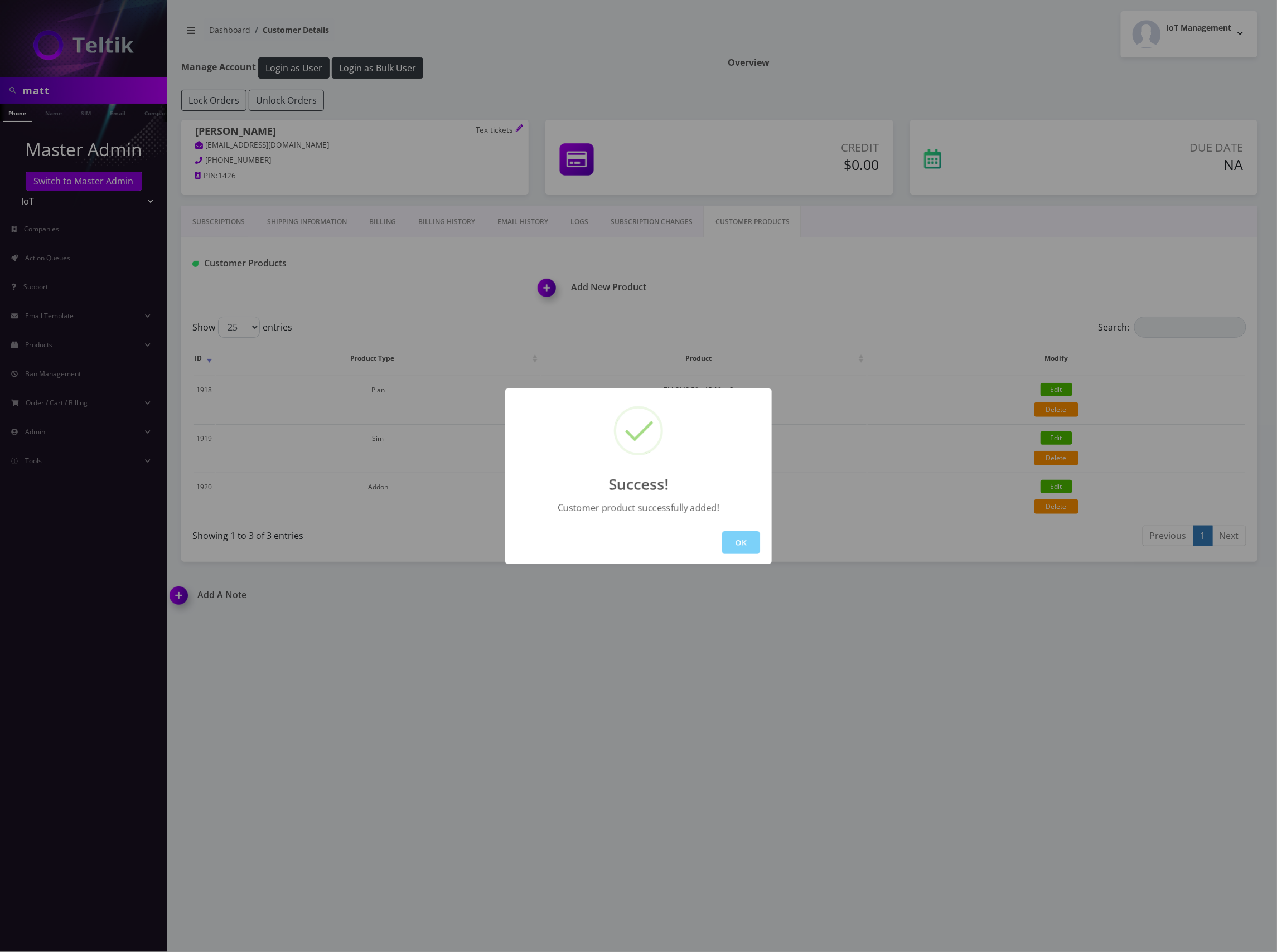
click at [752, 538] on button "OK" at bounding box center [741, 543] width 38 height 23
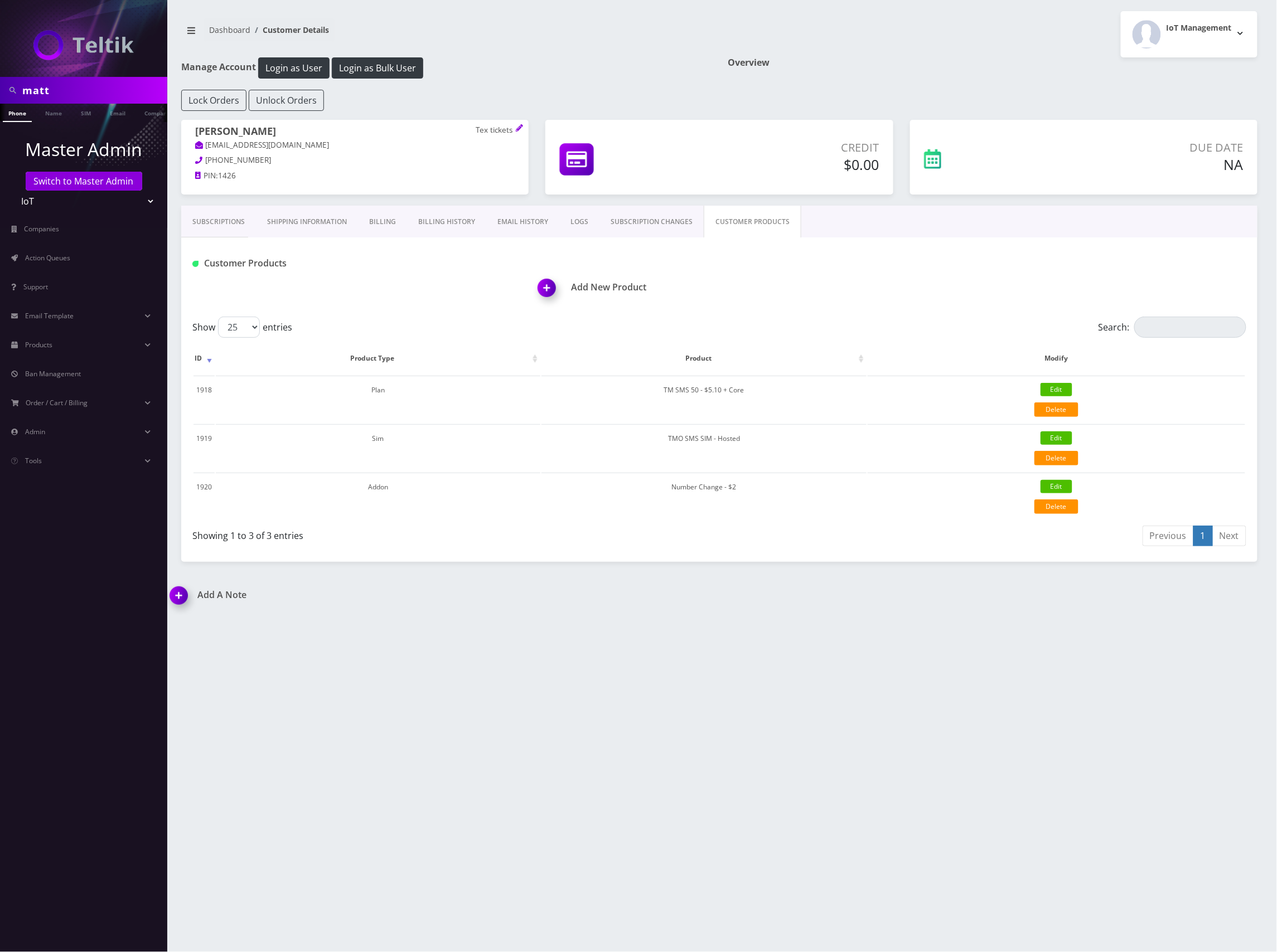
drag, startPoint x: 962, startPoint y: 602, endPoint x: 933, endPoint y: 611, distance: 30.4
click at [962, 603] on div "Add A Note *Please Enter Note Save Note By Date Note" at bounding box center [719, 603] width 1115 height 26
drag, startPoint x: 83, startPoint y: 96, endPoint x: -6, endPoint y: 81, distance: 90.3
click at [0, 81] on html "matt Phone Name SIM Email Company Customer Master Admin Switch to Master Admin …" at bounding box center [638, 476] width 1277 height 952
type input "alex poague"
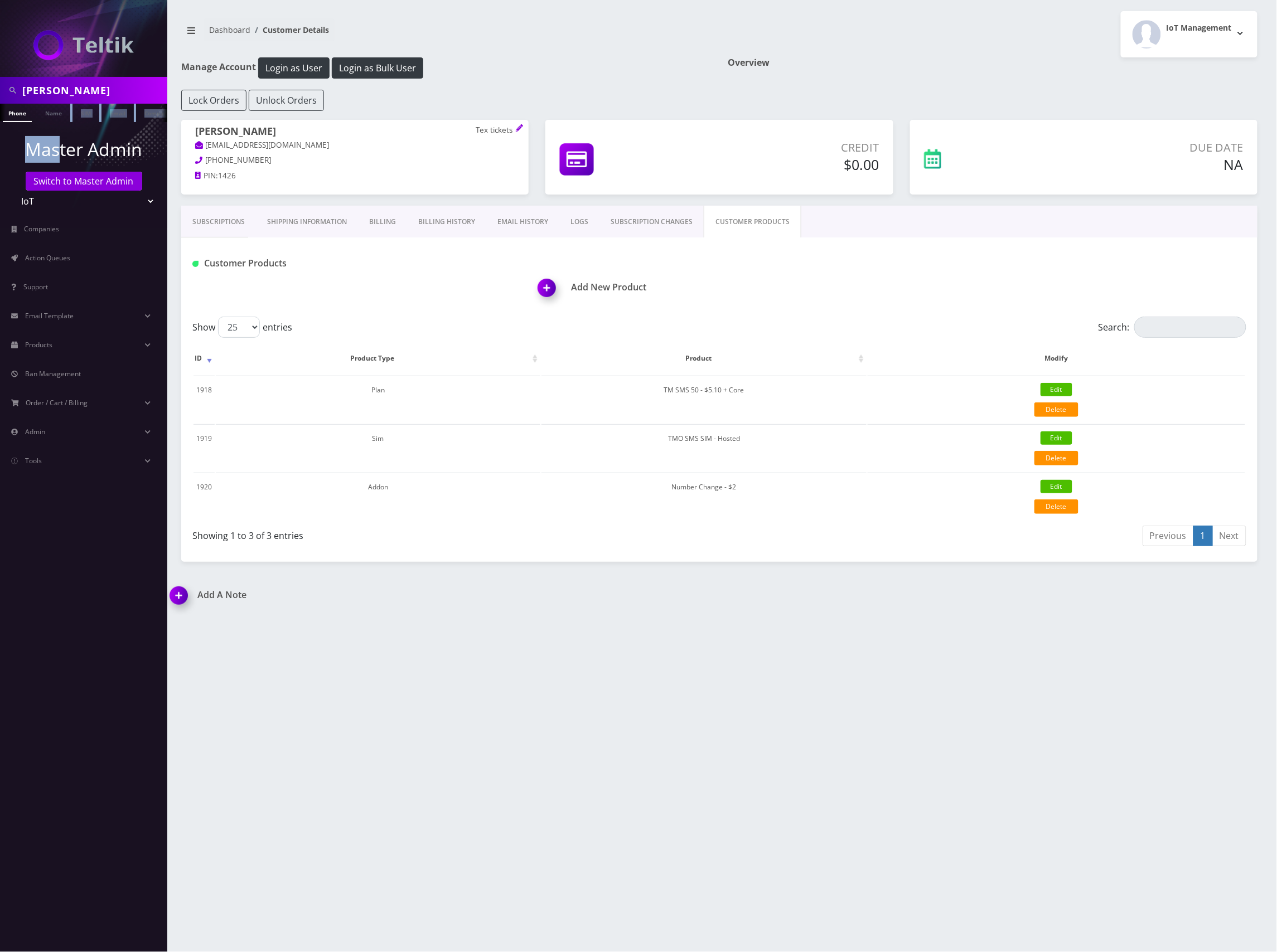
drag, startPoint x: 61, startPoint y: 121, endPoint x: 54, endPoint y: 121, distance: 7.0
click at [60, 121] on nav "alex poague Phone Name SIM Email Company Customer Master Admin Switch to Master…" at bounding box center [84, 476] width 167 height 952
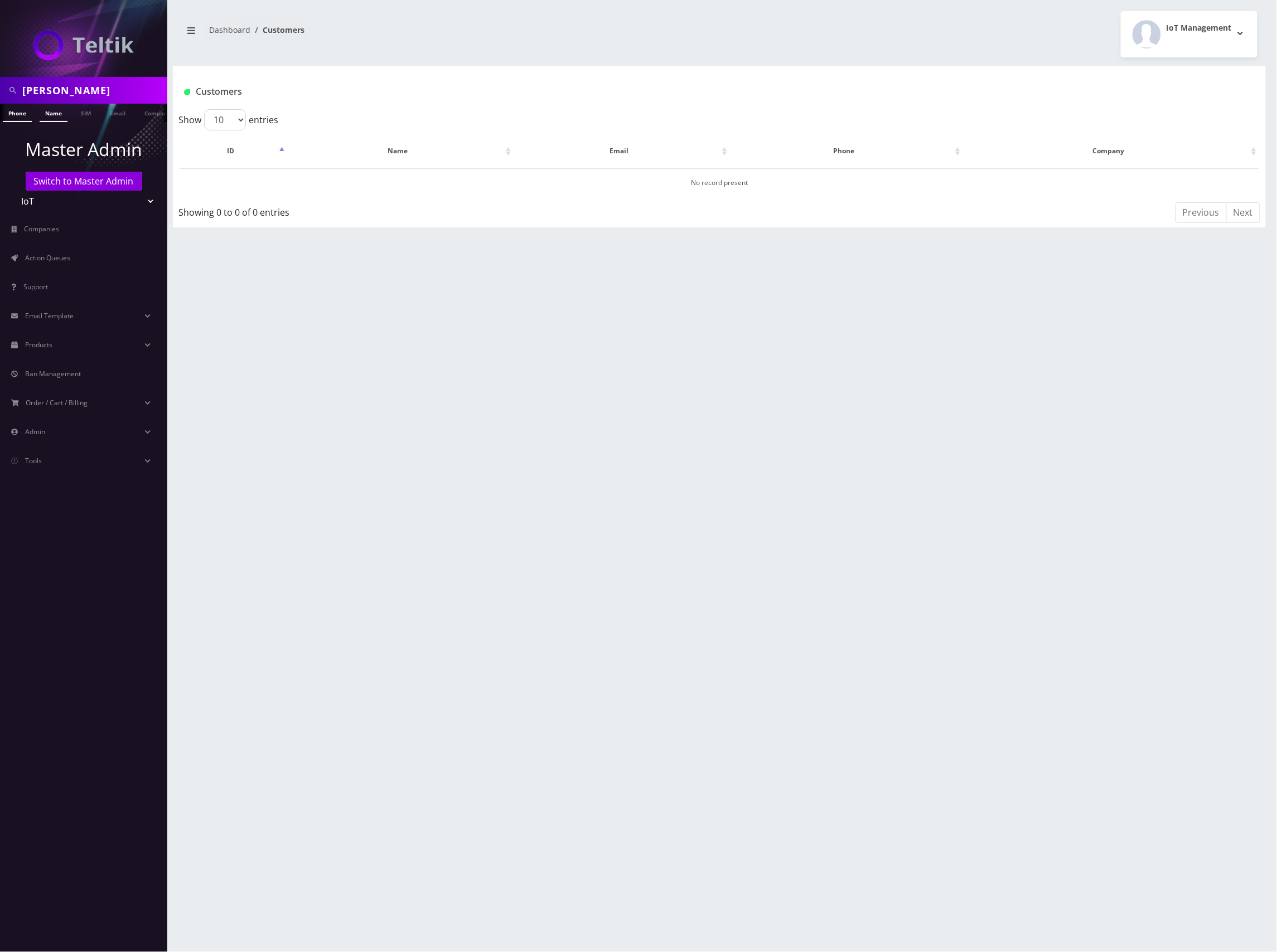
drag, startPoint x: 54, startPoint y: 115, endPoint x: 76, endPoint y: 122, distance: 23.1
click at [54, 115] on link "Name" at bounding box center [53, 112] width 28 height 18
click at [397, 181] on link "[PERSON_NAME]" at bounding box center [390, 182] width 52 height 9
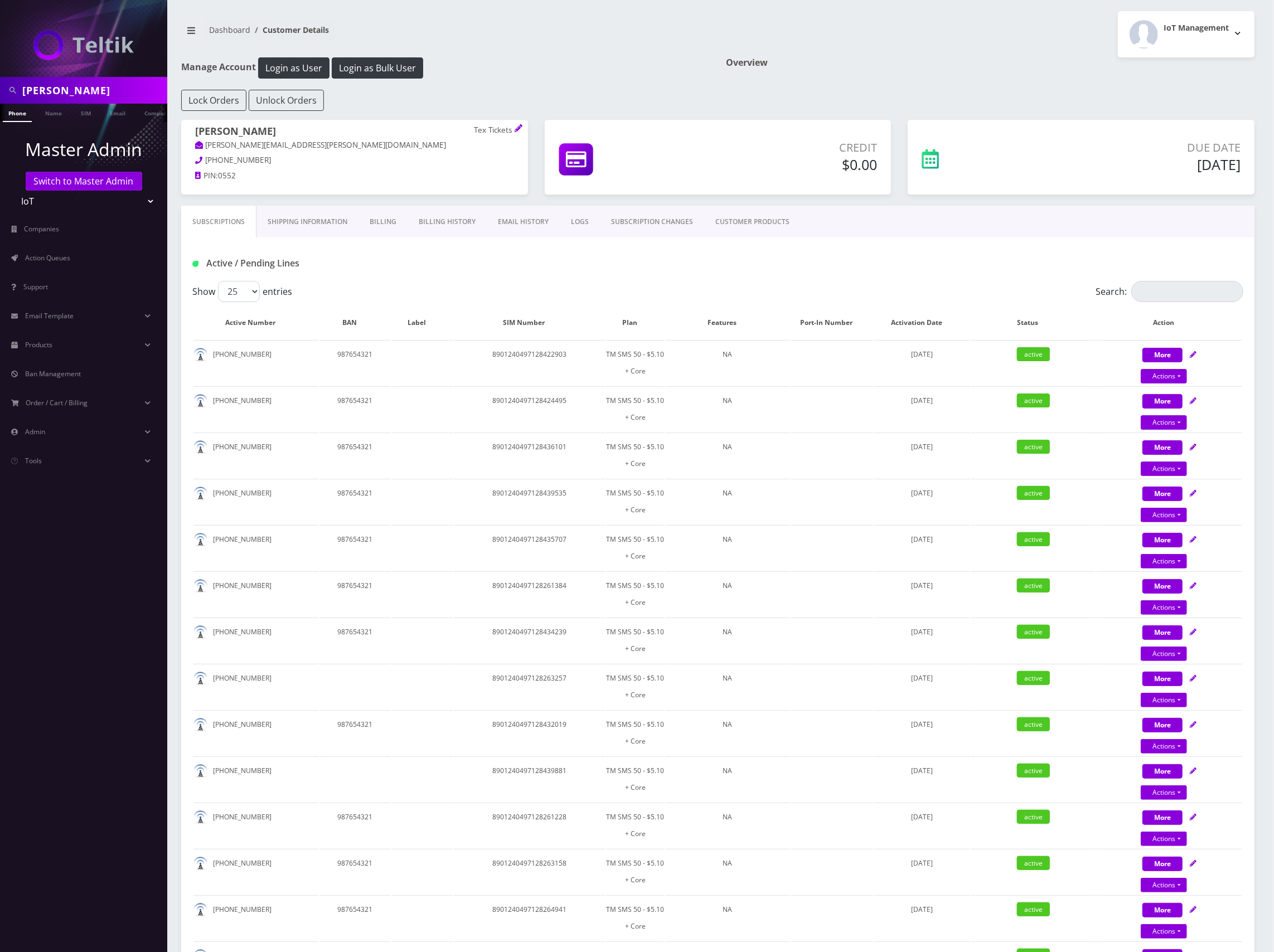
click at [279, 229] on link "Shipping Information" at bounding box center [307, 222] width 102 height 32
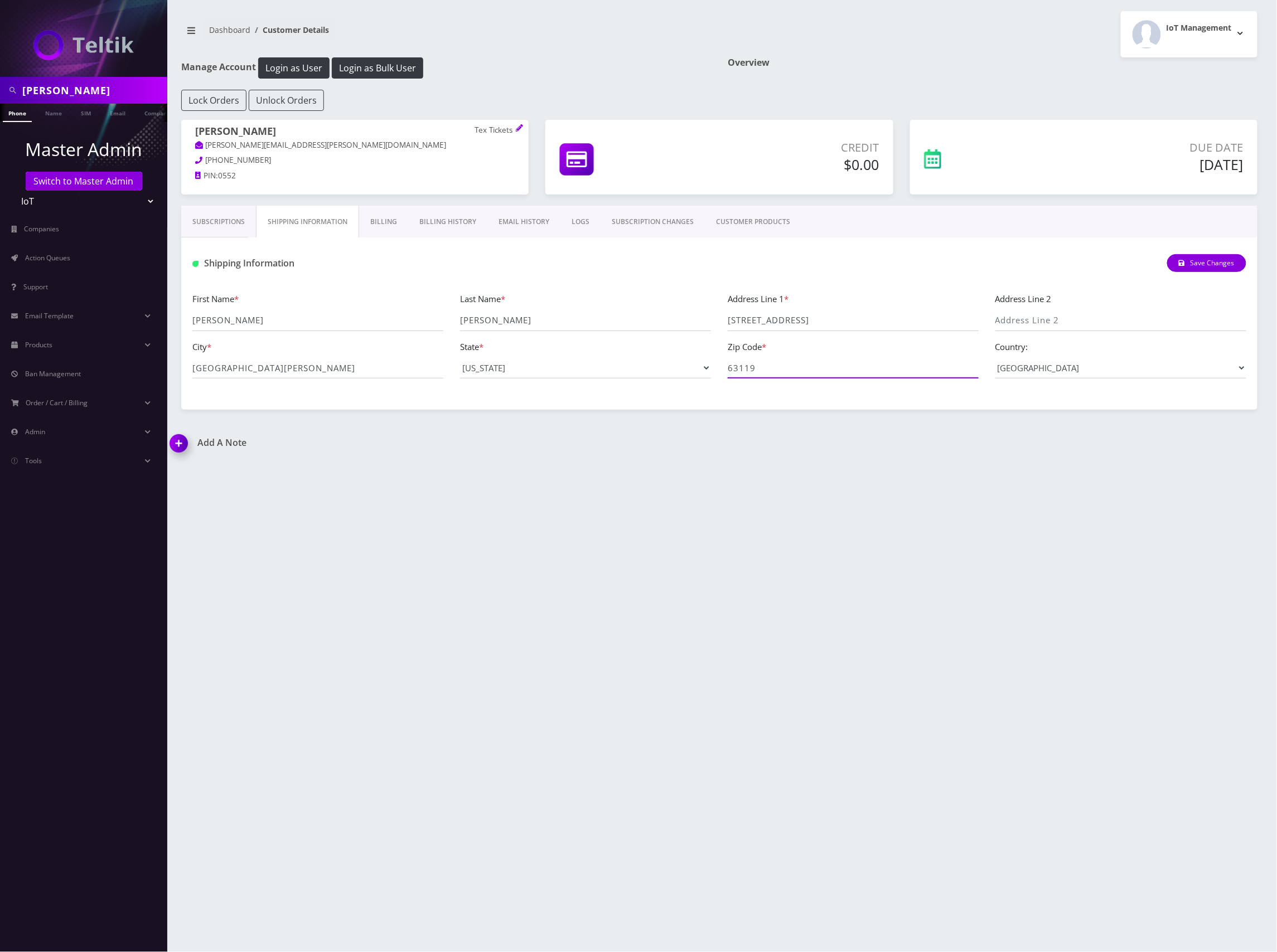
drag, startPoint x: 773, startPoint y: 369, endPoint x: 716, endPoint y: 377, distance: 57.6
click at [716, 377] on div "First Name * [PERSON_NAME] Last Name * [PERSON_NAME] Address Line 1 * [STREET_A…" at bounding box center [720, 340] width 1071 height 96
drag, startPoint x: 768, startPoint y: 326, endPoint x: 699, endPoint y: 329, distance: 69.1
click at [699, 329] on div "First Name * [PERSON_NAME] Last Name * [PERSON_NAME] Address Line 1 * [STREET_A…" at bounding box center [720, 340] width 1071 height 96
drag, startPoint x: 255, startPoint y: 370, endPoint x: 159, endPoint y: 371, distance: 96.0
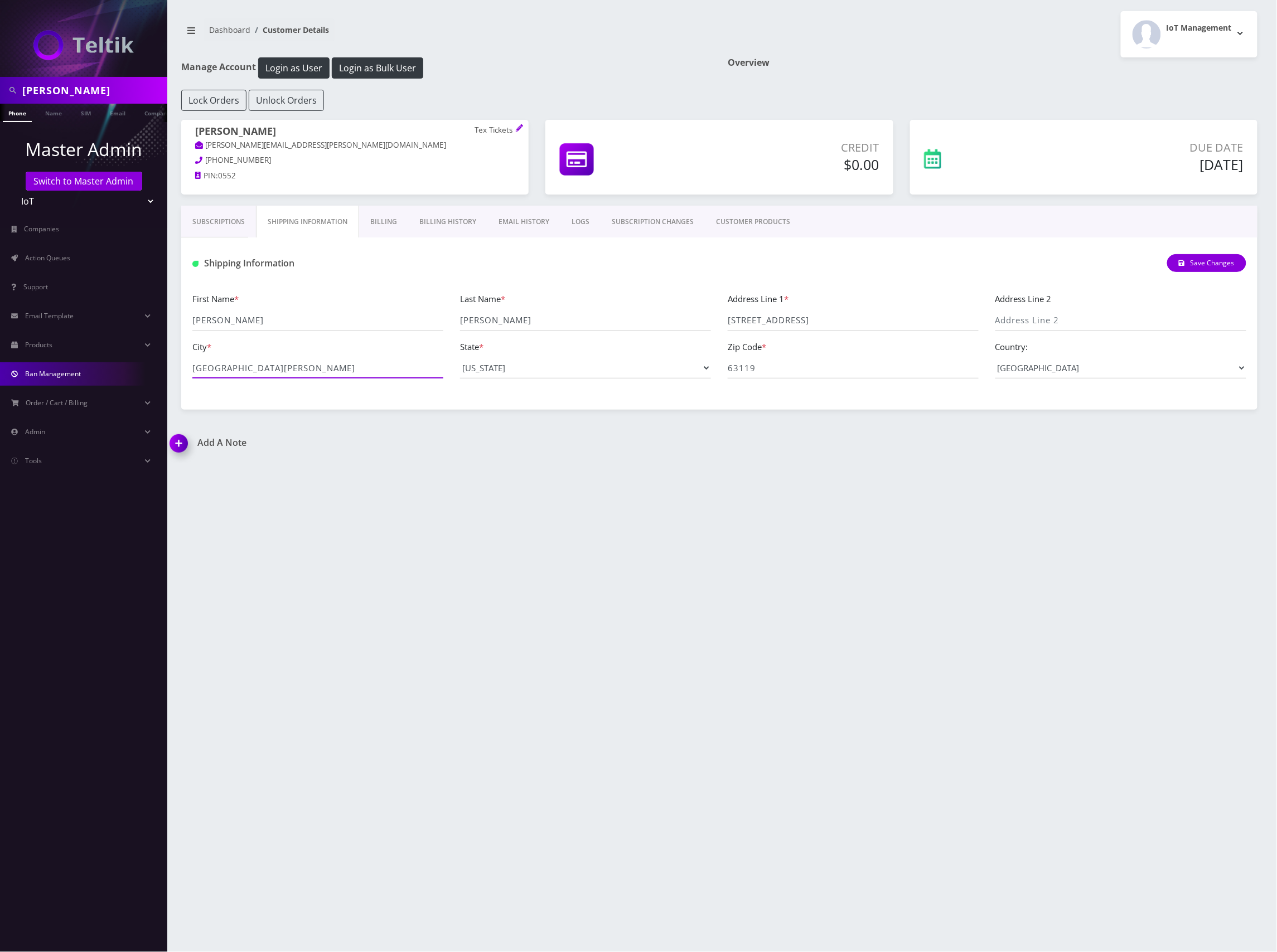
click at [158, 371] on div "[PERSON_NAME] Phone Name SIM Email Company Customer Master Admin Switch to Mast…" at bounding box center [638, 476] width 1277 height 952
click at [47, 259] on span "Action Queues" at bounding box center [47, 257] width 45 height 9
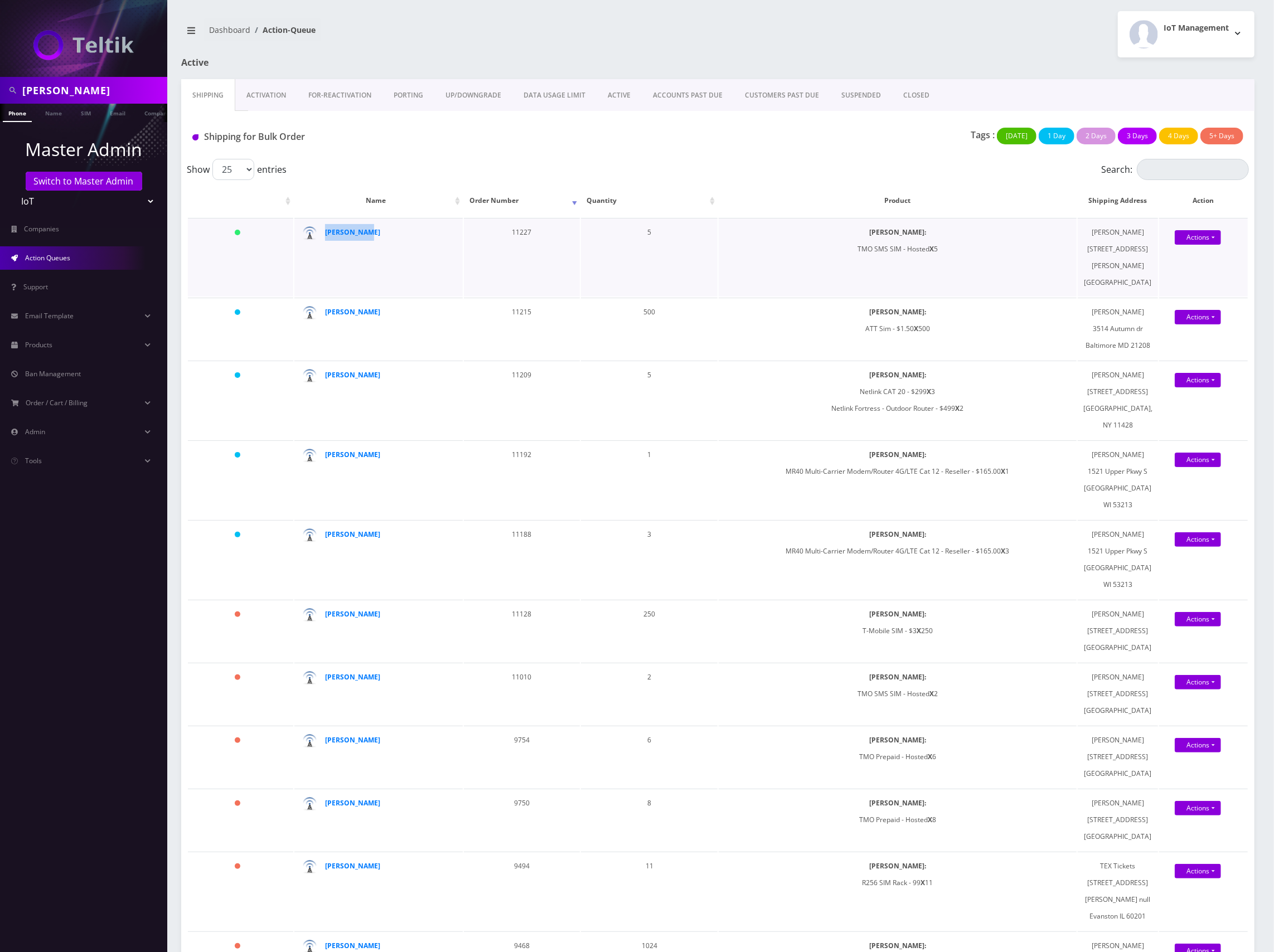
drag, startPoint x: 369, startPoint y: 236, endPoint x: 322, endPoint y: 239, distance: 47.1
click at [325, 239] on div "[PERSON_NAME]" at bounding box center [380, 232] width 111 height 17
copy strong "[PERSON_NAME]"
click at [1198, 233] on link "Actions" at bounding box center [1198, 237] width 46 height 14
click at [1183, 263] on link "Shipped" at bounding box center [1208, 258] width 89 height 17
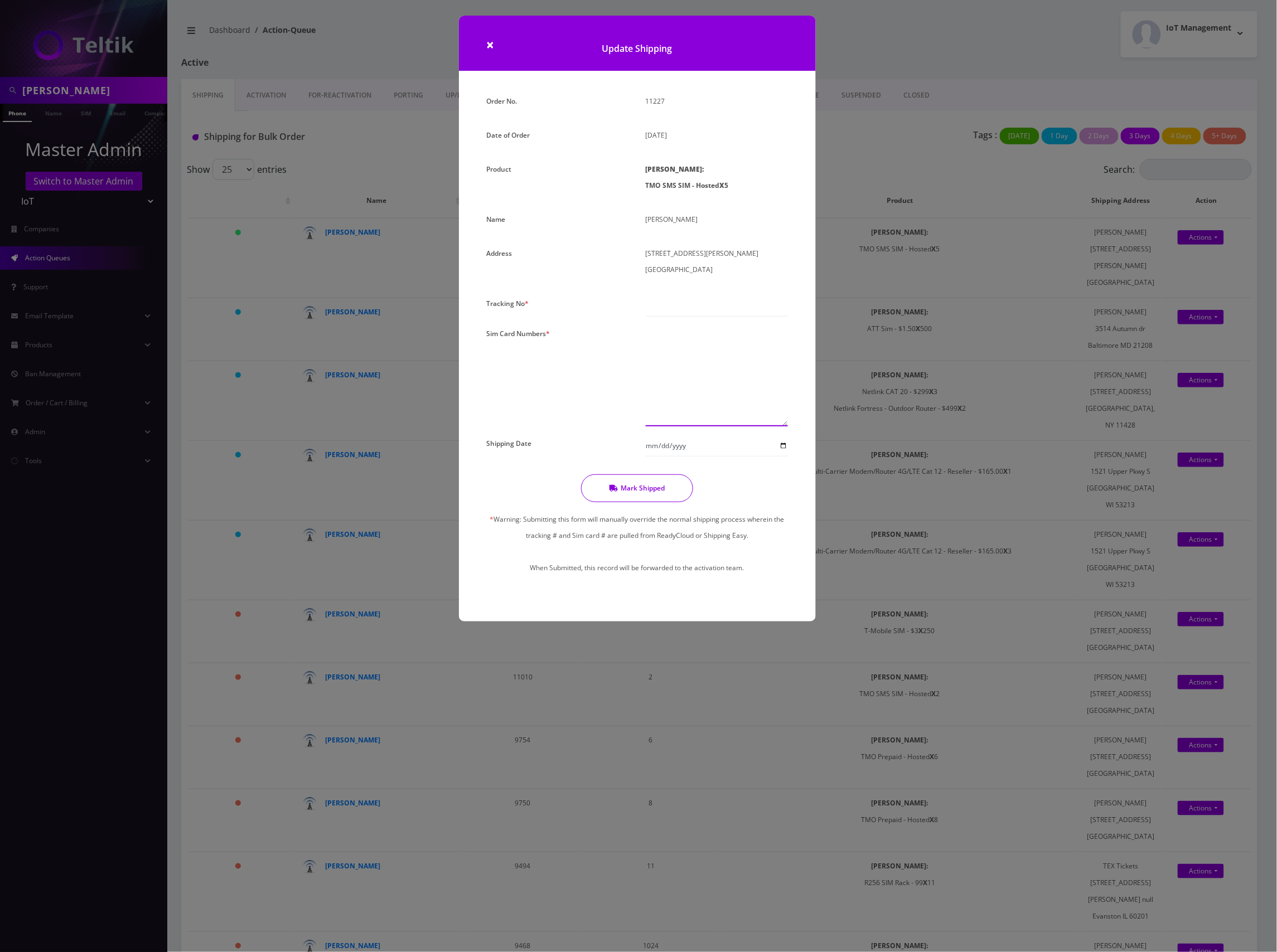
click at [667, 334] on textarea at bounding box center [717, 376] width 142 height 101
paste textarea "8901240497128264693 8901240497128264750 8901240497128420329 8901240497128261772…"
type textarea "8901240497128264693 8901240497128264750 8901240497128420329 8901240497128261772…"
click at [679, 295] on input "text" at bounding box center [717, 306] width 142 height 21
type input "000"
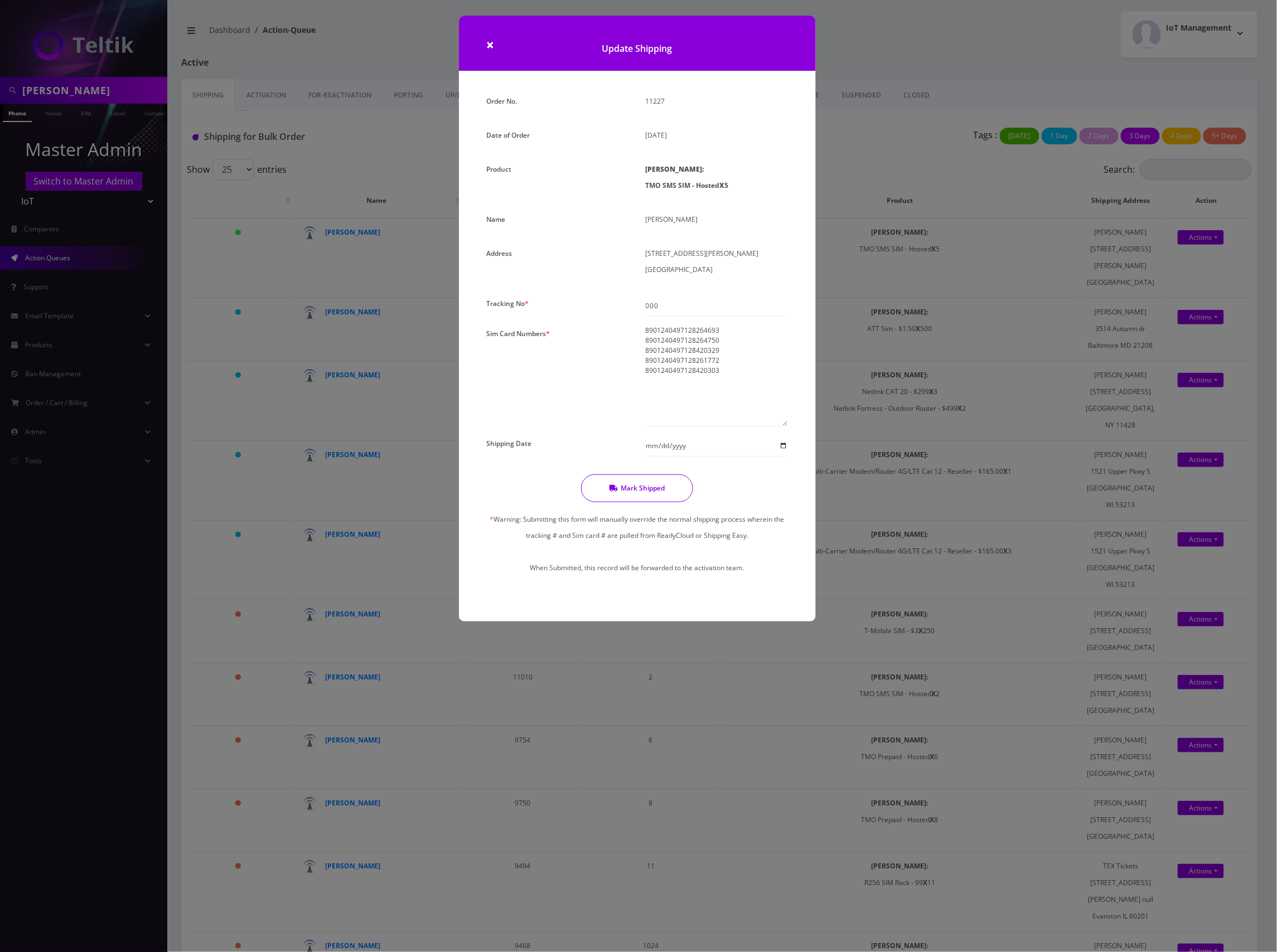
click at [640, 475] on button "Mark Shipped" at bounding box center [637, 488] width 112 height 28
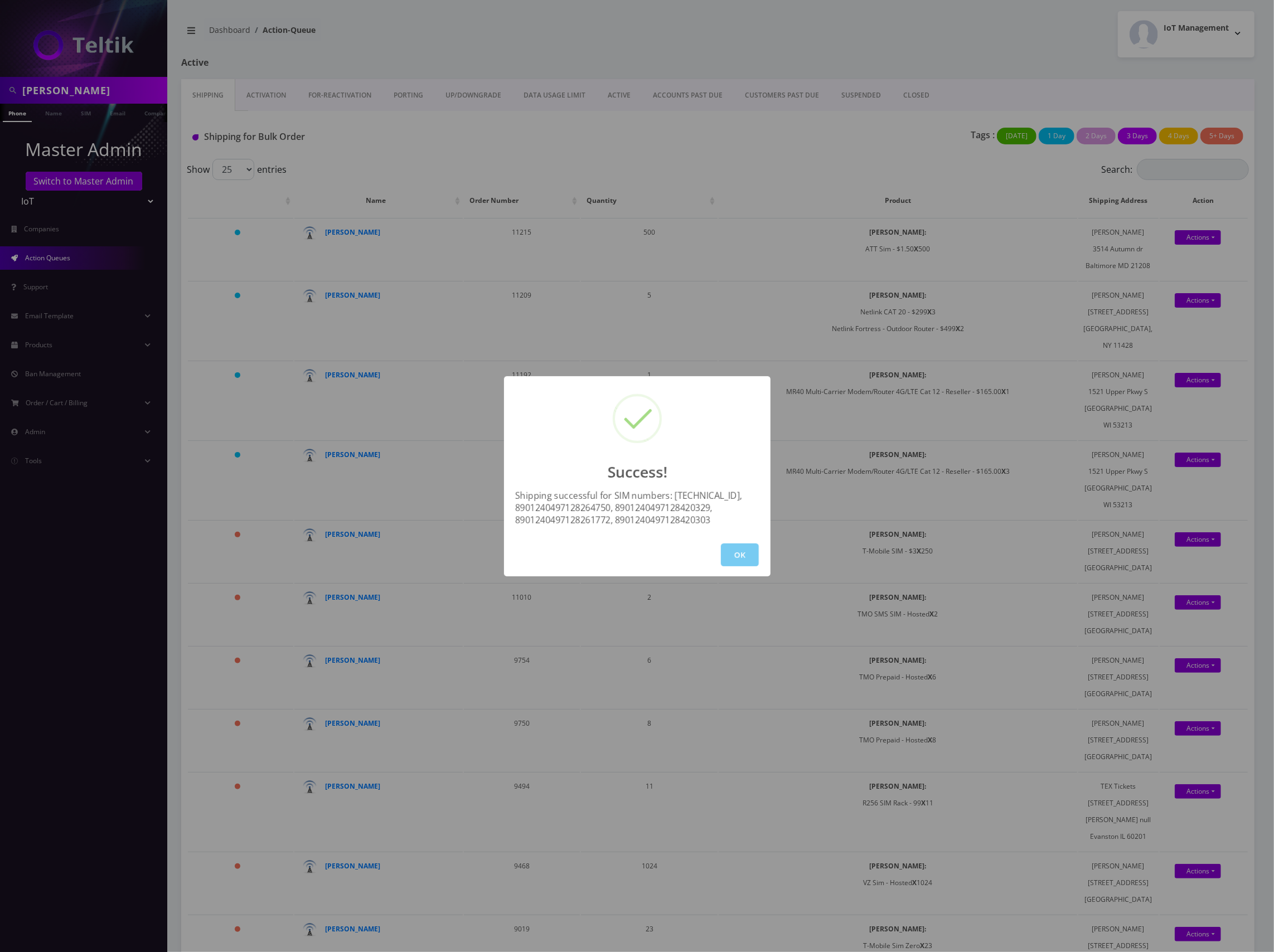
click at [739, 562] on button "OK" at bounding box center [740, 555] width 38 height 23
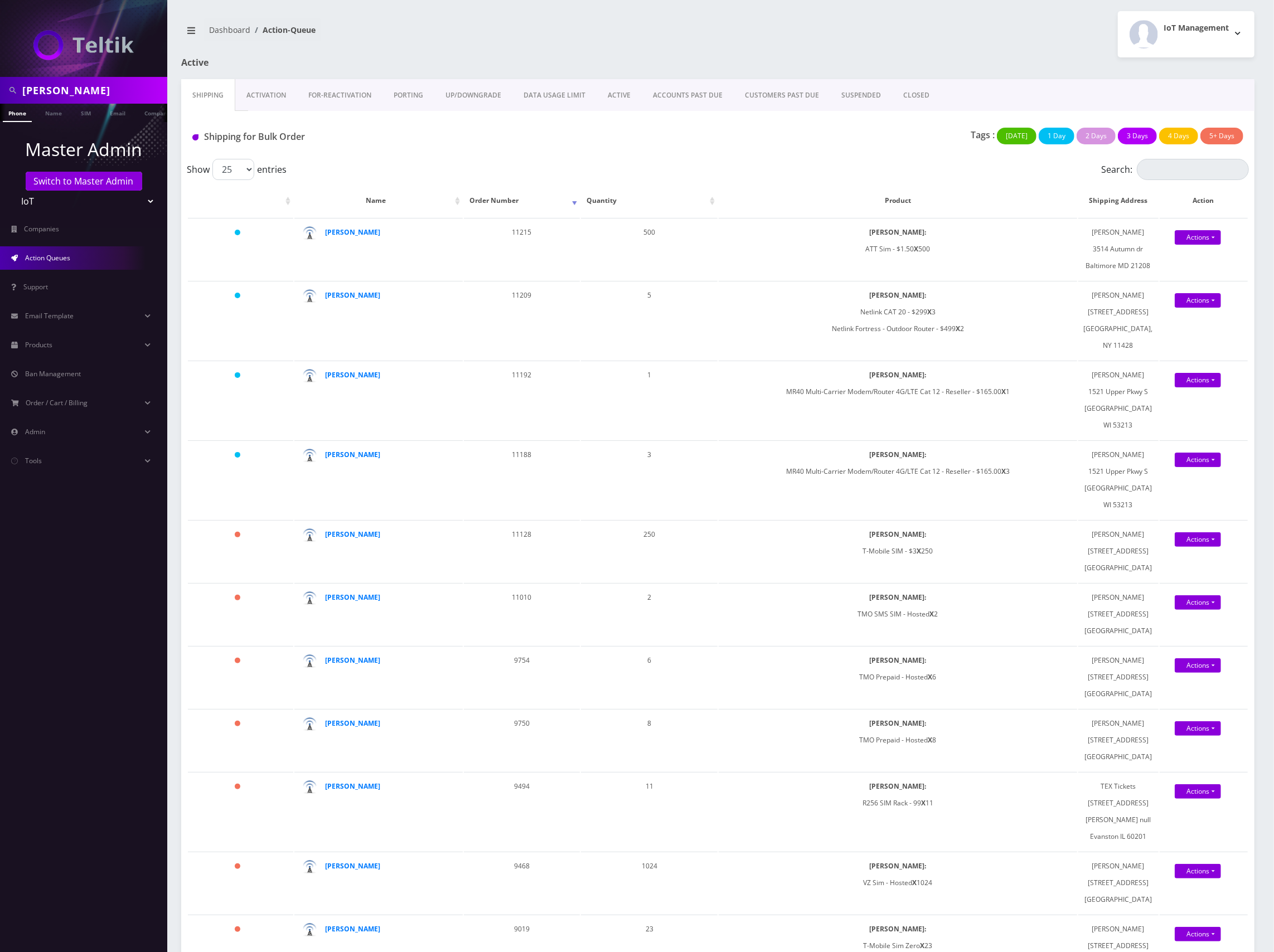
drag, startPoint x: 98, startPoint y: 89, endPoint x: -6, endPoint y: 88, distance: 104.0
type input "[PERSON_NAME]"
click at [41, 111] on link "Name" at bounding box center [53, 112] width 28 height 18
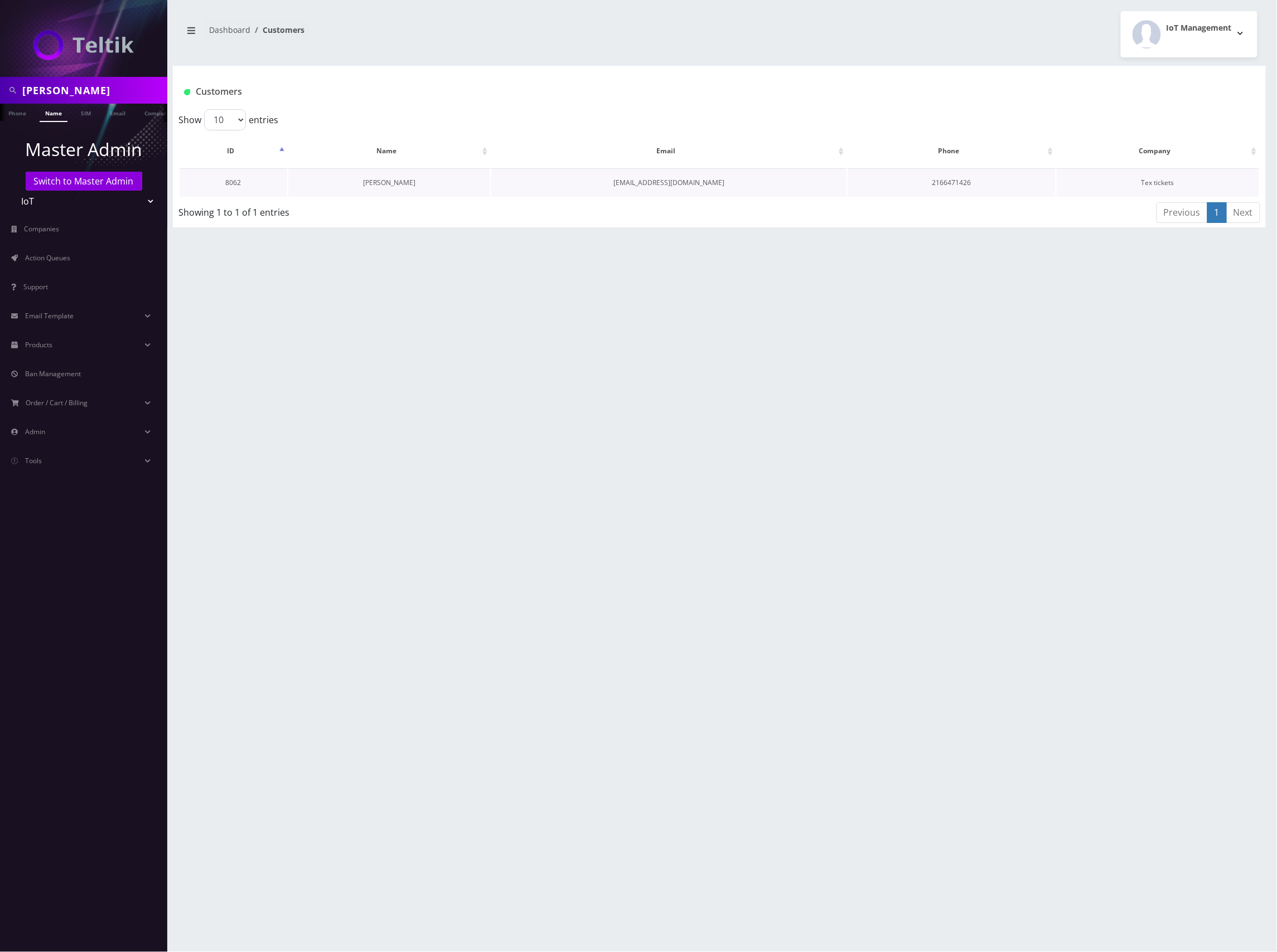
click at [400, 184] on link "[PERSON_NAME]" at bounding box center [389, 182] width 52 height 9
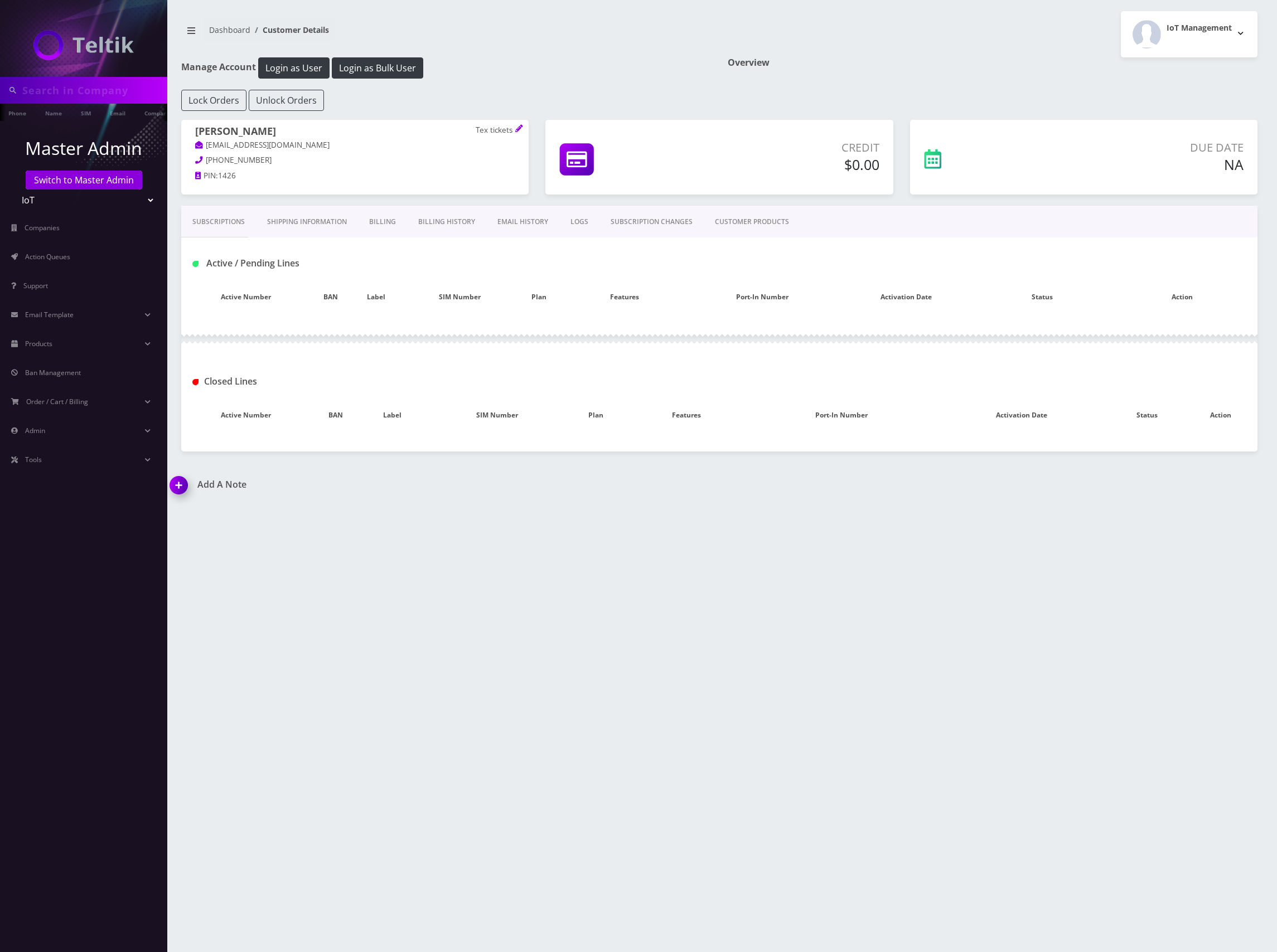
type input "[PERSON_NAME]"
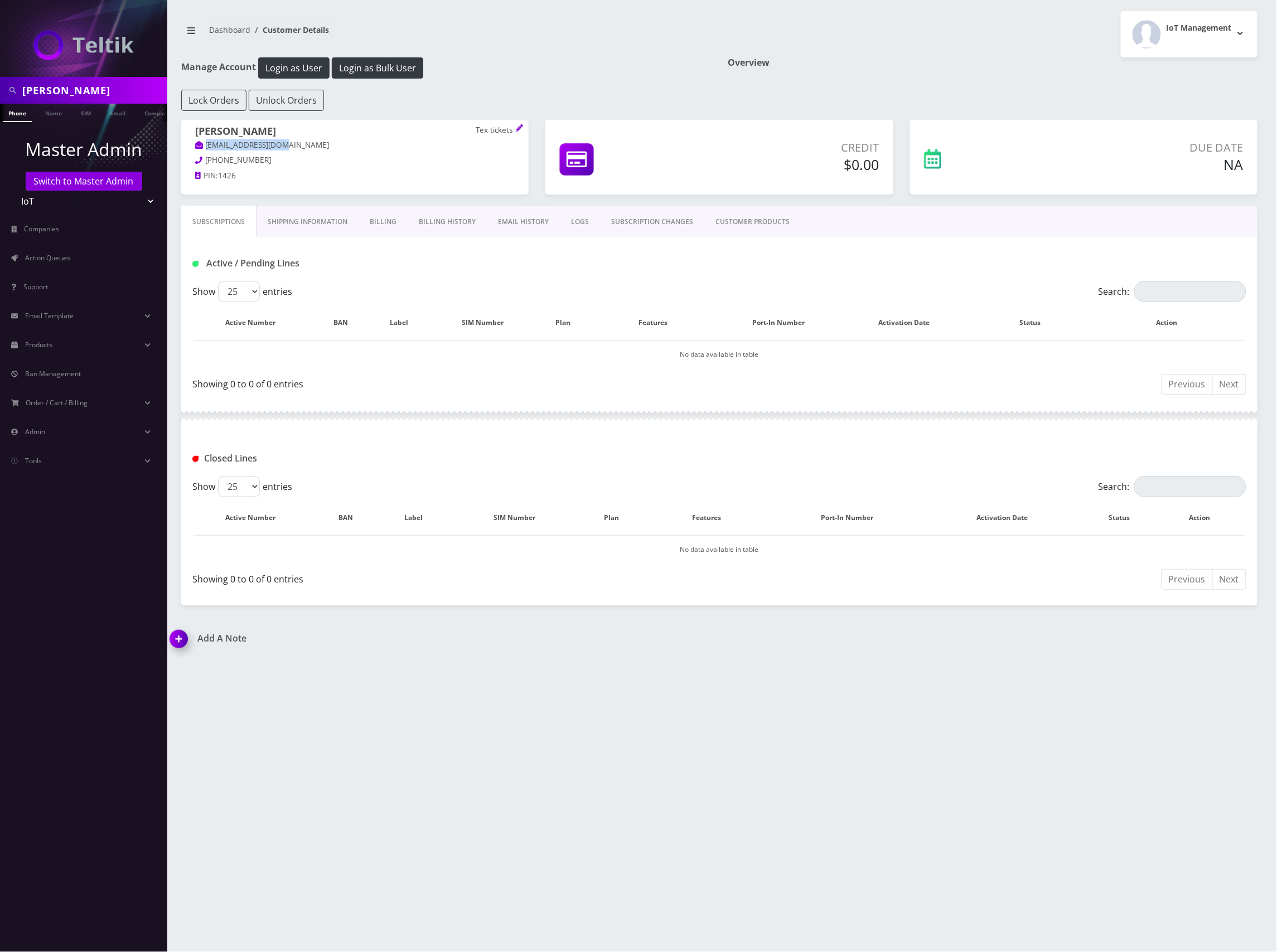
drag, startPoint x: 289, startPoint y: 148, endPoint x: 206, endPoint y: 148, distance: 83.0
click at [206, 148] on p "[EMAIL_ADDRESS][DOMAIN_NAME]" at bounding box center [354, 146] width 319 height 12
copy link "[EMAIL_ADDRESS][DOMAIN_NAME]"
